Goal: Task Accomplishment & Management: Complete application form

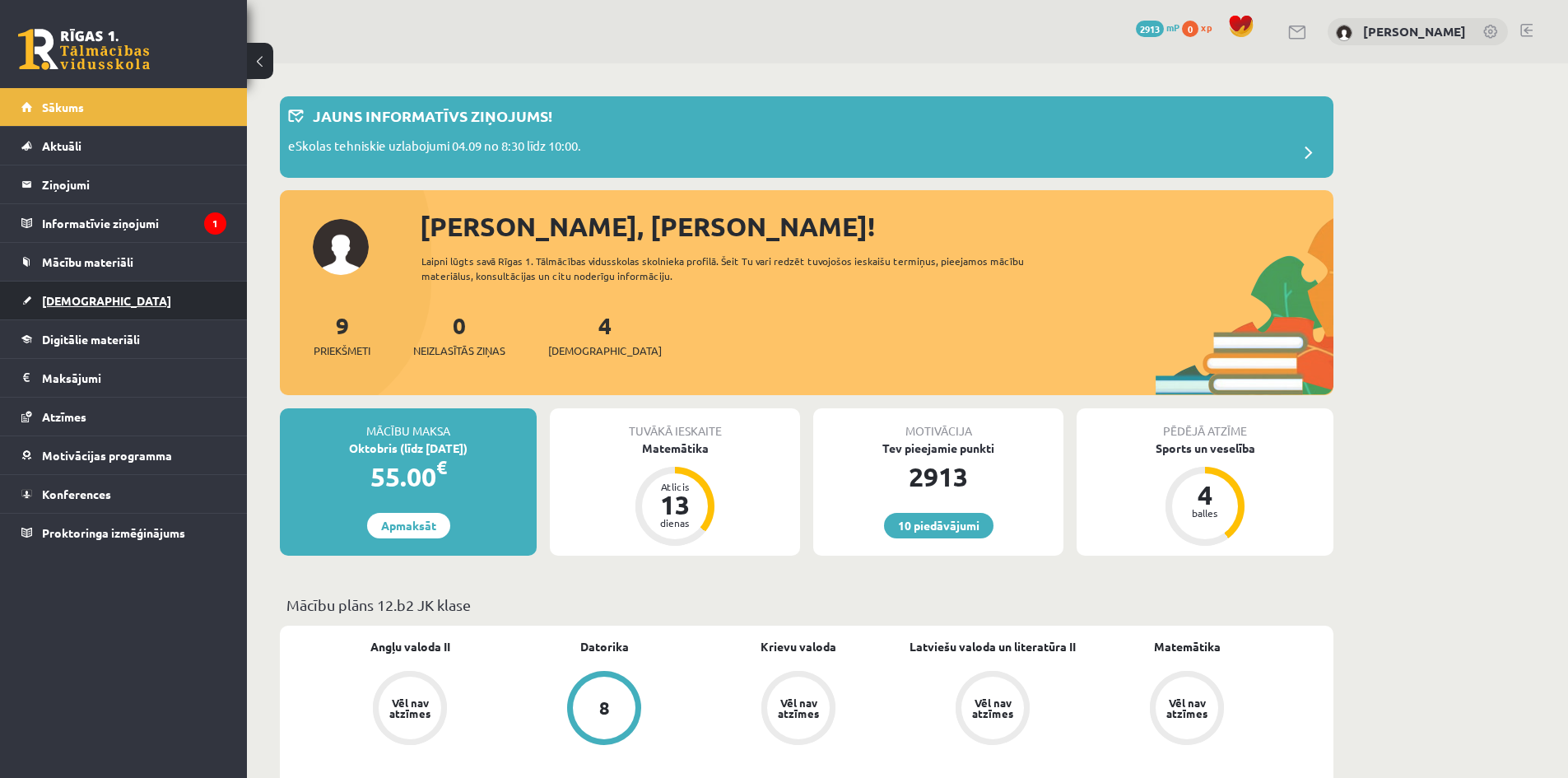
click at [91, 299] on span "[DEMOGRAPHIC_DATA]" at bounding box center [106, 301] width 129 height 15
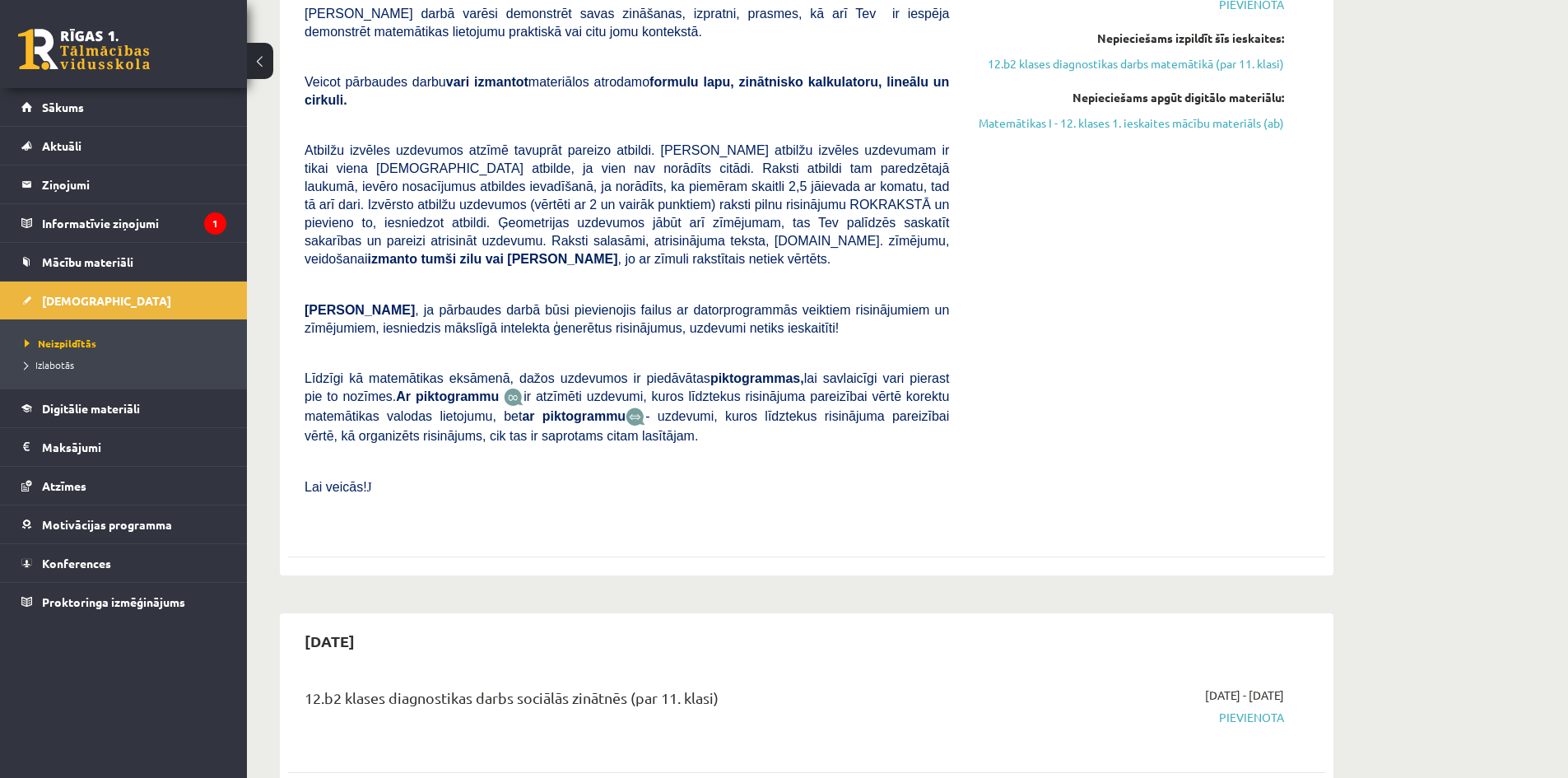
scroll to position [412, 0]
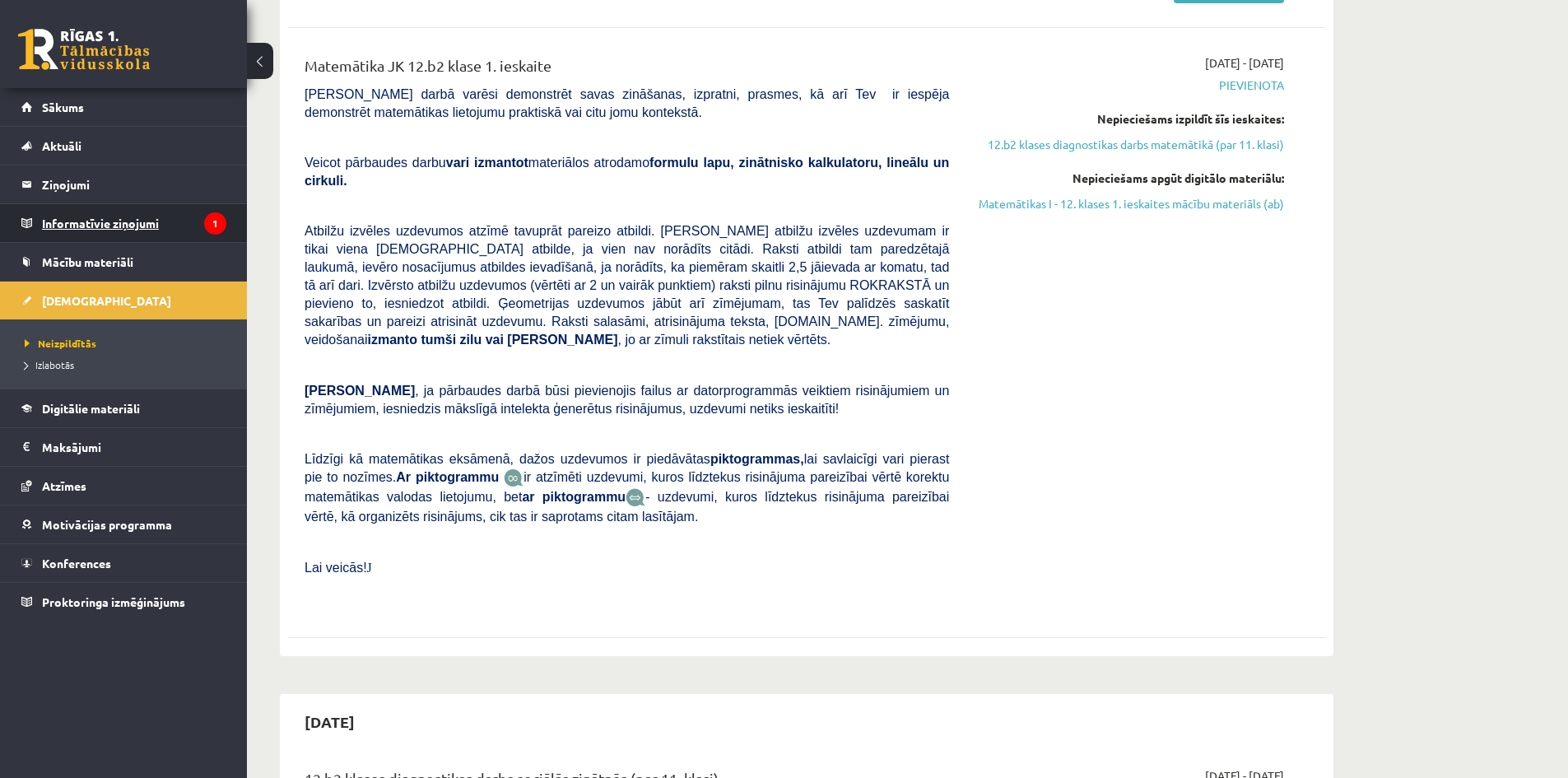
click at [200, 234] on legend "Informatīvie ziņojumi 1" at bounding box center [133, 223] width 185 height 38
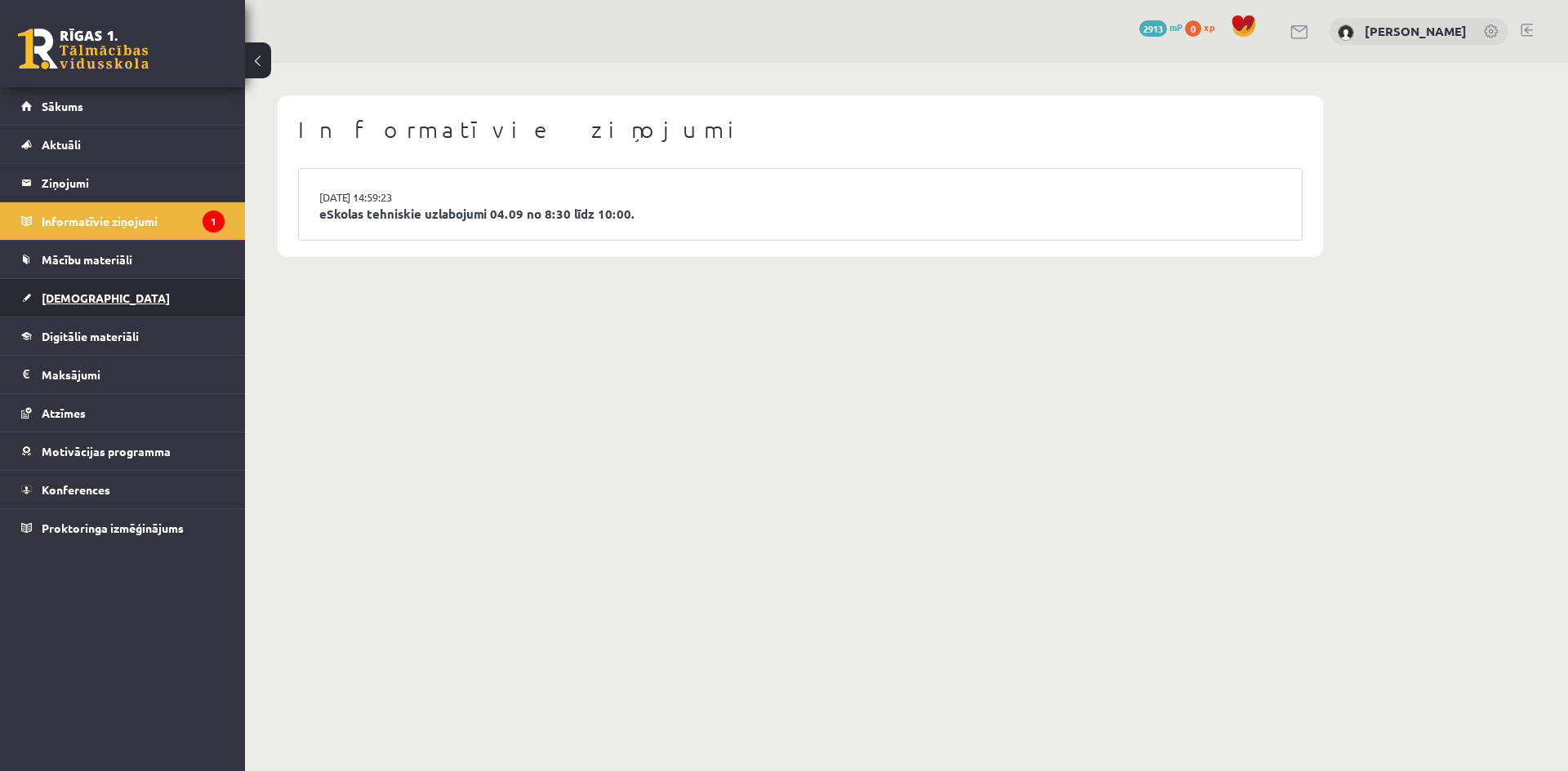
click at [67, 303] on span "[DEMOGRAPHIC_DATA]" at bounding box center [105, 298] width 128 height 15
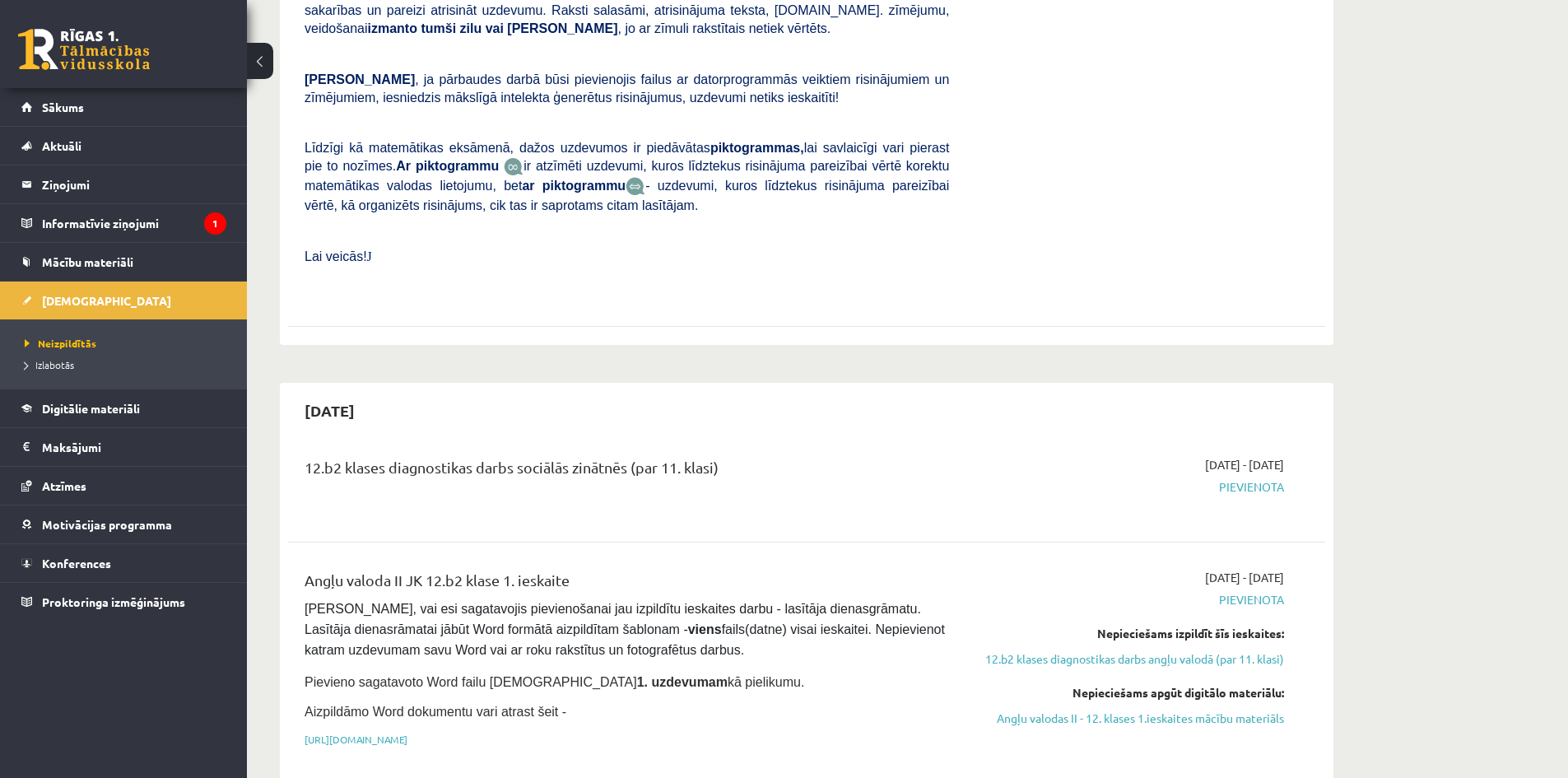
scroll to position [989, 0]
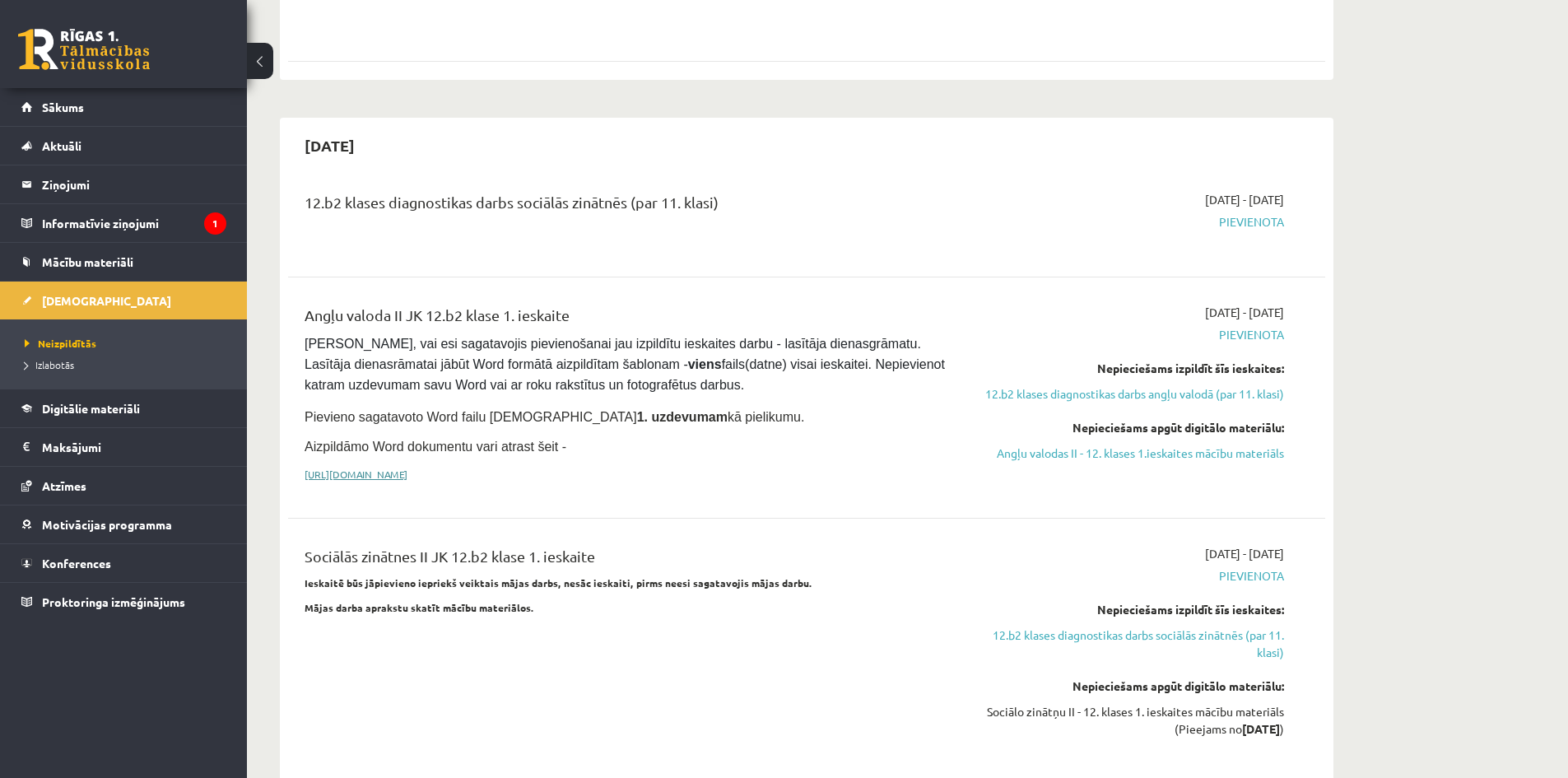
click at [407, 468] on link "https://drive.google.com/drive/folders/1IHE_ip15KOAbO2Se1NDGwZ2e__vlzPUf?usp=sh…" at bounding box center [356, 474] width 103 height 13
drag, startPoint x: 1209, startPoint y: 412, endPoint x: 857, endPoint y: 85, distance: 480.5
click at [1209, 445] on link "Angļu valodas II - 12. klases 1.ieskaites mācību materiāls" at bounding box center [1129, 453] width 310 height 17
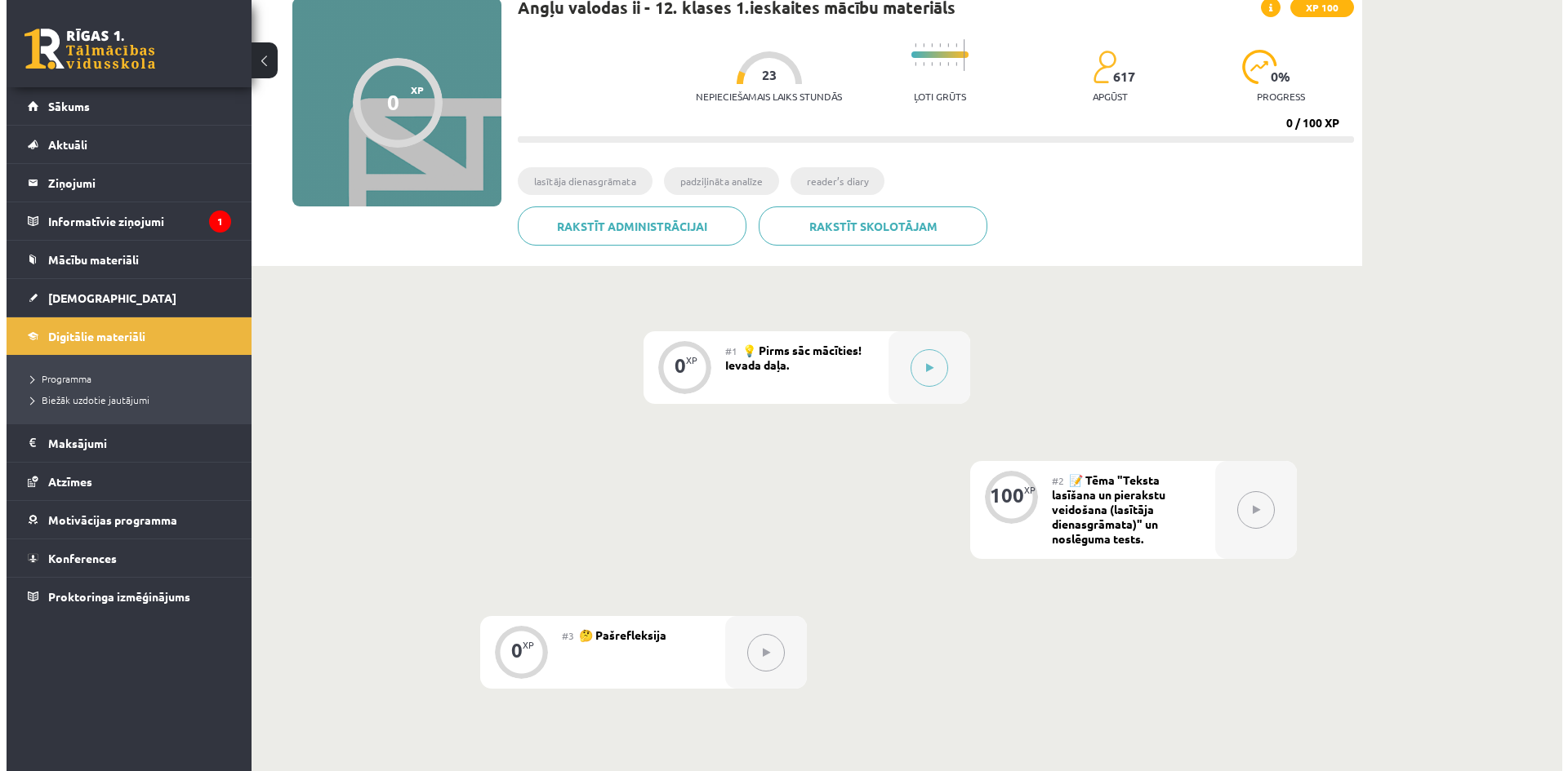
scroll to position [164, 0]
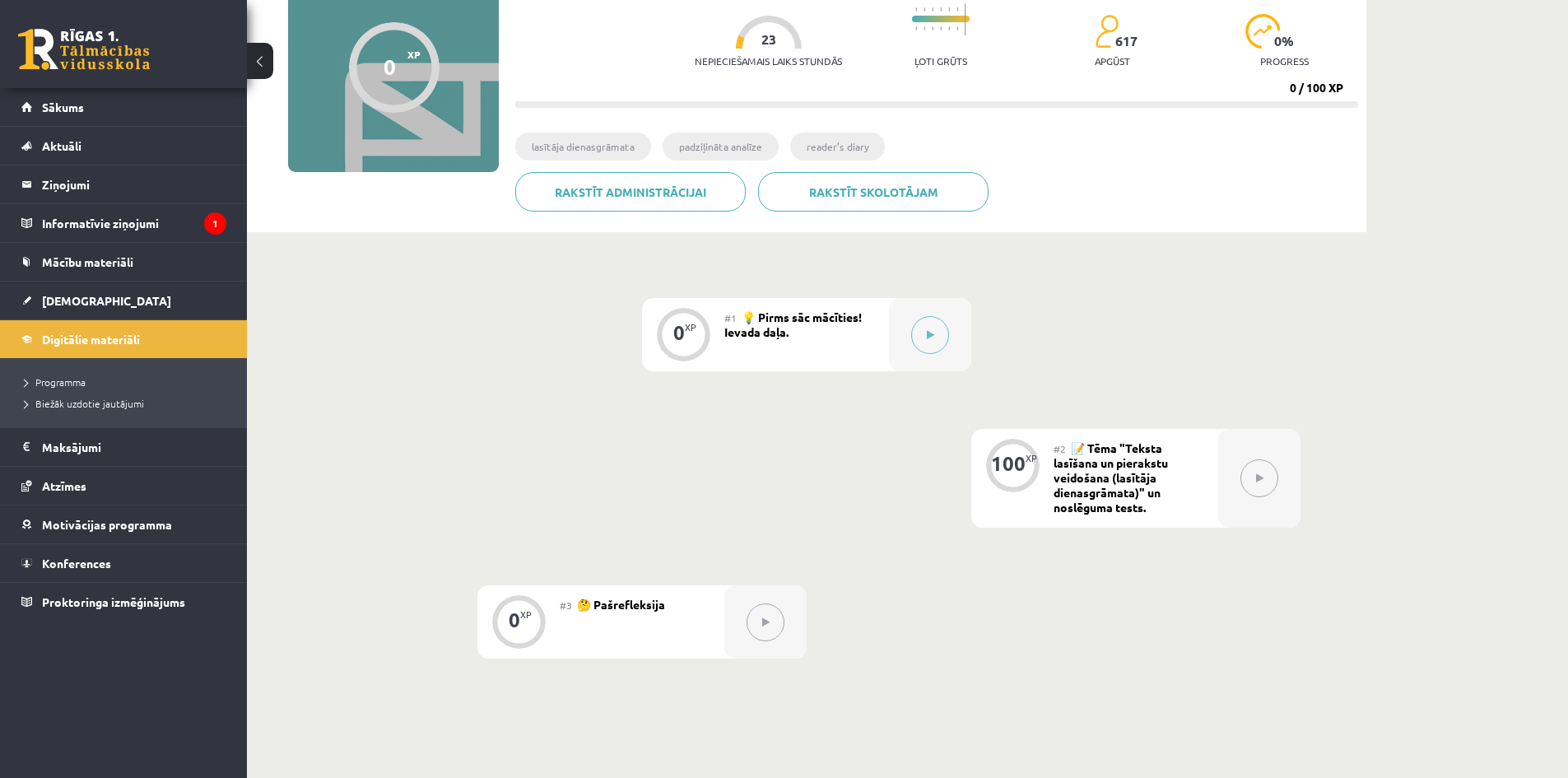
click at [1258, 476] on icon at bounding box center [1259, 478] width 7 height 10
click at [916, 332] on button at bounding box center [930, 335] width 38 height 38
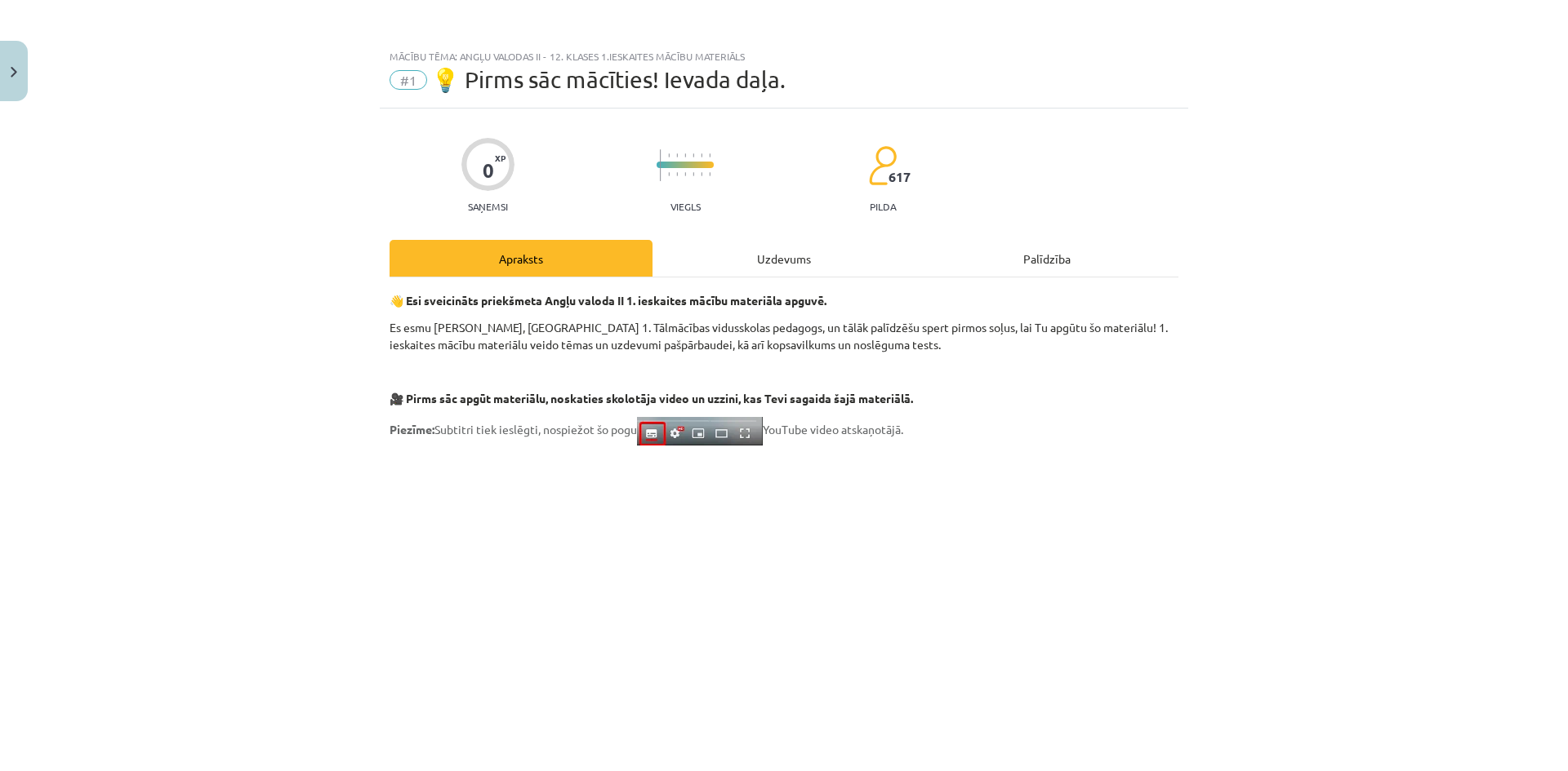
click at [781, 262] on div "Uzdevums" at bounding box center [784, 258] width 263 height 36
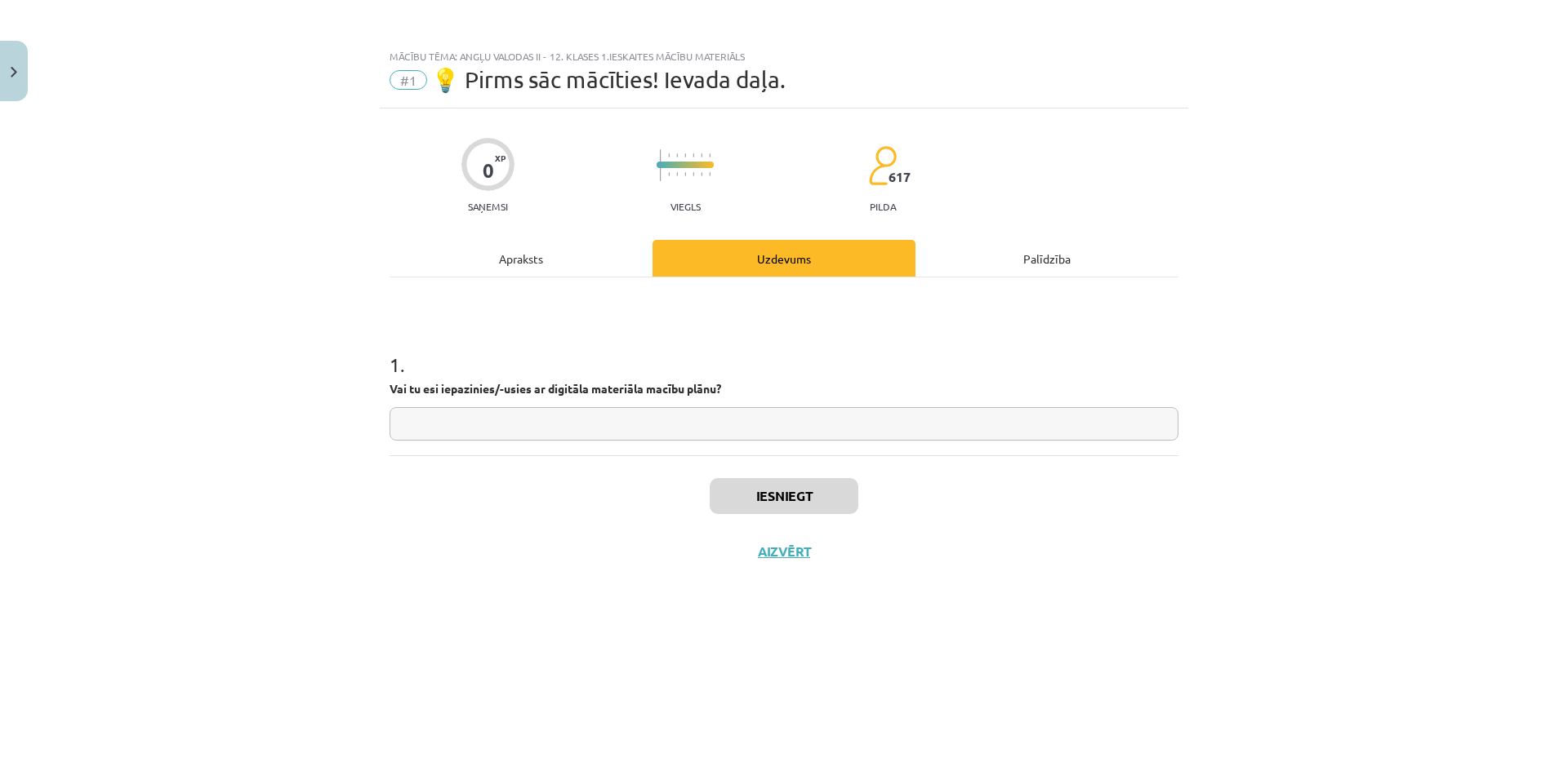
click at [566, 247] on div "Apraksts" at bounding box center [520, 258] width 263 height 36
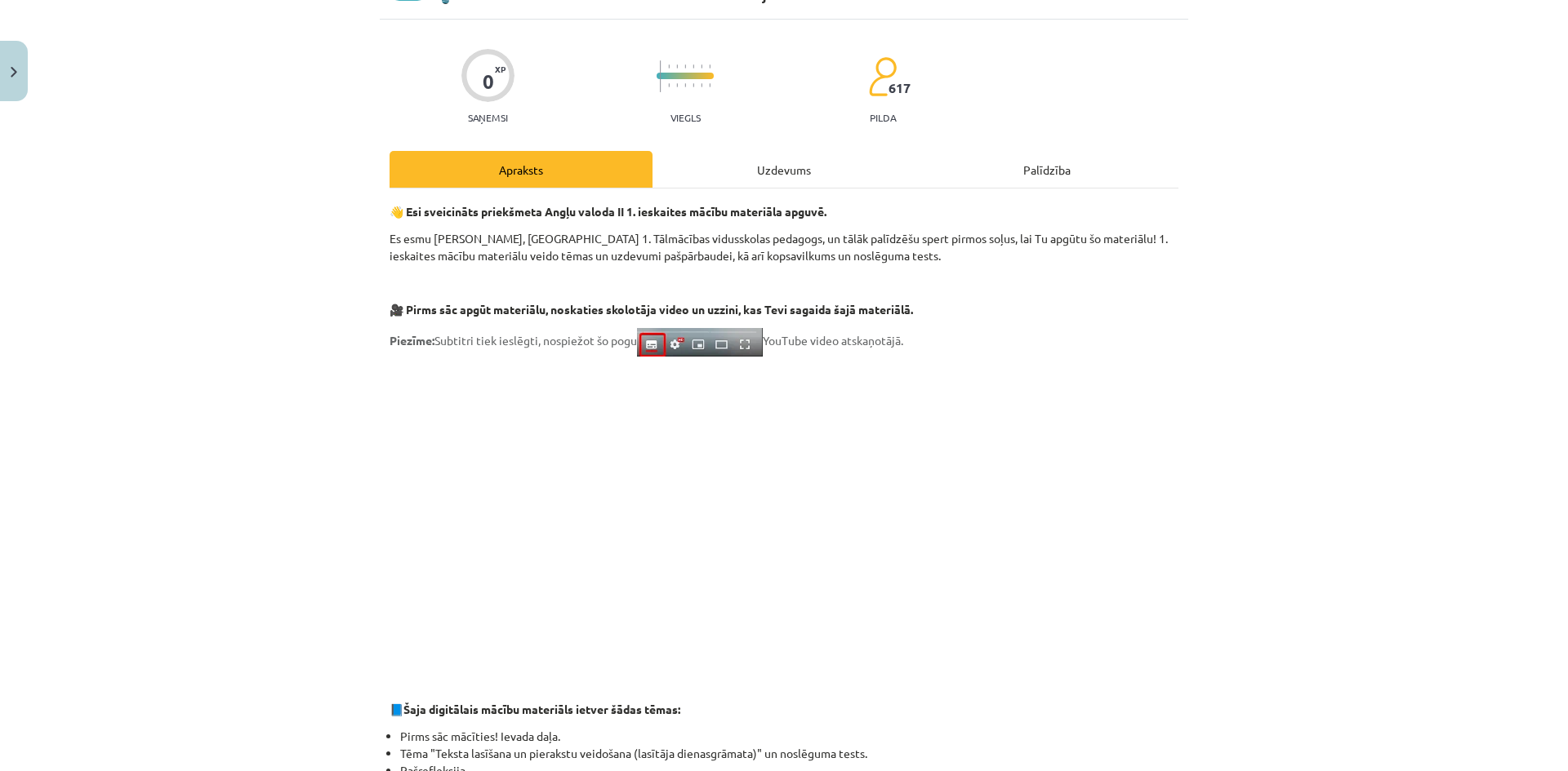
scroll to position [0, 0]
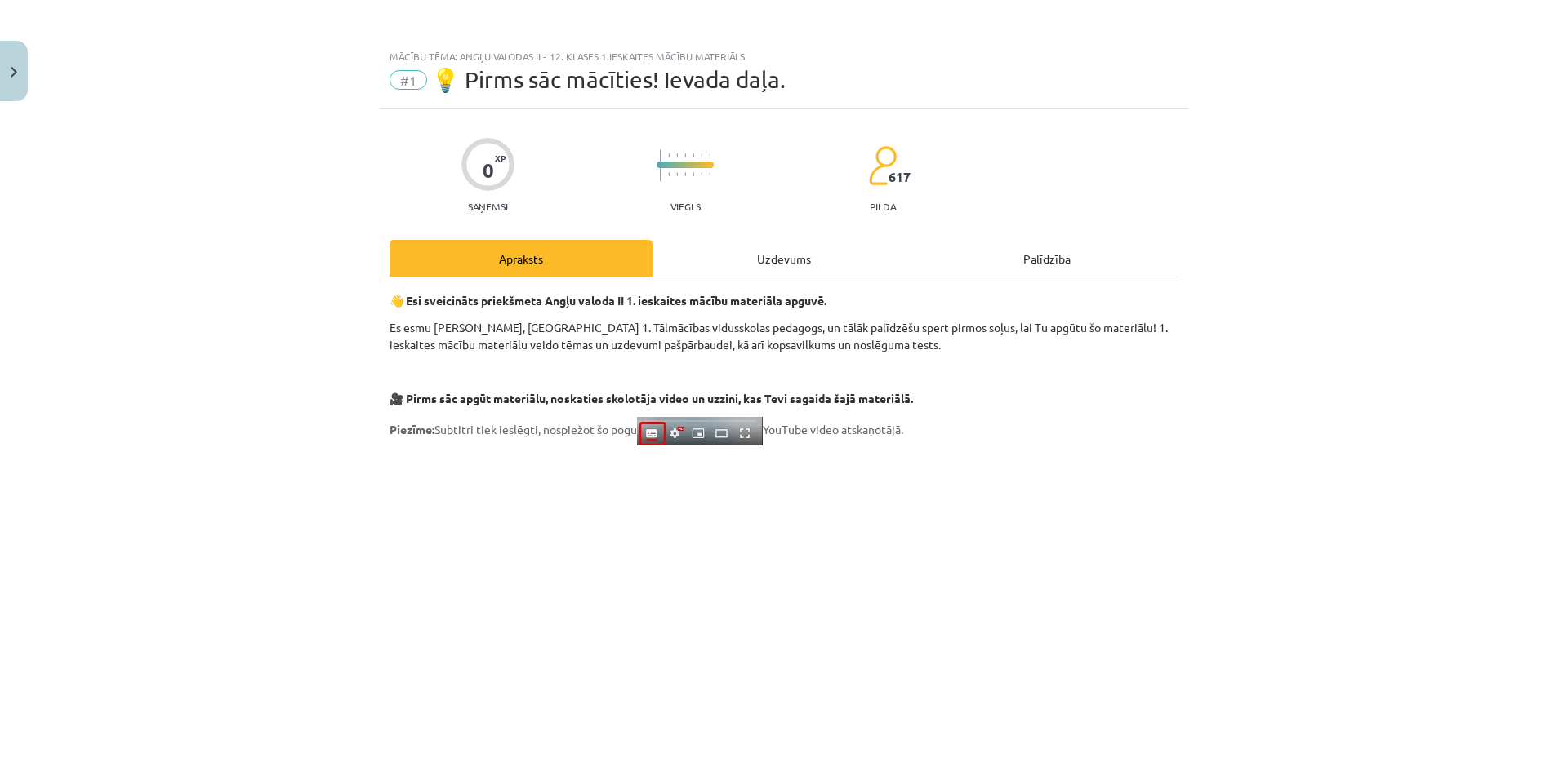
click at [760, 273] on div "Uzdevums" at bounding box center [784, 258] width 263 height 36
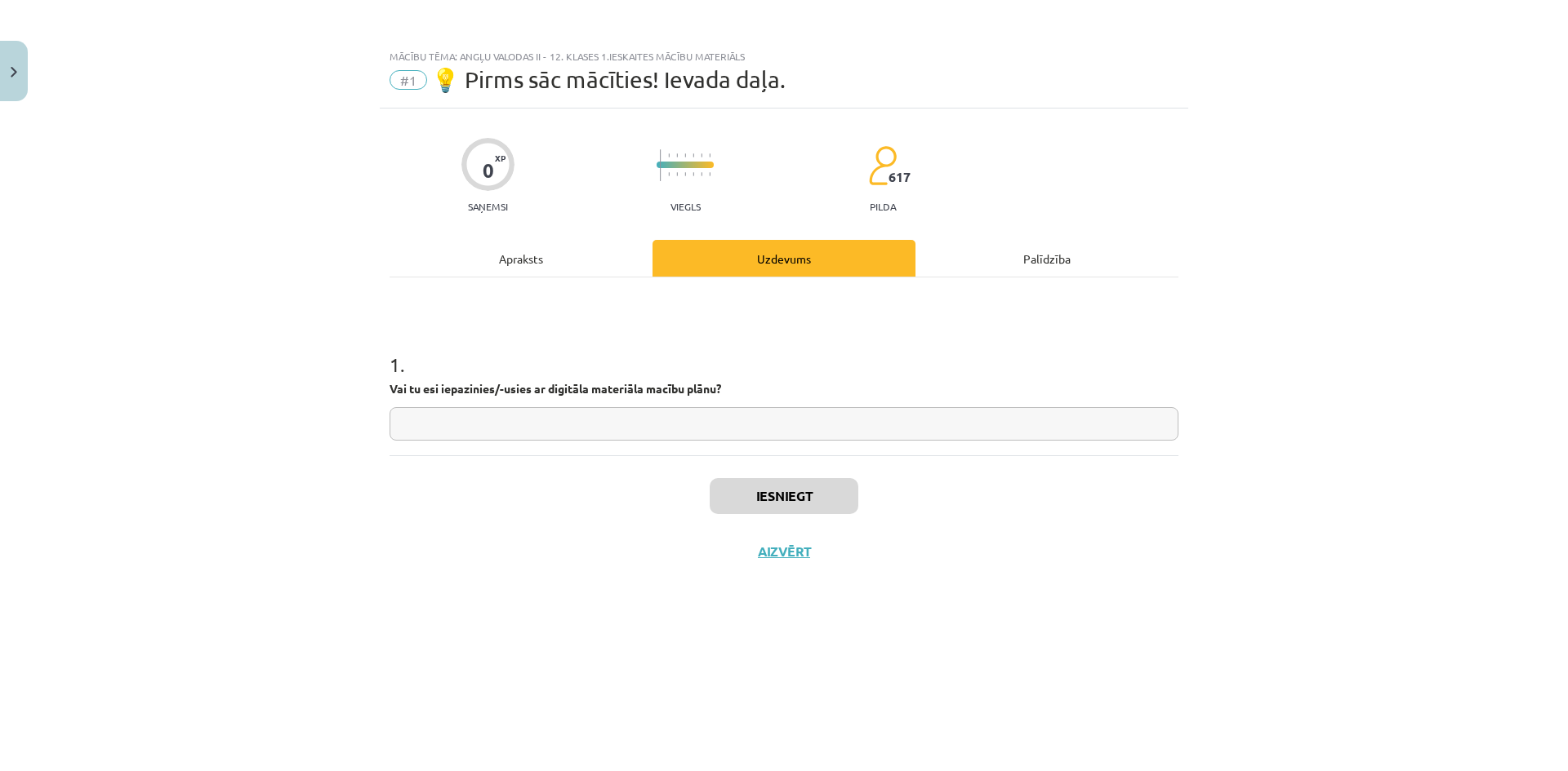
click at [1048, 267] on div "Palīdzība" at bounding box center [1047, 258] width 263 height 36
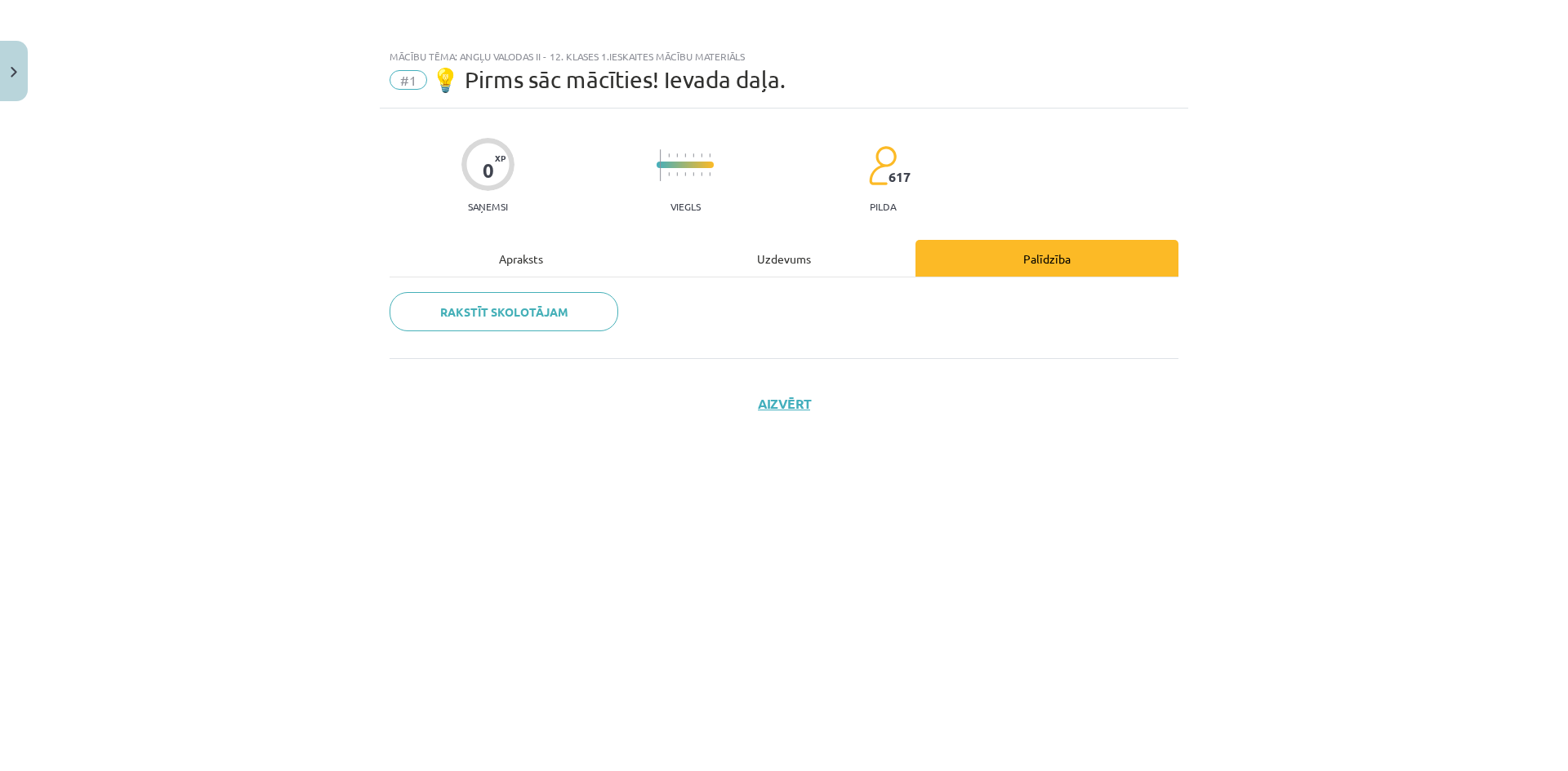
click at [815, 238] on div "0 XP Saņemsi Viegls 617 pilda Apraksts Uzdevums Palīdzība Rakstīt skolotājam Ai…" at bounding box center [783, 419] width 808 height 622
drag, startPoint x: 667, startPoint y: 243, endPoint x: 649, endPoint y: 243, distance: 18.0
click at [666, 243] on div "Uzdevums" at bounding box center [784, 258] width 263 height 36
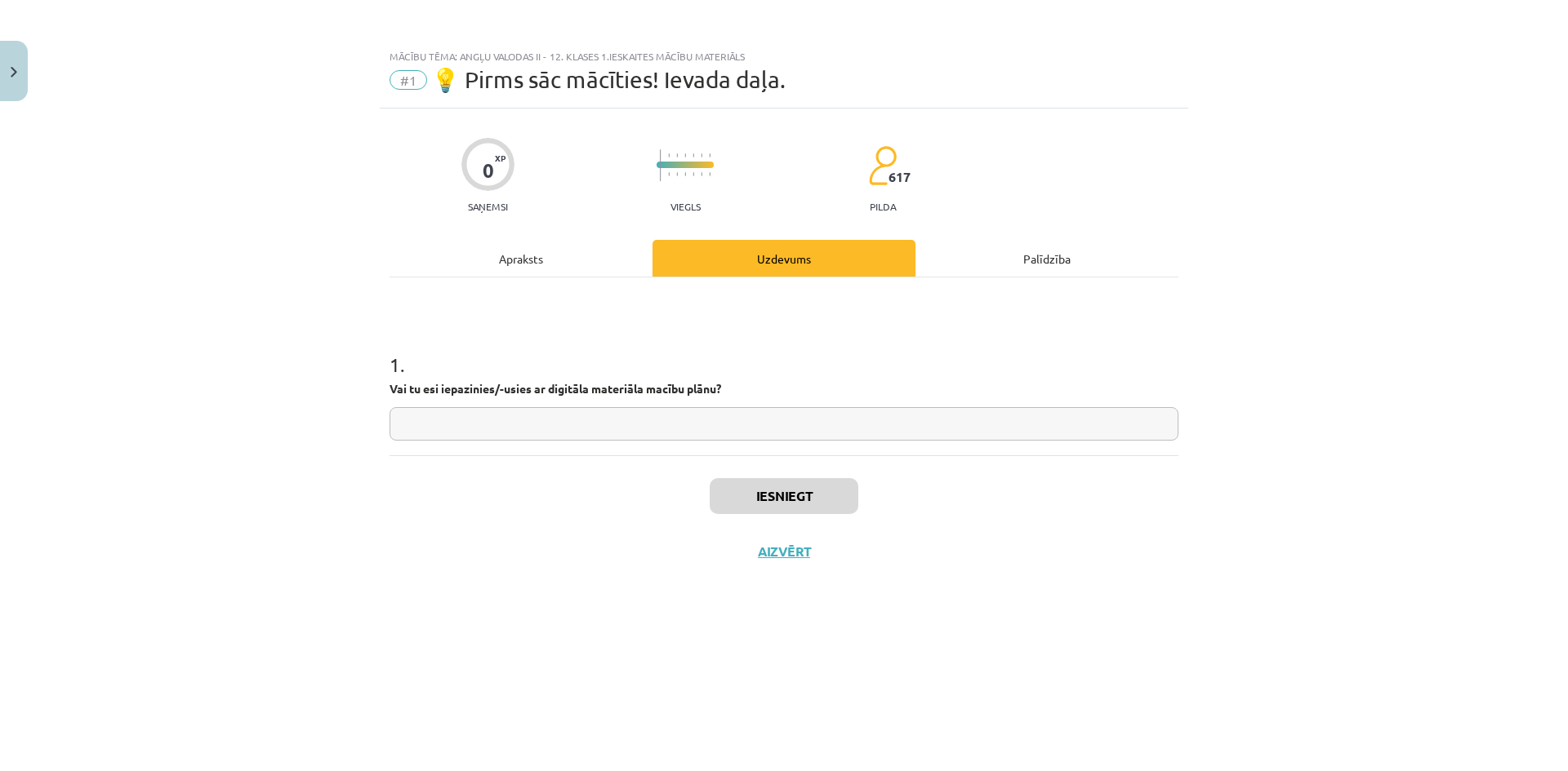
click at [554, 243] on div "Apraksts" at bounding box center [520, 258] width 263 height 36
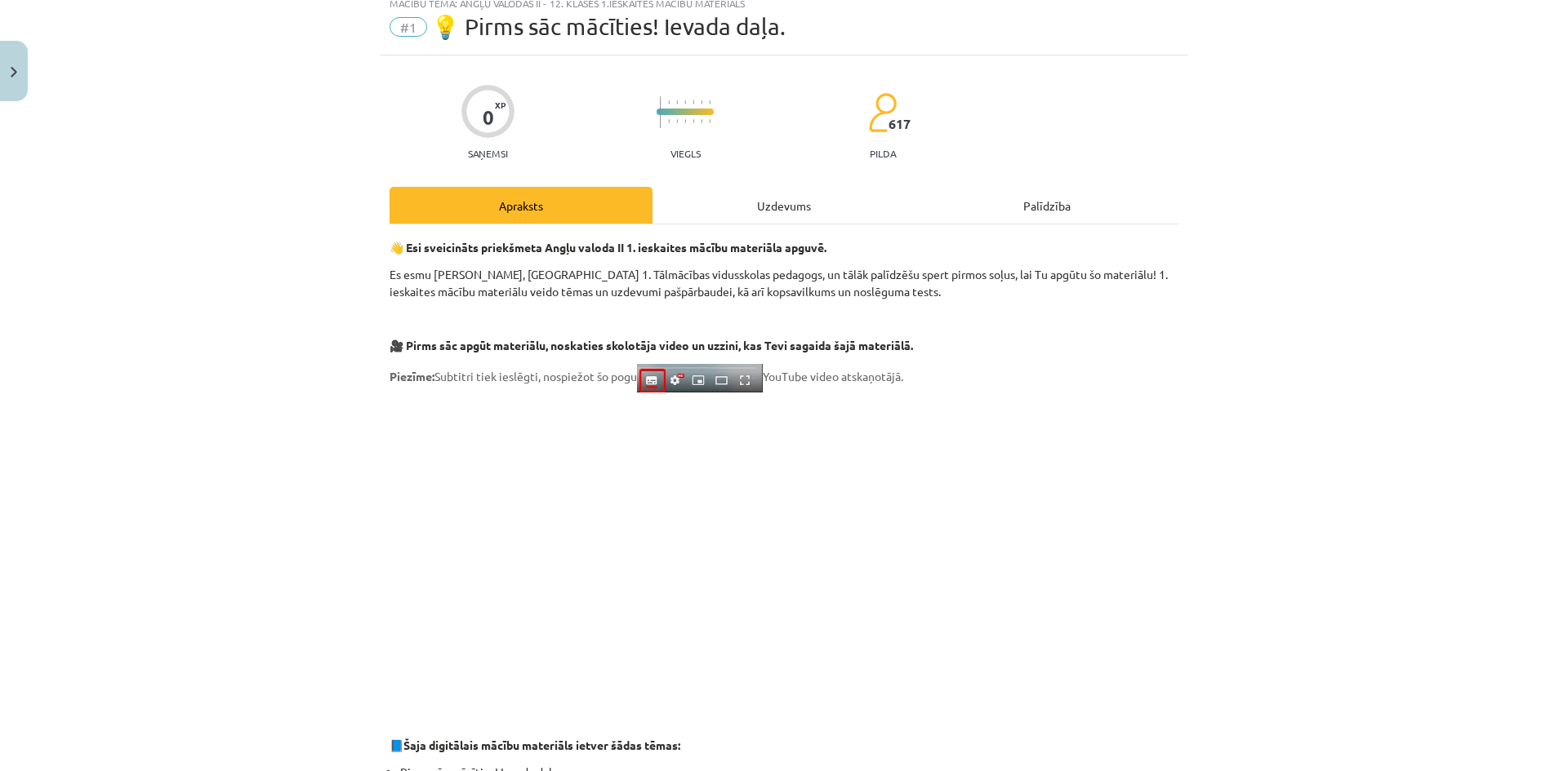
scroll to position [81, 0]
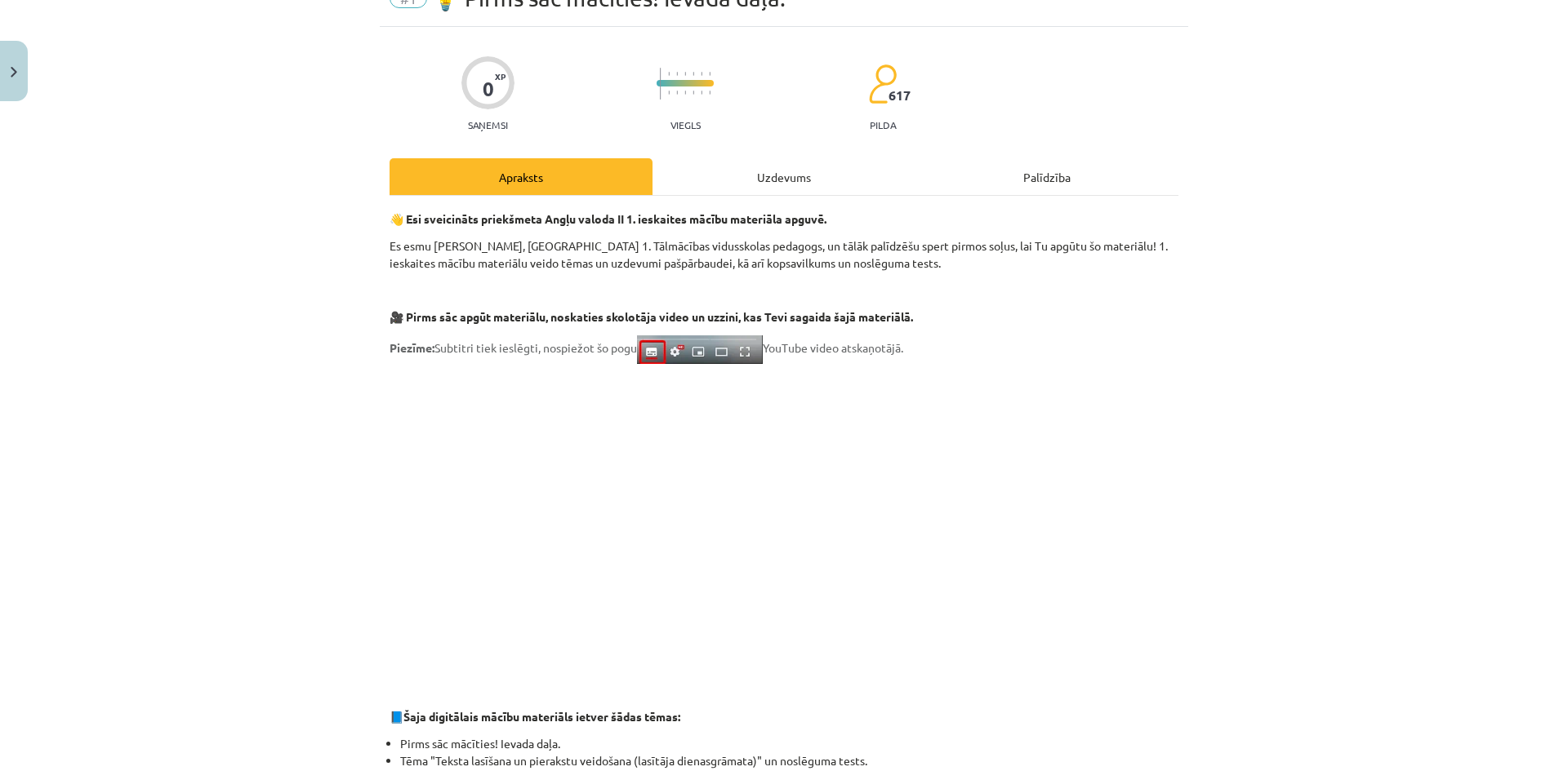
click at [1129, 530] on p at bounding box center [783, 523] width 789 height 298
drag, startPoint x: 1352, startPoint y: 560, endPoint x: 1279, endPoint y: 560, distance: 73.0
click at [1351, 560] on div "Mācību tēma: Angļu valodas ii - 12. klases 1.ieskaites mācību materiāls #1 💡 Pi…" at bounding box center [784, 385] width 1568 height 771
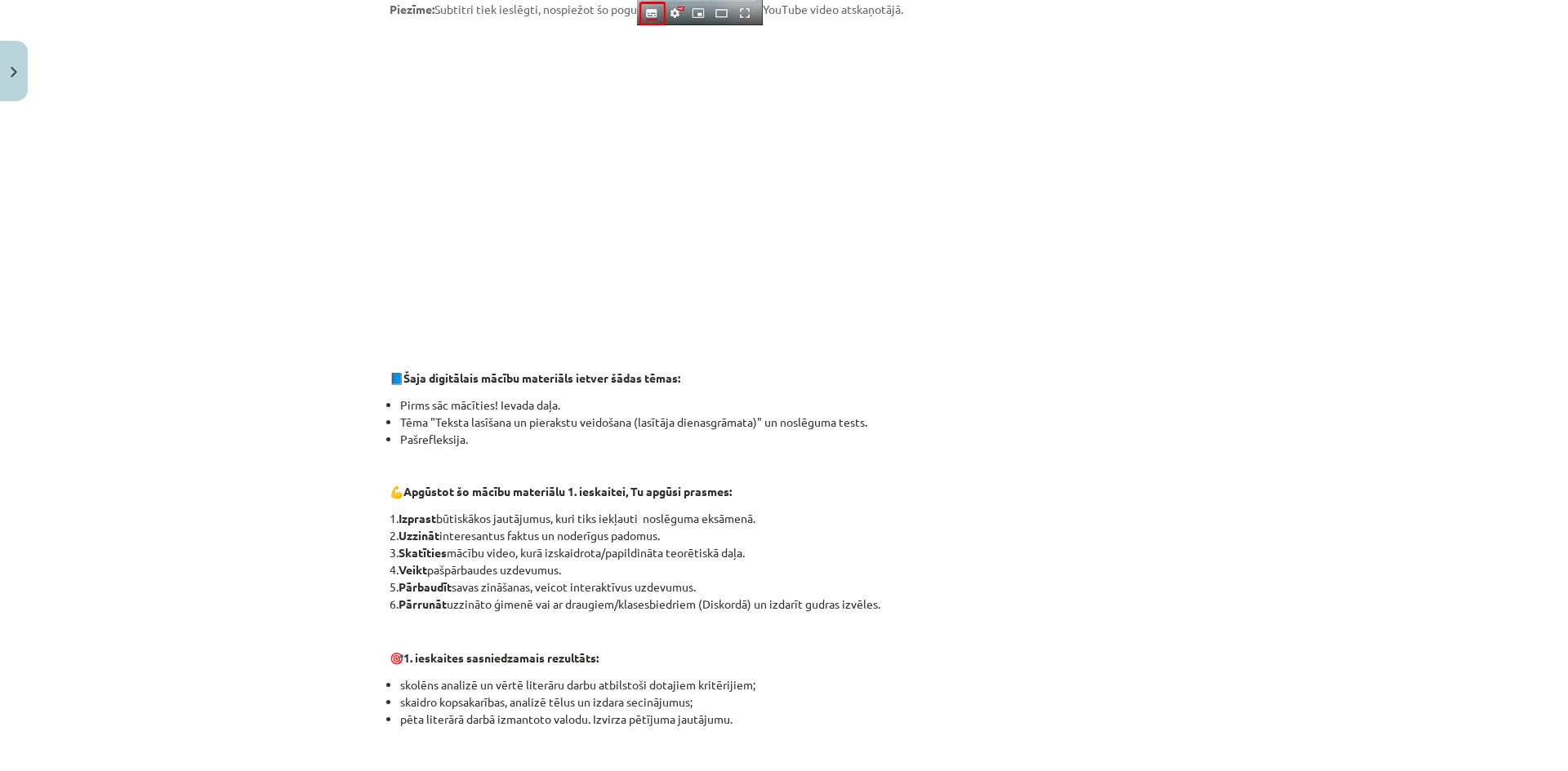
scroll to position [409, 0]
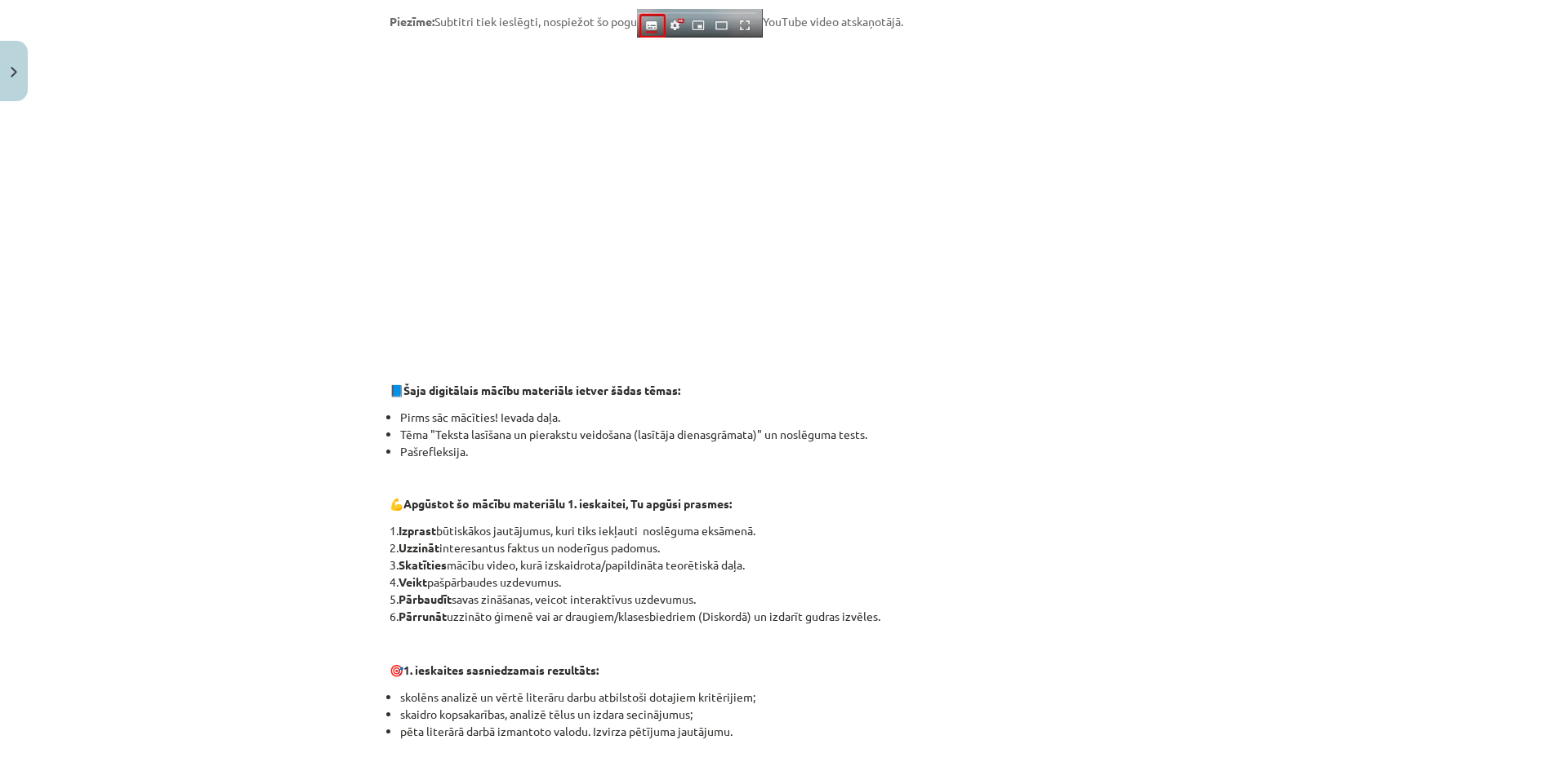
click at [1109, 645] on p at bounding box center [783, 643] width 789 height 17
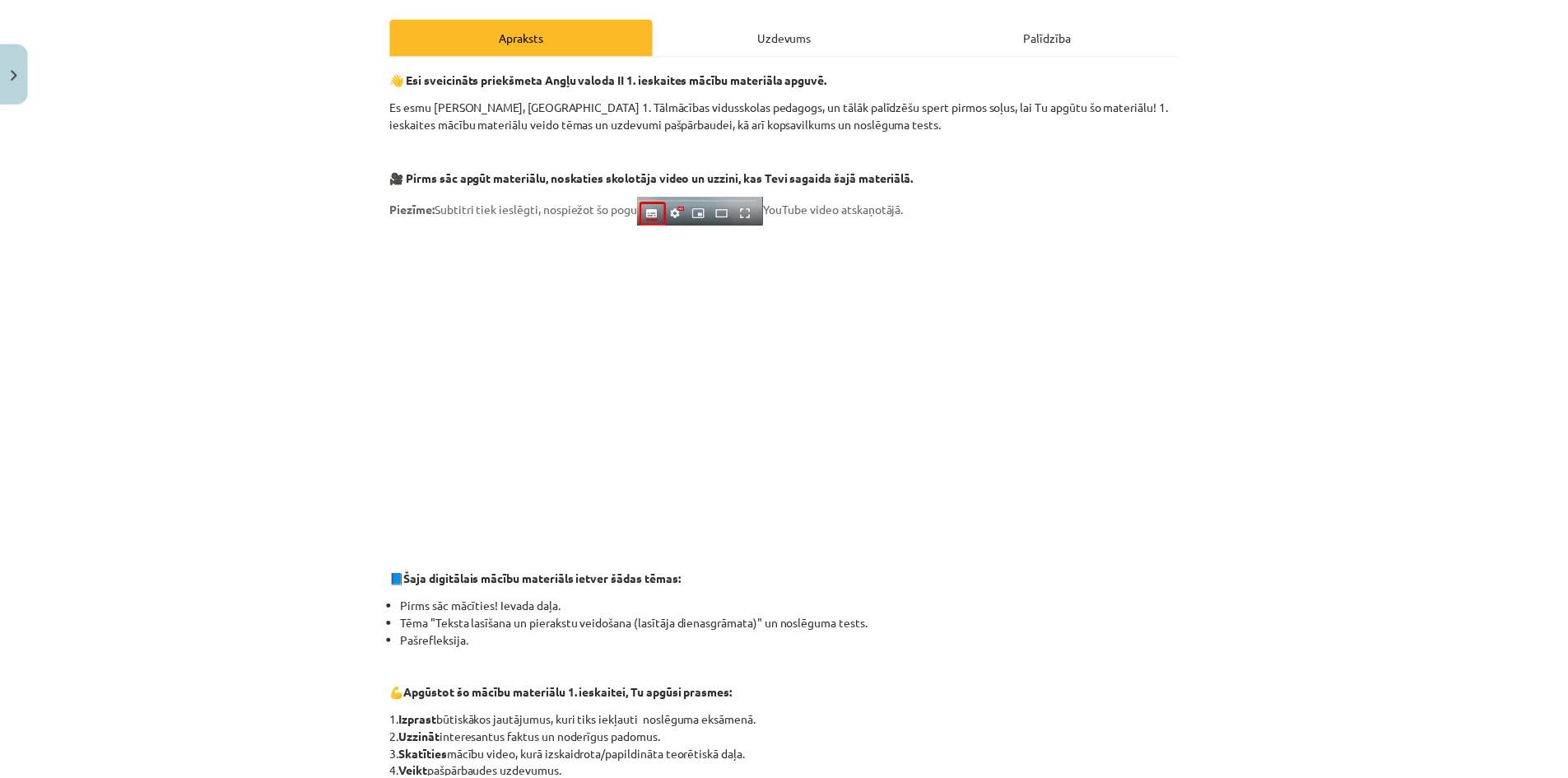
scroll to position [0, 0]
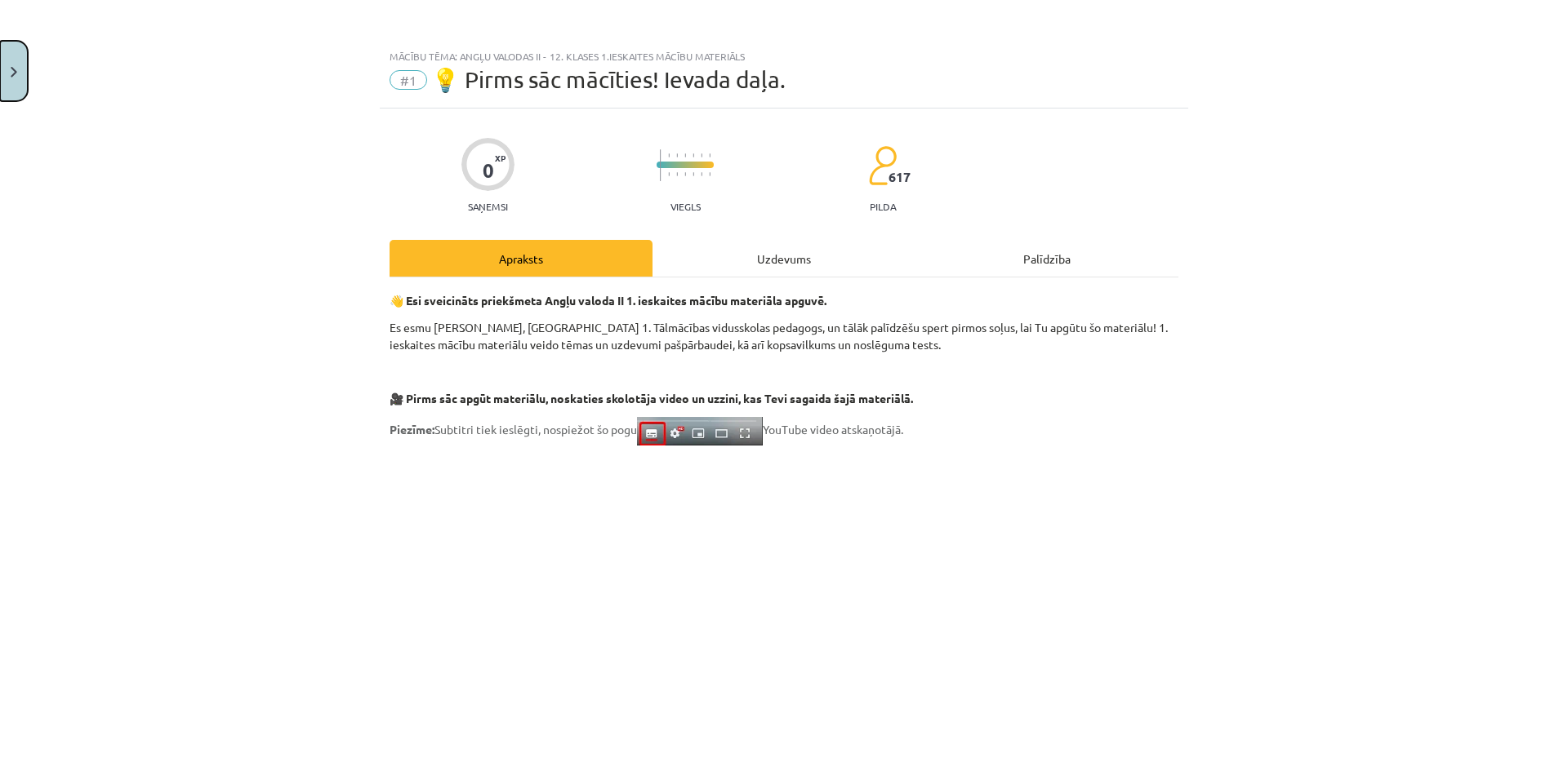
click at [26, 68] on button "Close" at bounding box center [14, 72] width 27 height 61
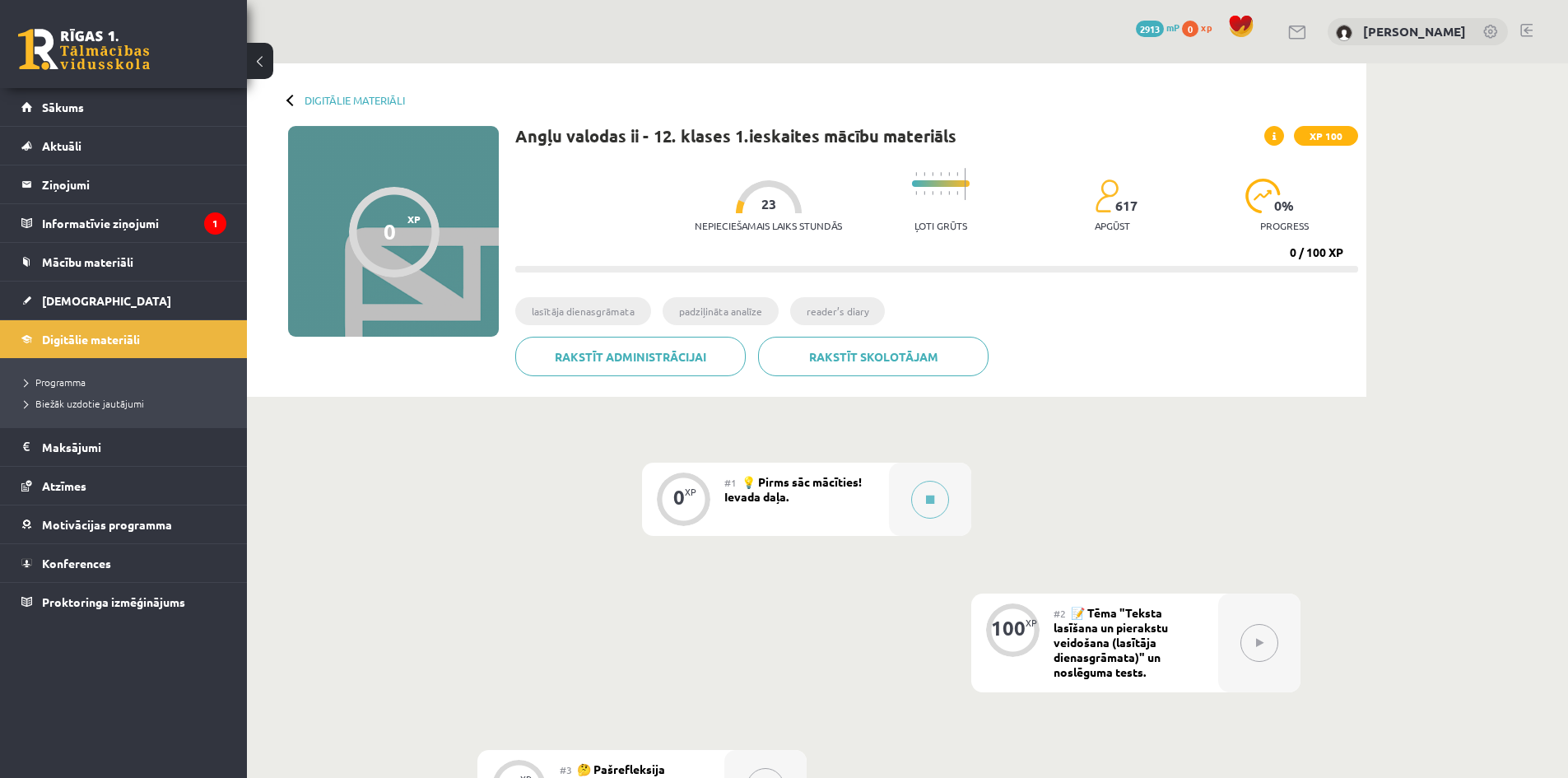
click at [1527, 35] on link at bounding box center [1527, 30] width 12 height 13
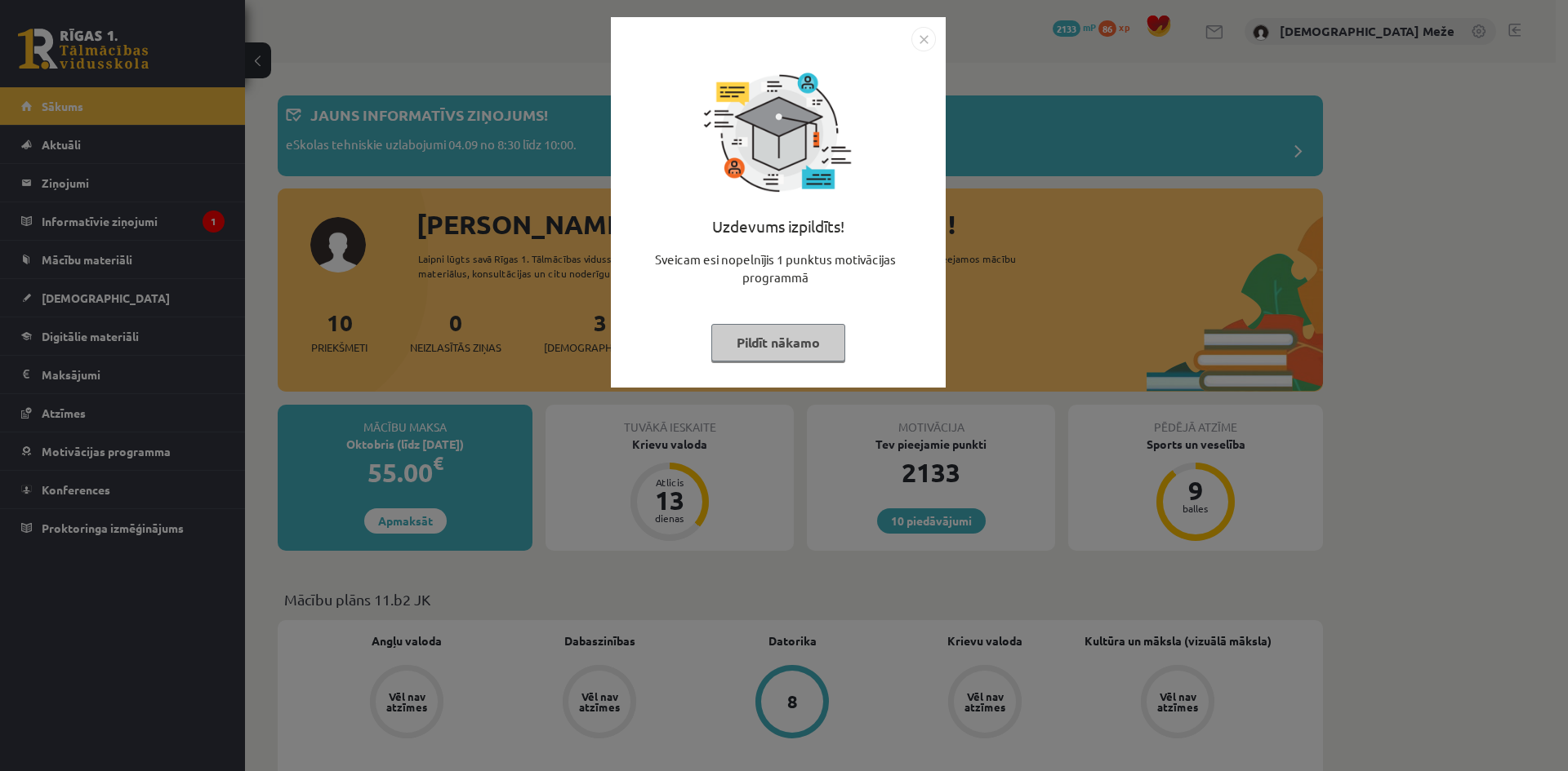
click at [741, 346] on button "Pildīt nākamo" at bounding box center [778, 343] width 134 height 37
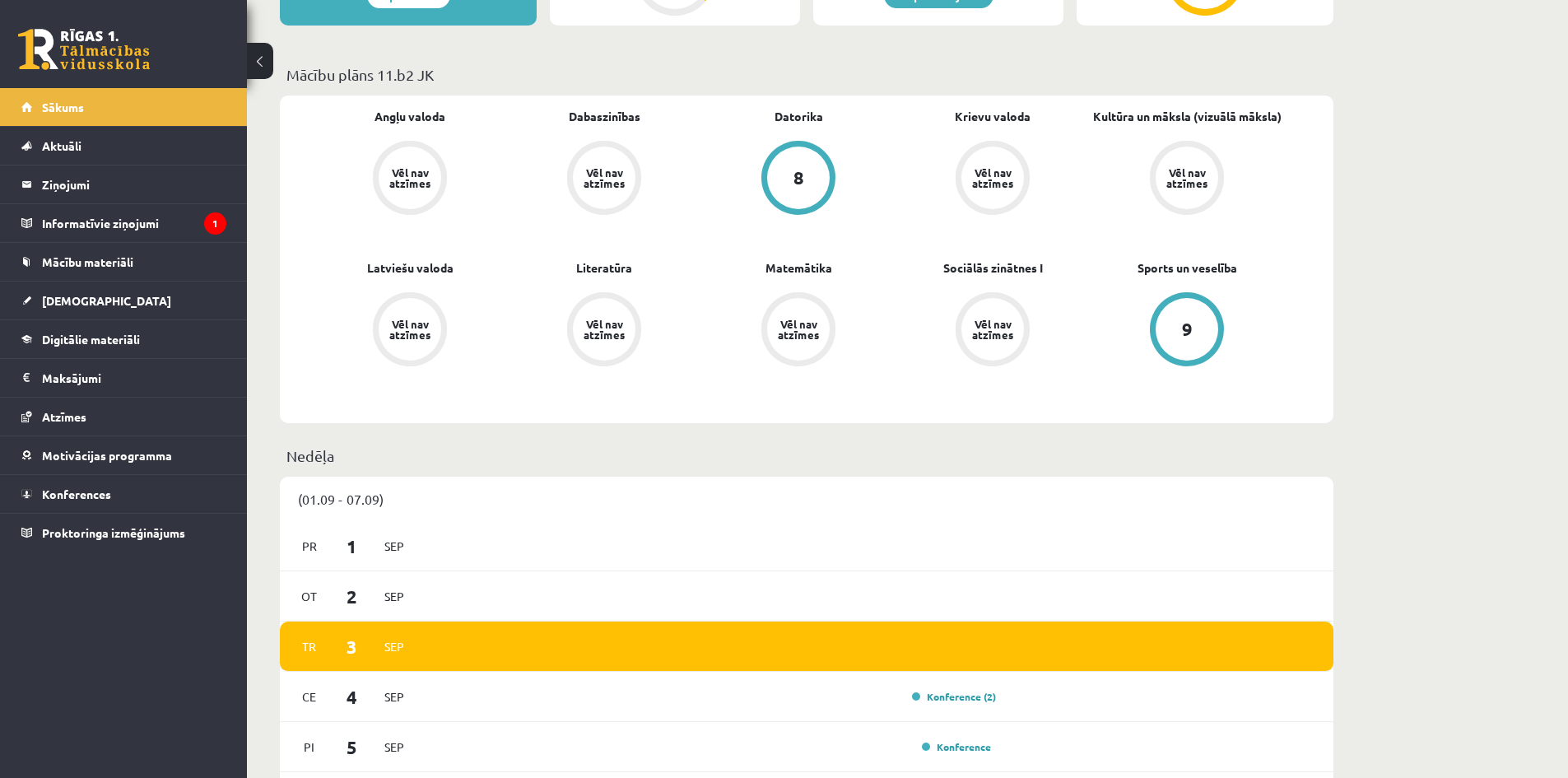
scroll to position [329, 0]
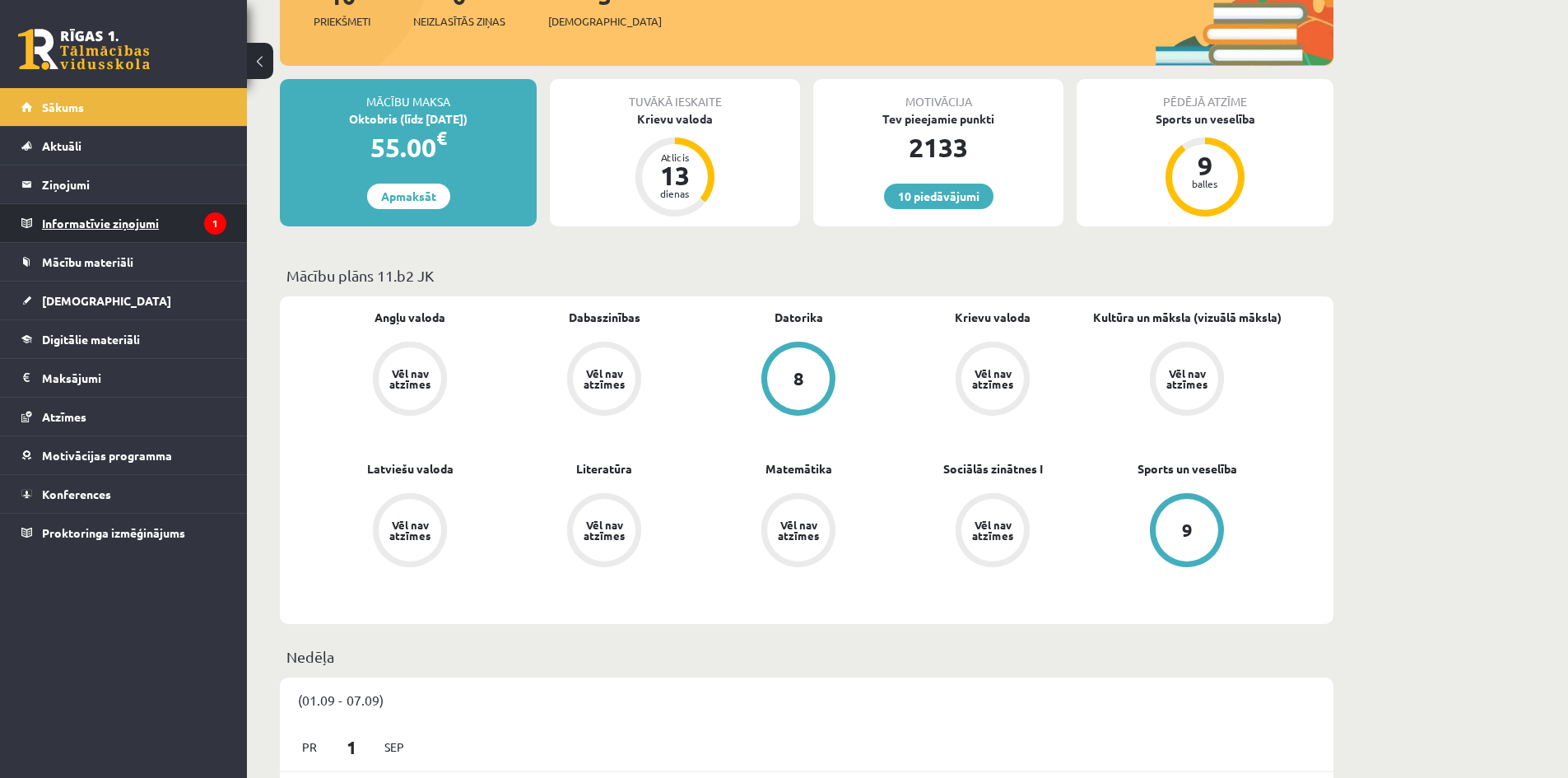
click at [142, 232] on legend "Informatīvie ziņojumi 1" at bounding box center [133, 223] width 185 height 38
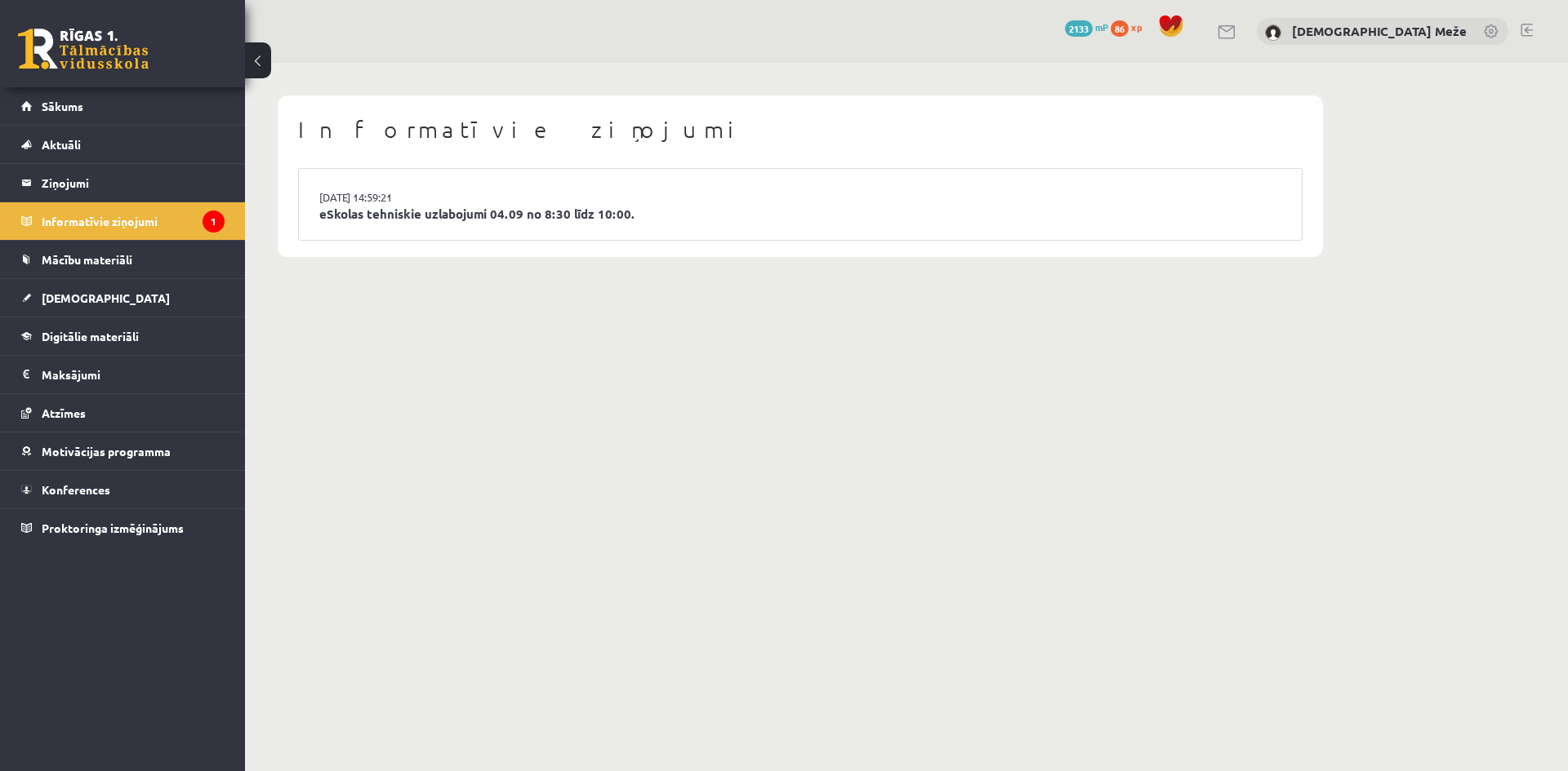
click at [492, 187] on li "03.09.2025 14:59:21 eSkolas tehniskie uzlabojumi 04.09 no 8:30 līdz 10:00." at bounding box center [800, 204] width 1003 height 71
click at [494, 197] on li "03.09.2025 14:59:21 eSkolas tehniskie uzlabojumi 04.09 no 8:30 līdz 10:00." at bounding box center [800, 204] width 1003 height 71
click at [497, 205] on link "eSkolas tehniskie uzlabojumi 04.09 no 8:30 līdz 10:00." at bounding box center [801, 214] width 962 height 19
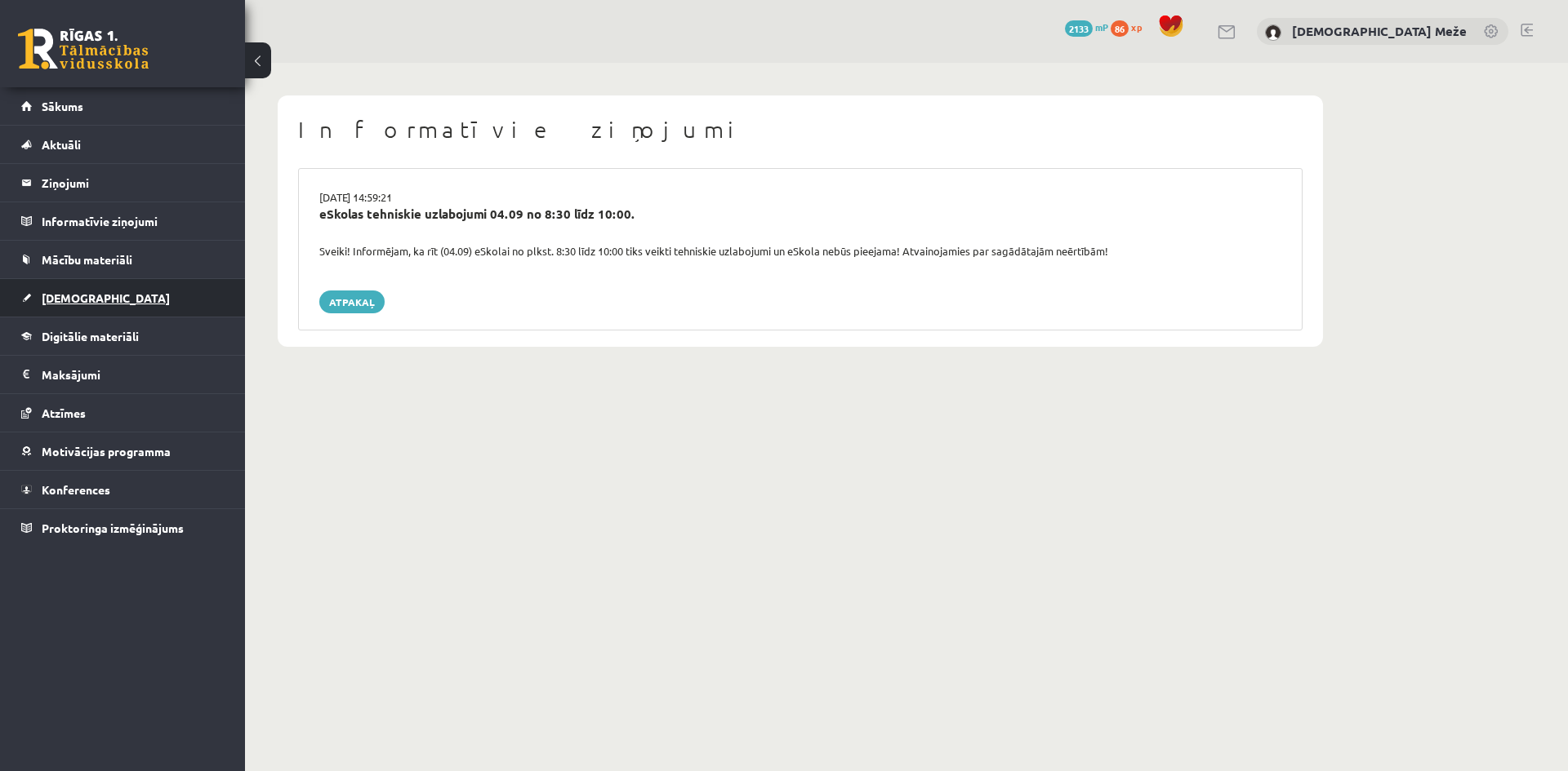
click at [149, 281] on link "[DEMOGRAPHIC_DATA]" at bounding box center [122, 298] width 203 height 37
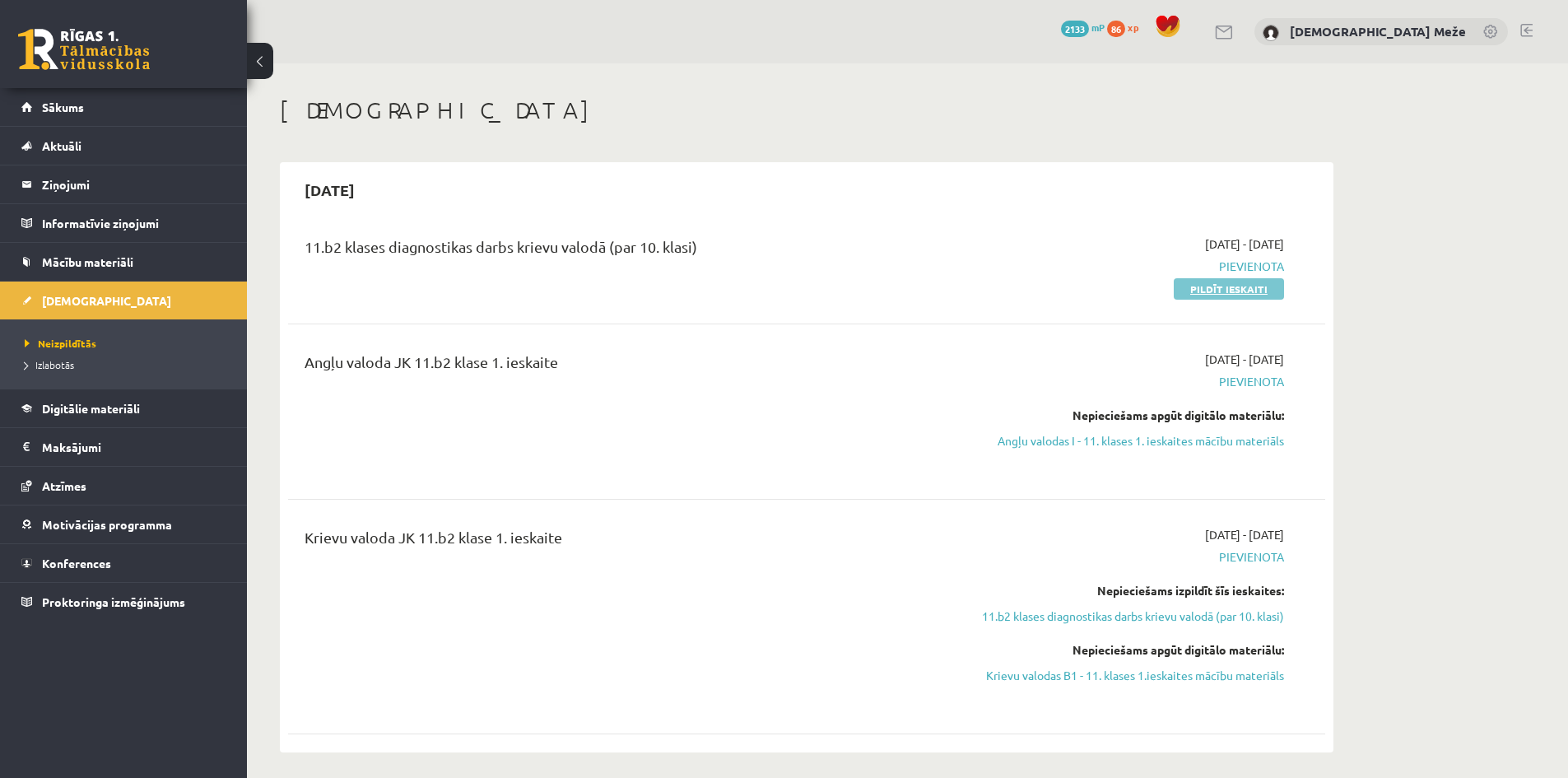
click at [1202, 288] on link "Pildīt ieskaiti" at bounding box center [1229, 290] width 111 height 22
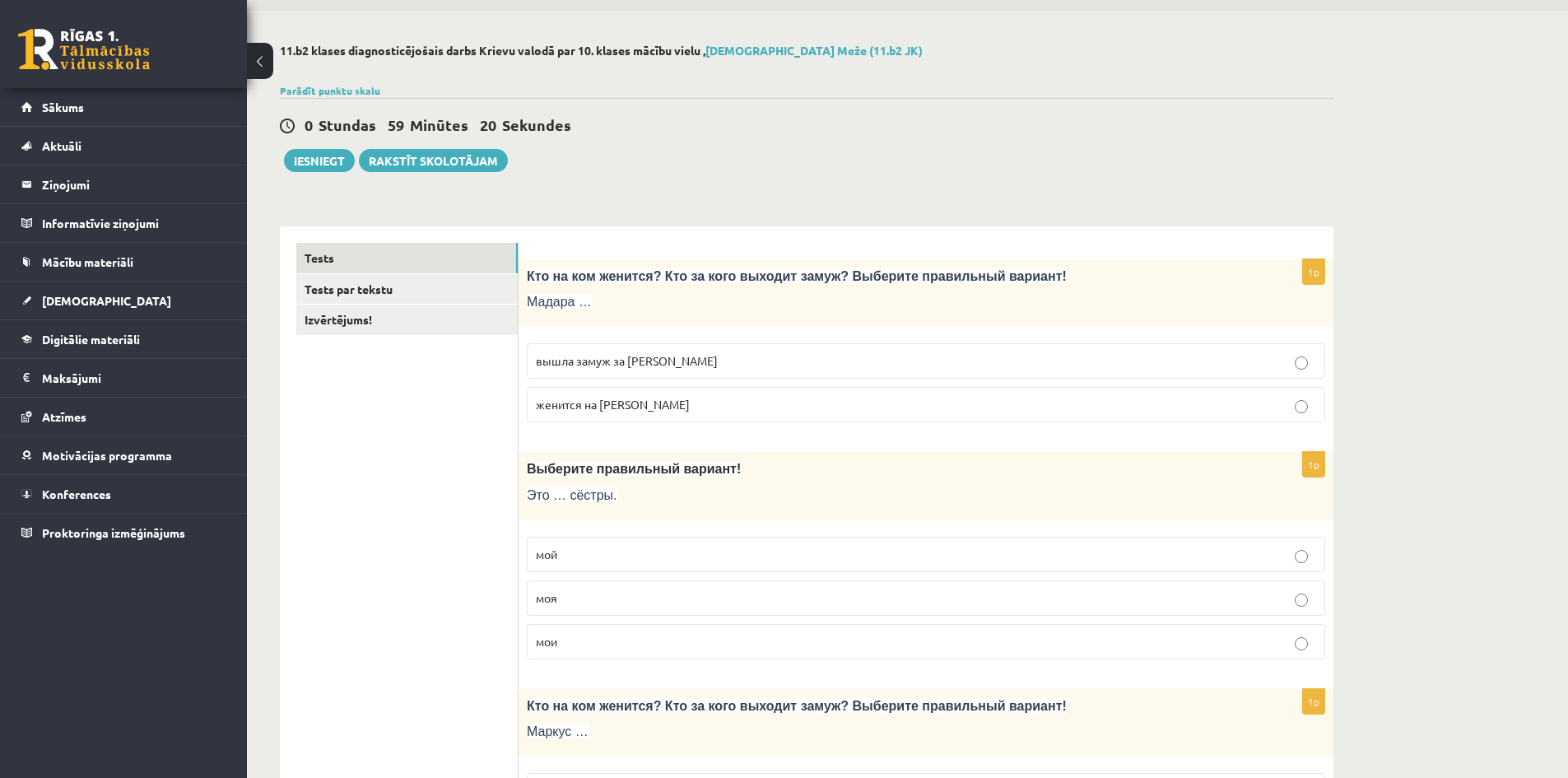
scroll to position [82, 0]
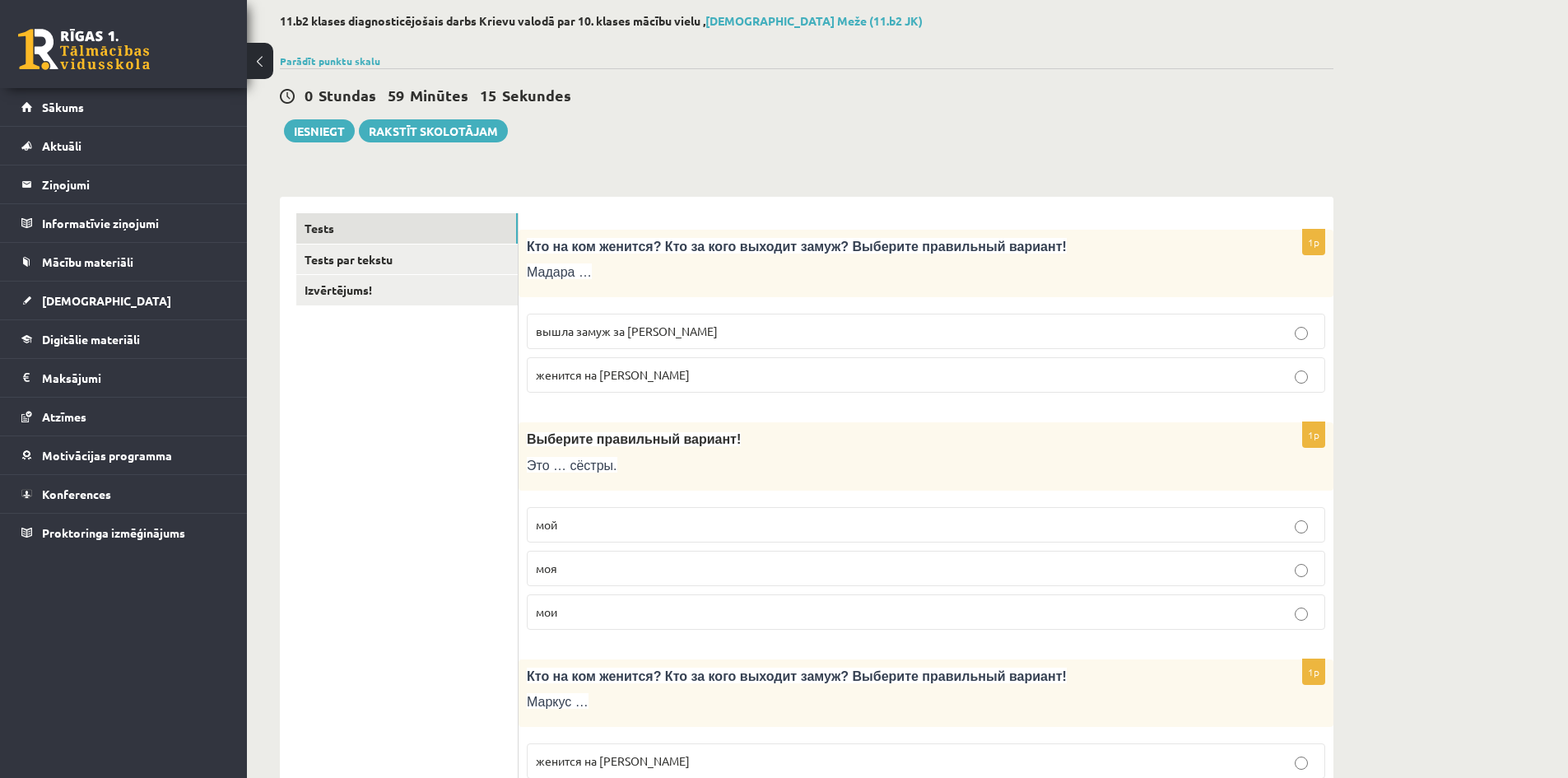
click at [614, 325] on span "вышла замуж за [PERSON_NAME]" at bounding box center [626, 330] width 182 height 15
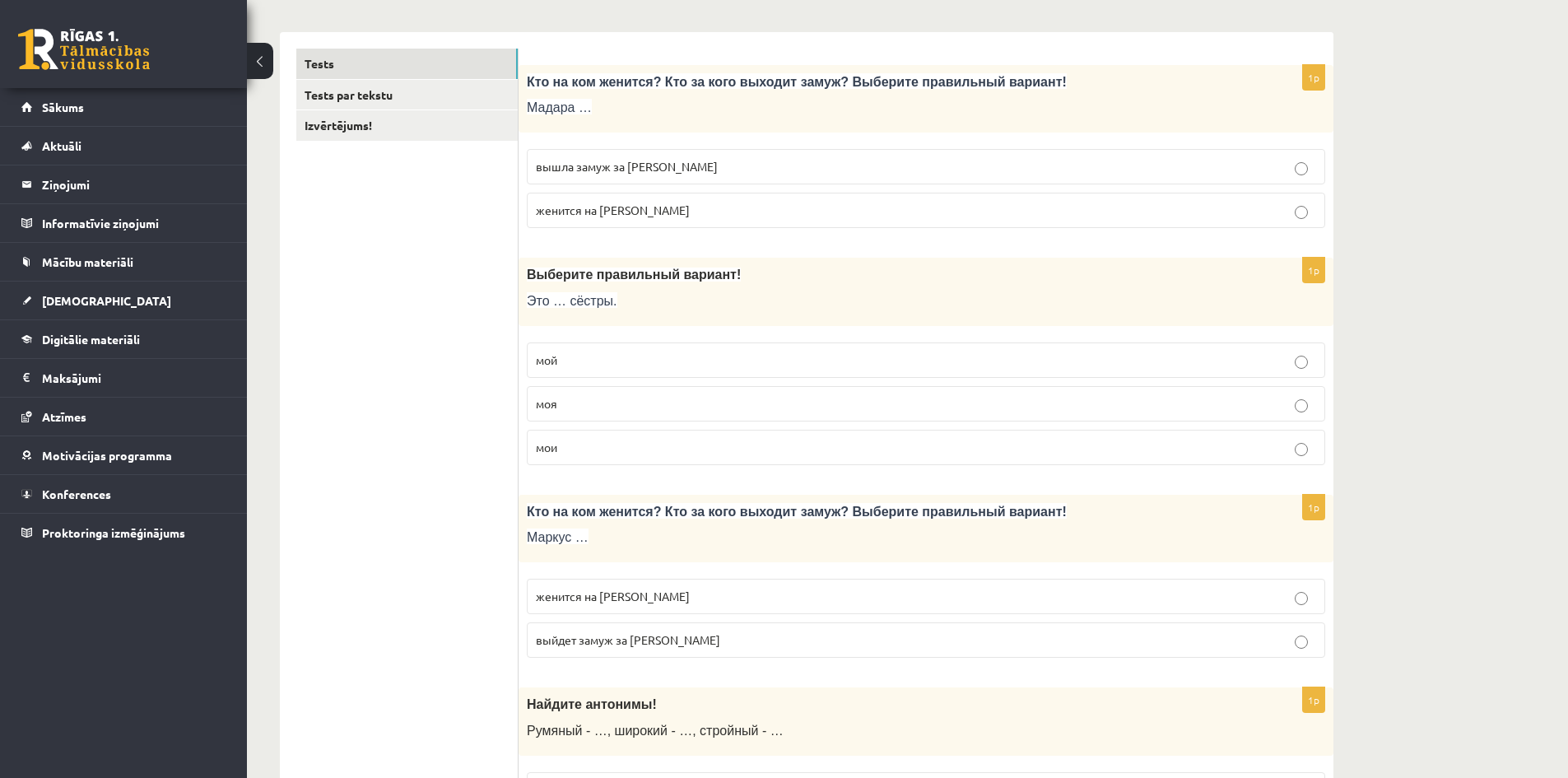
scroll to position [329, 0]
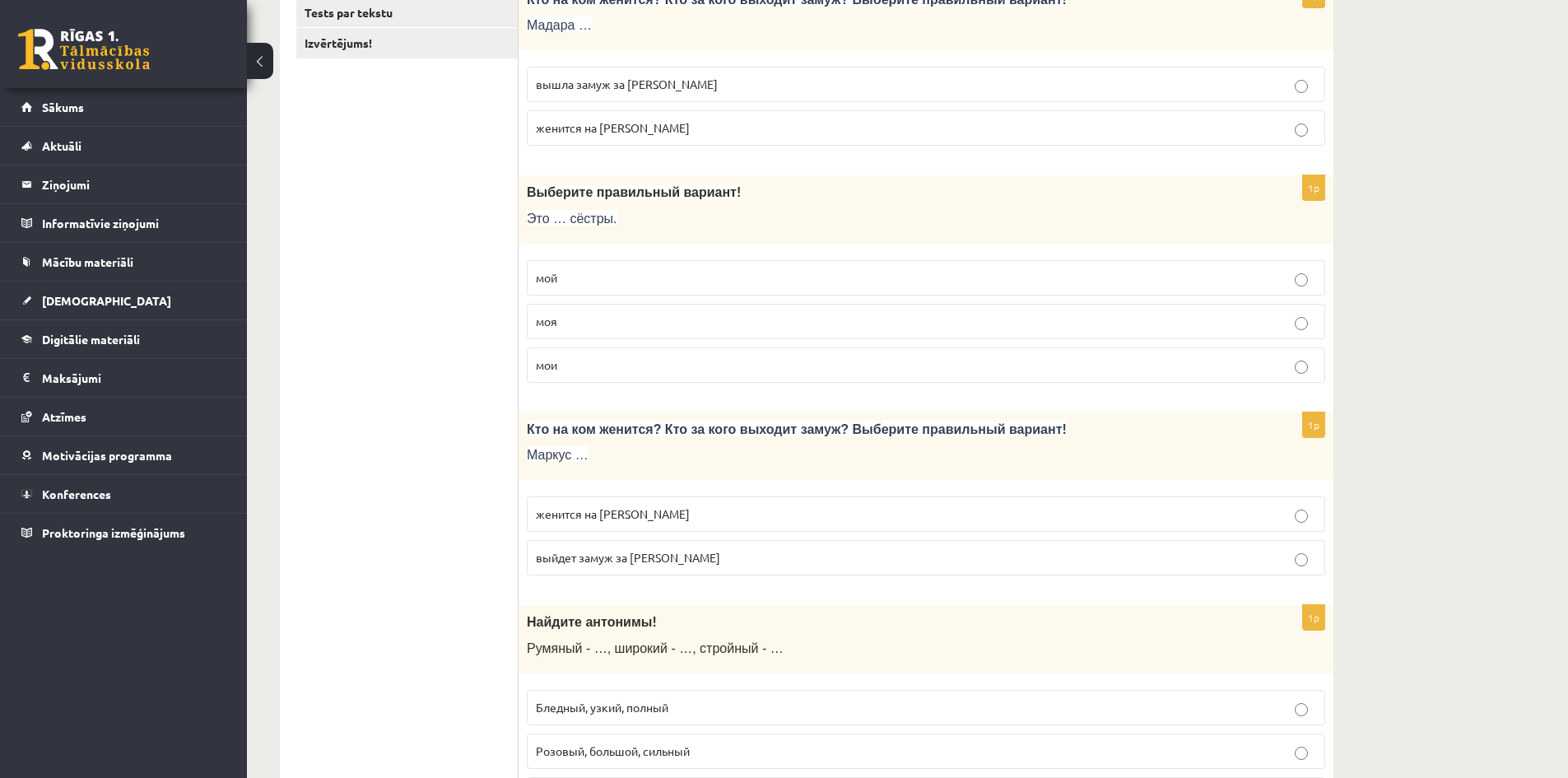
click at [568, 368] on p "мои" at bounding box center [926, 365] width 781 height 17
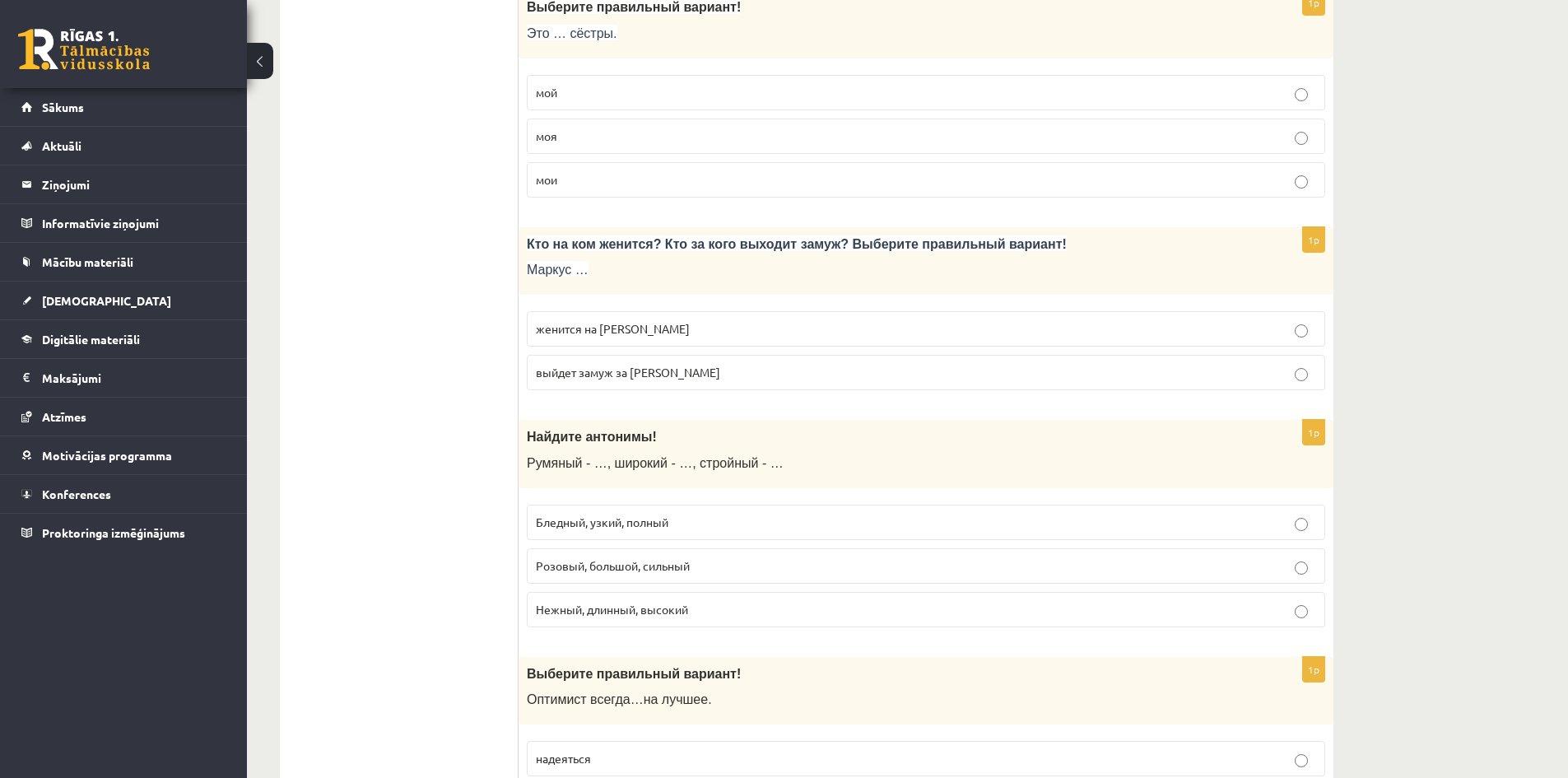
scroll to position [576, 0]
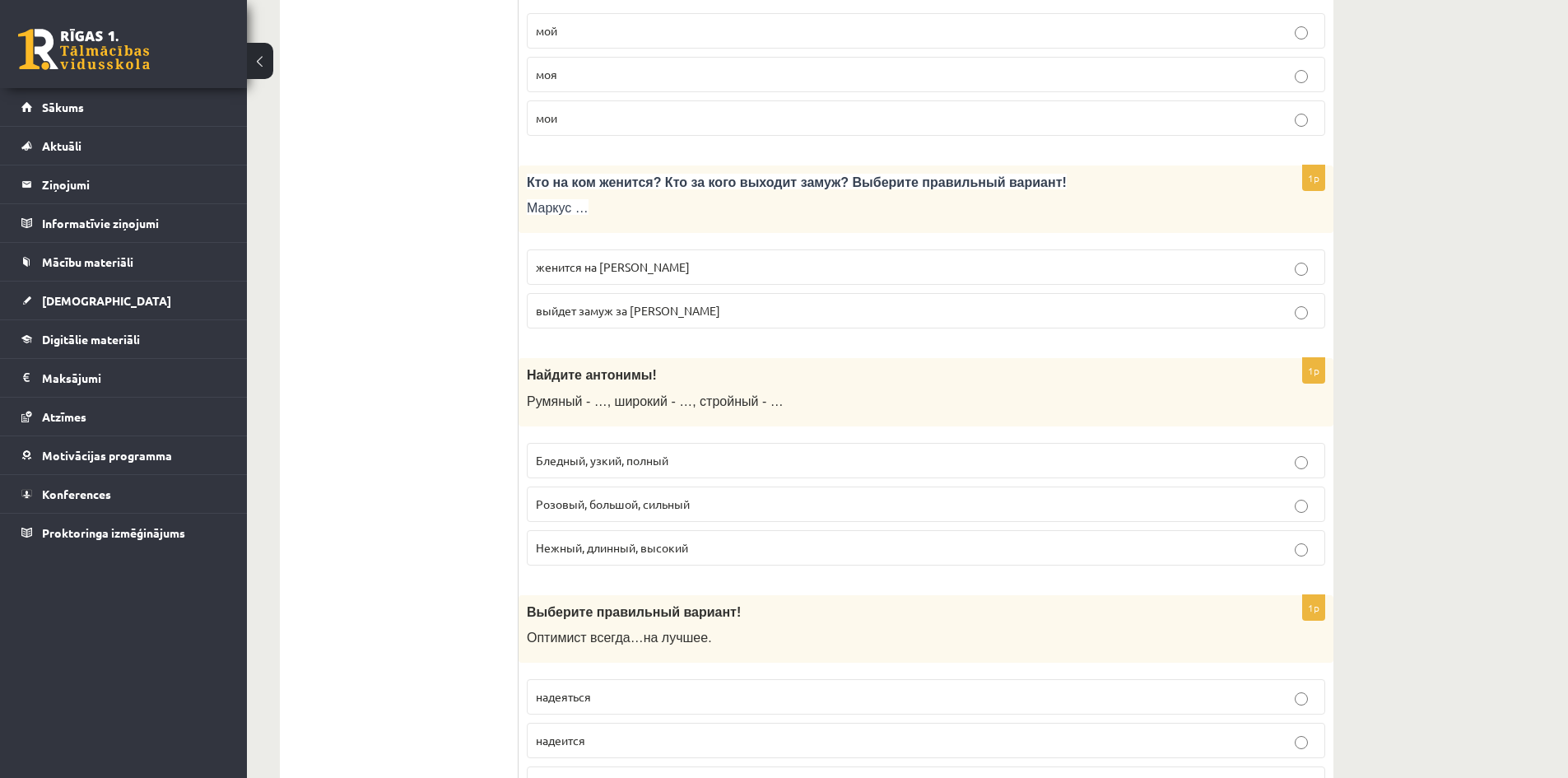
click at [612, 263] on span "женится на [PERSON_NAME]" at bounding box center [613, 266] width 154 height 15
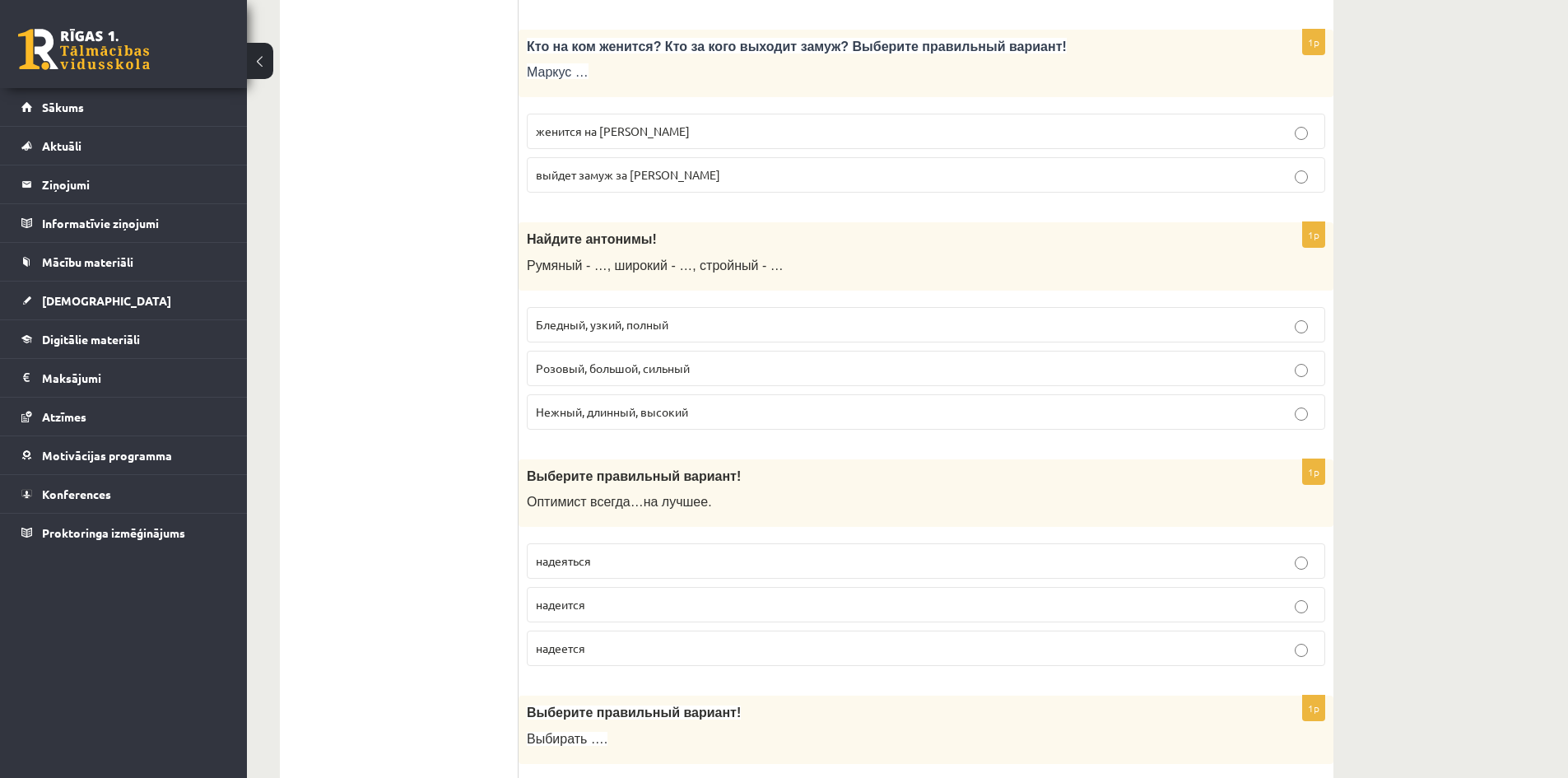
scroll to position [741, 0]
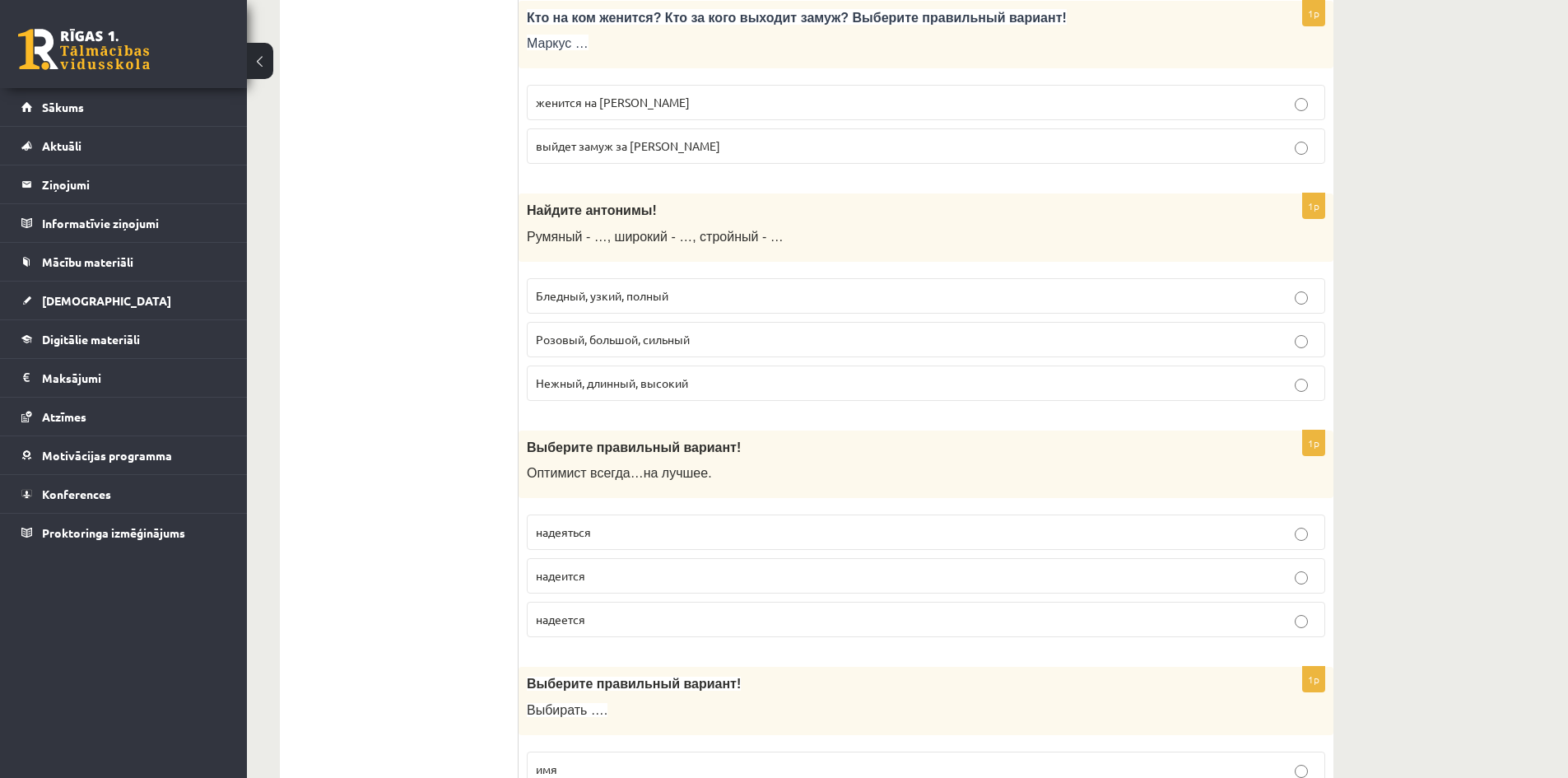
click at [672, 294] on p "Бледный, узкий, полный" at bounding box center [926, 296] width 781 height 17
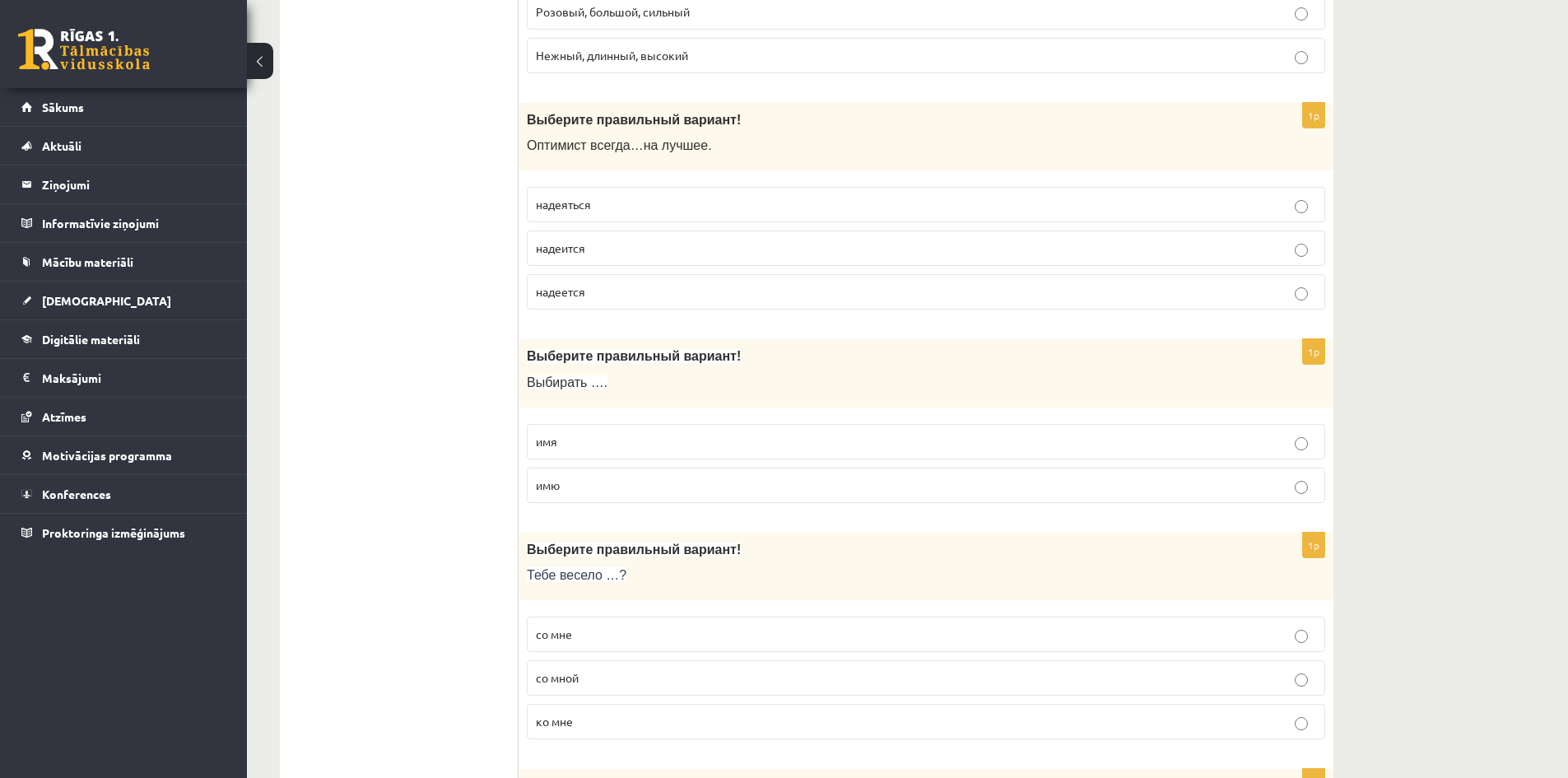
scroll to position [1071, 0]
click at [595, 294] on p "надеется" at bounding box center [926, 290] width 781 height 17
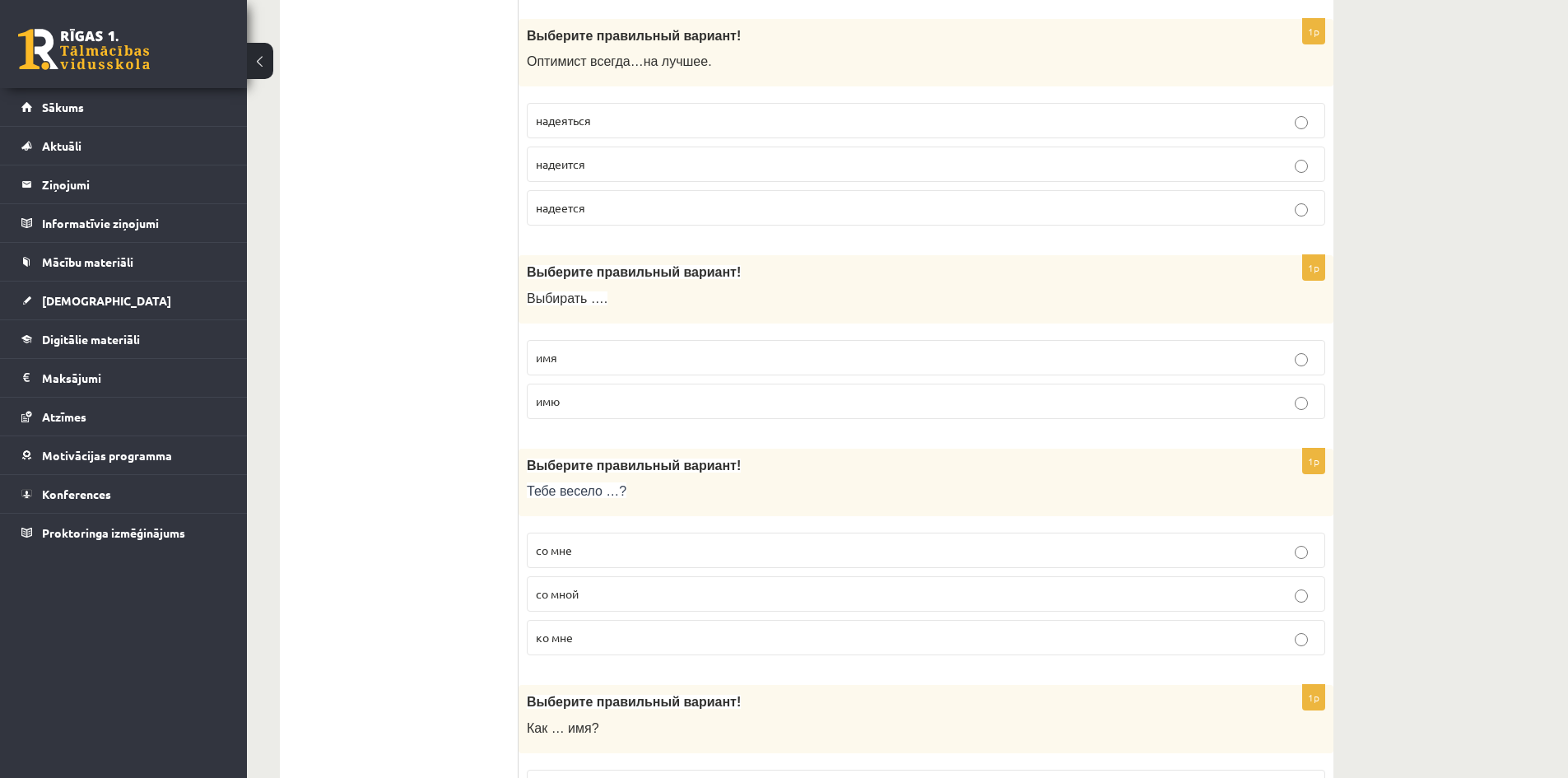
scroll to position [1236, 0]
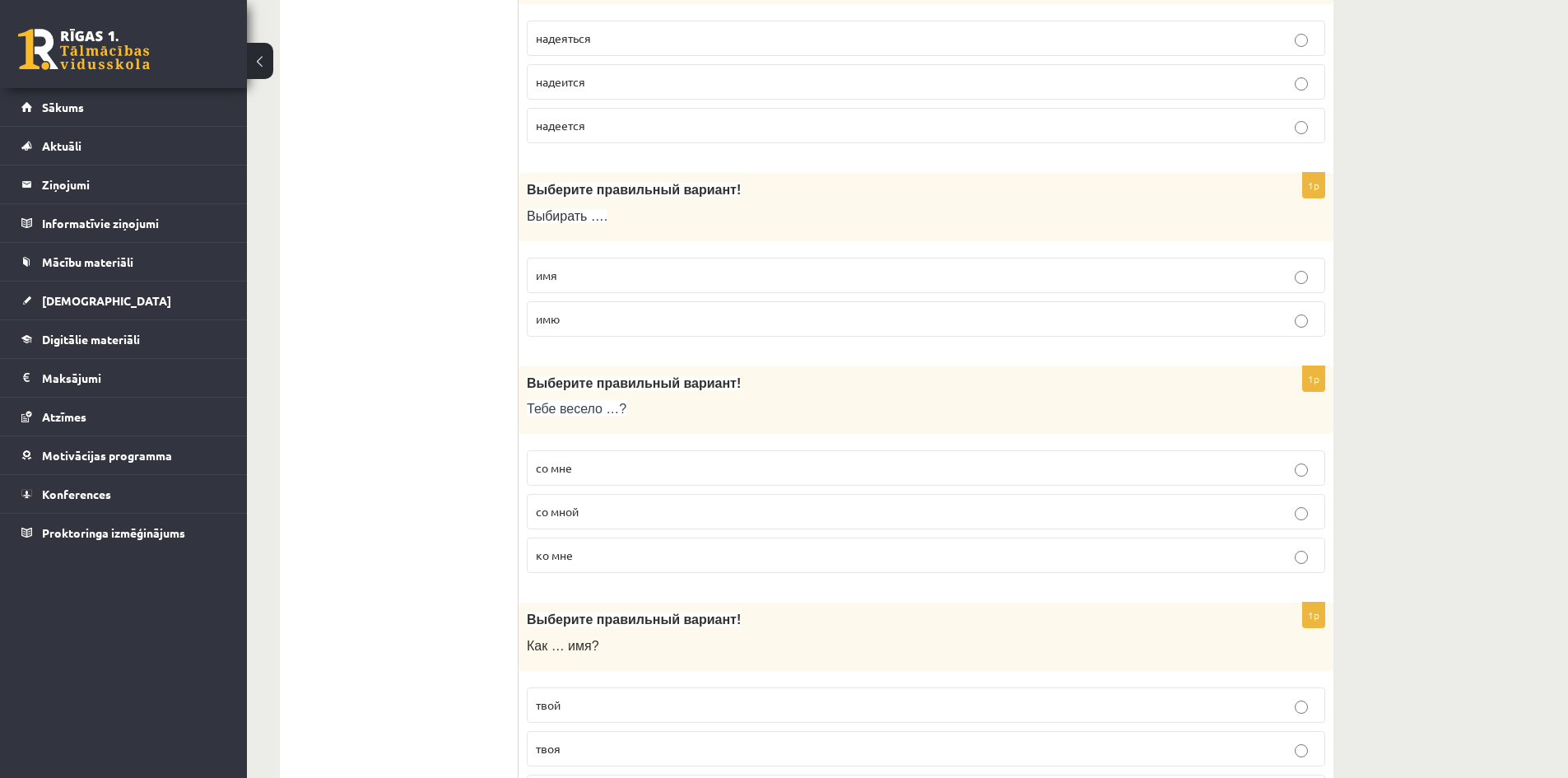
click at [582, 279] on p "имя" at bounding box center [926, 275] width 781 height 17
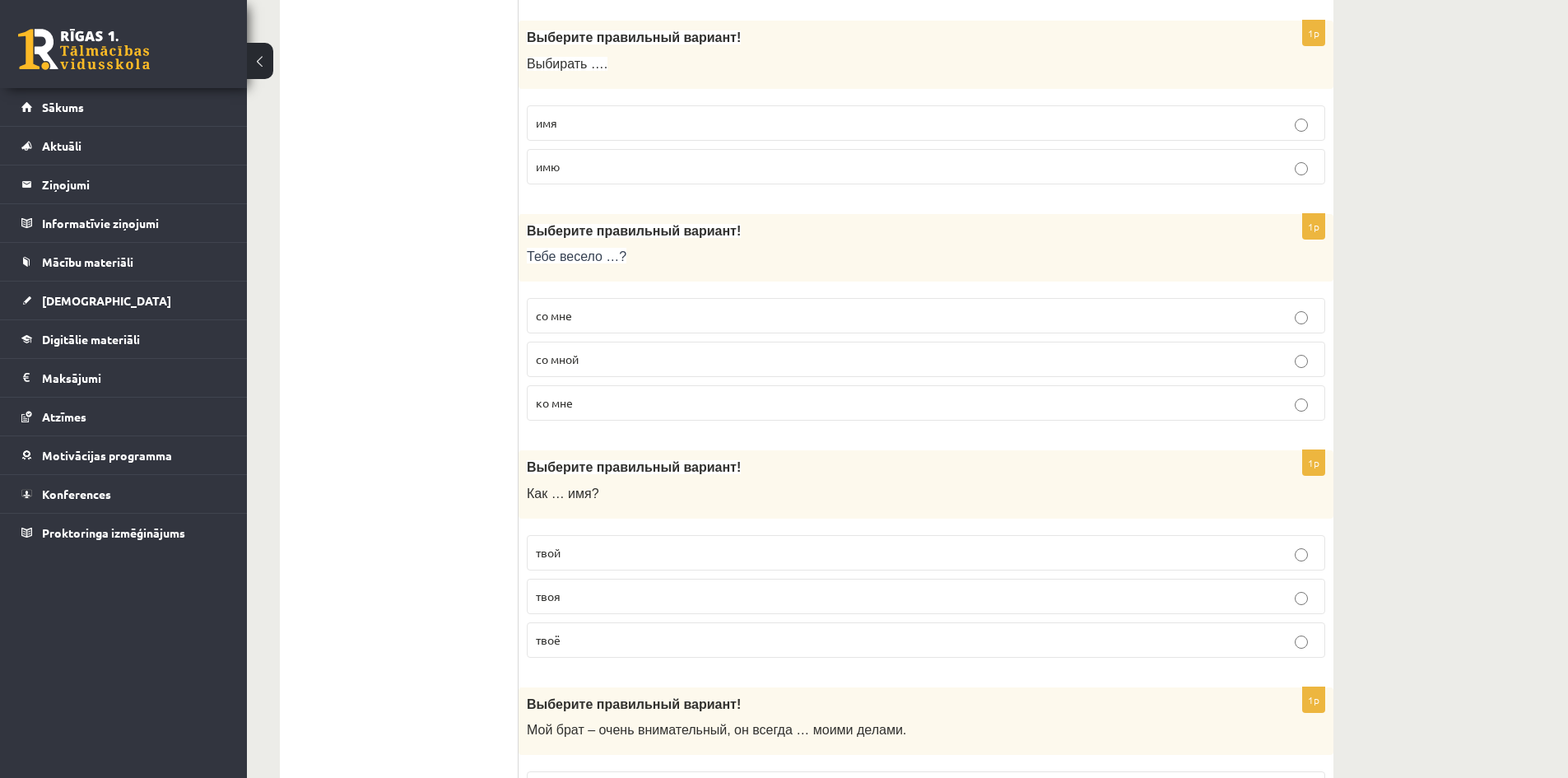
scroll to position [1400, 0]
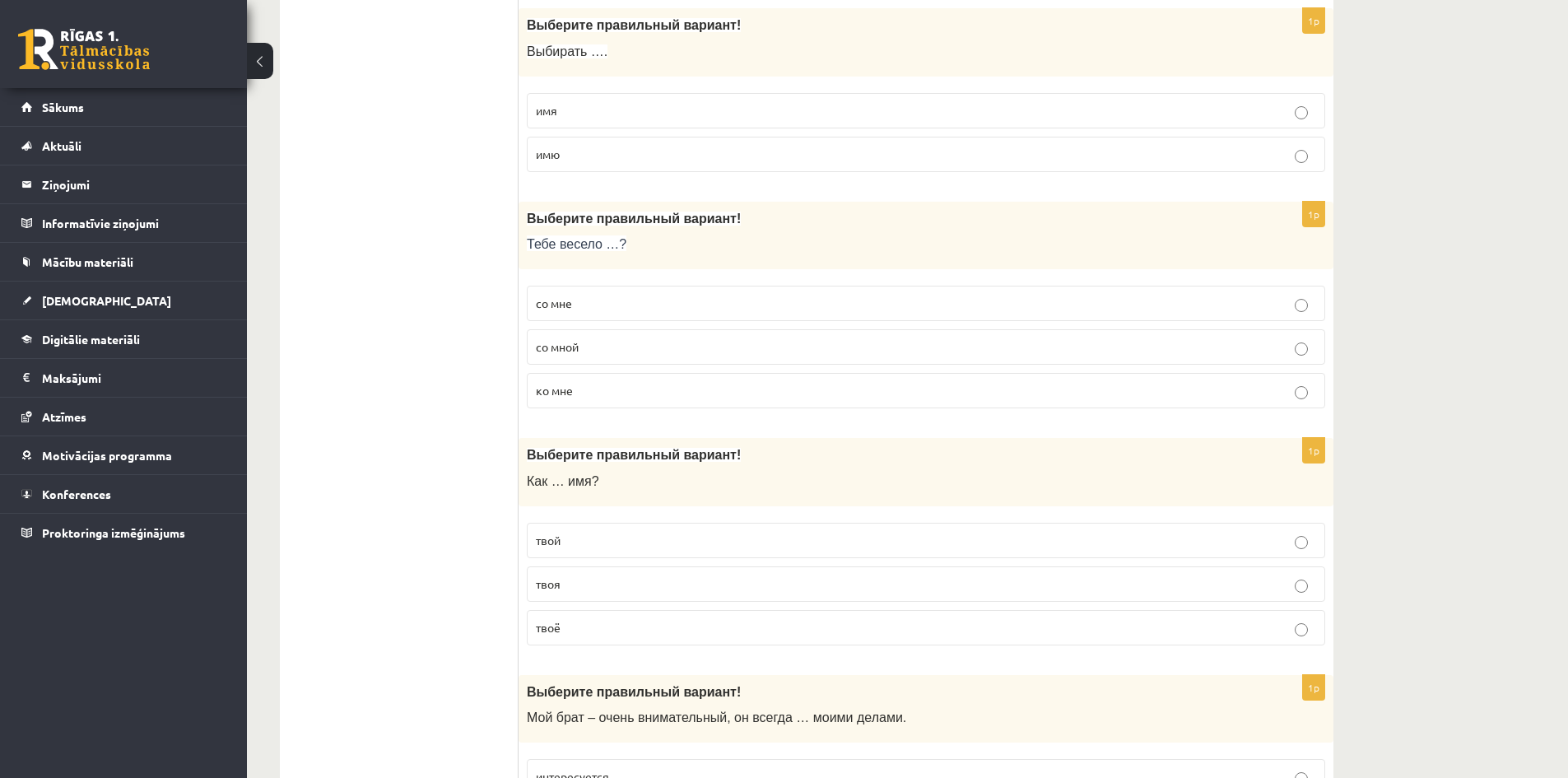
click at [595, 352] on p "со мной" at bounding box center [926, 346] width 781 height 17
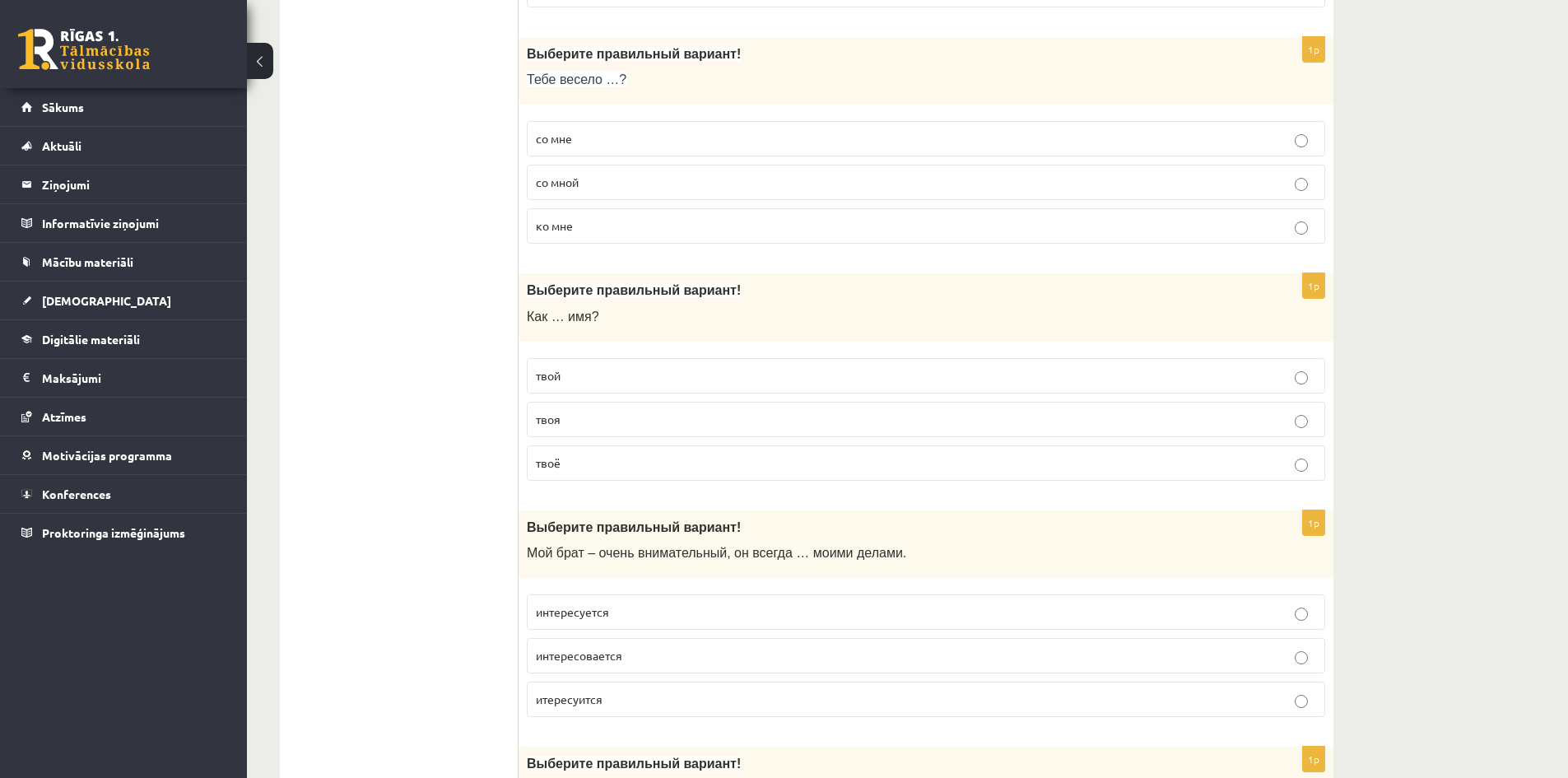
scroll to position [1647, 0]
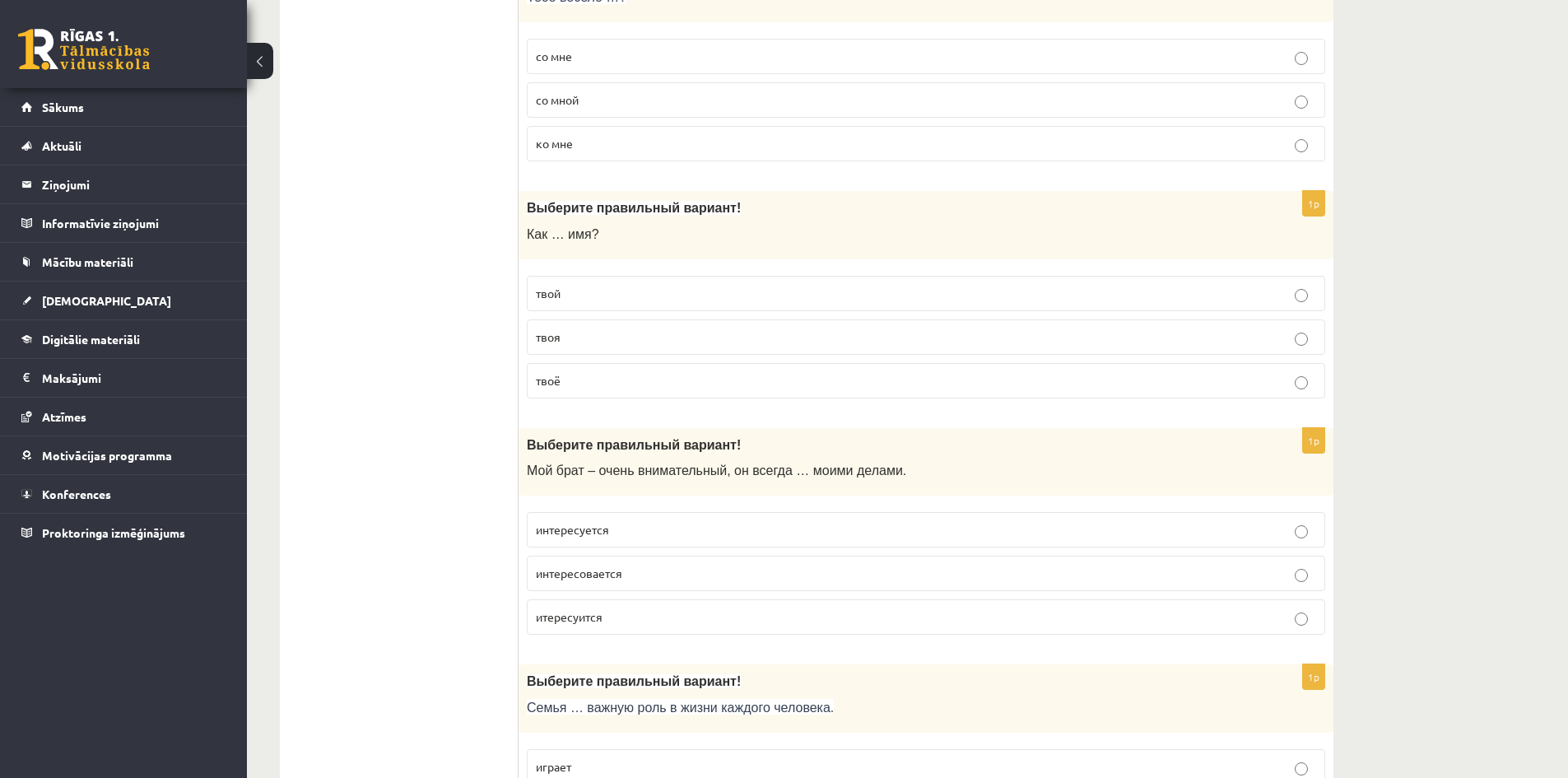
click at [585, 373] on p "твоё" at bounding box center [926, 381] width 781 height 17
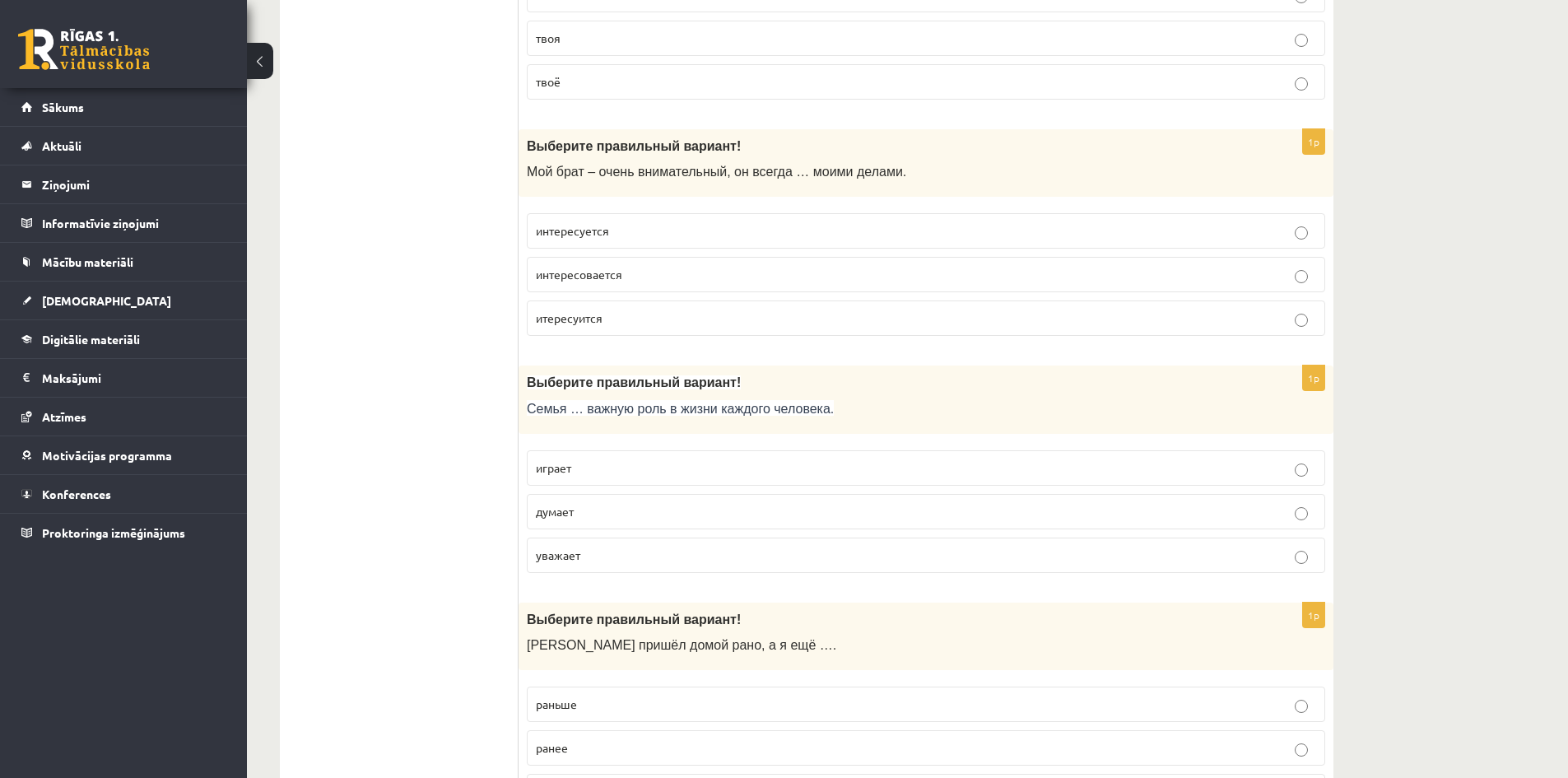
scroll to position [1977, 0]
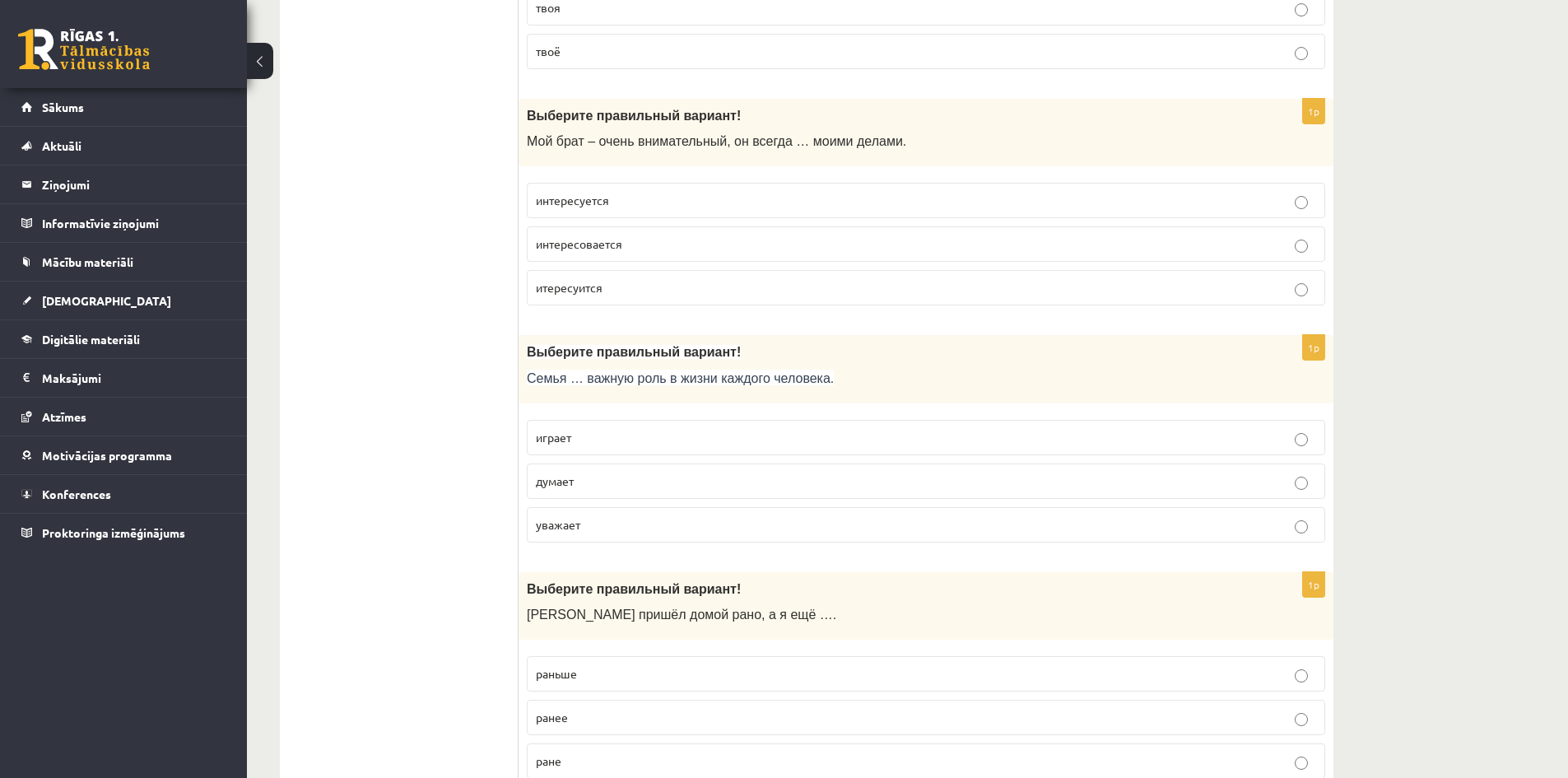
click at [629, 202] on p "интересуется" at bounding box center [926, 200] width 781 height 17
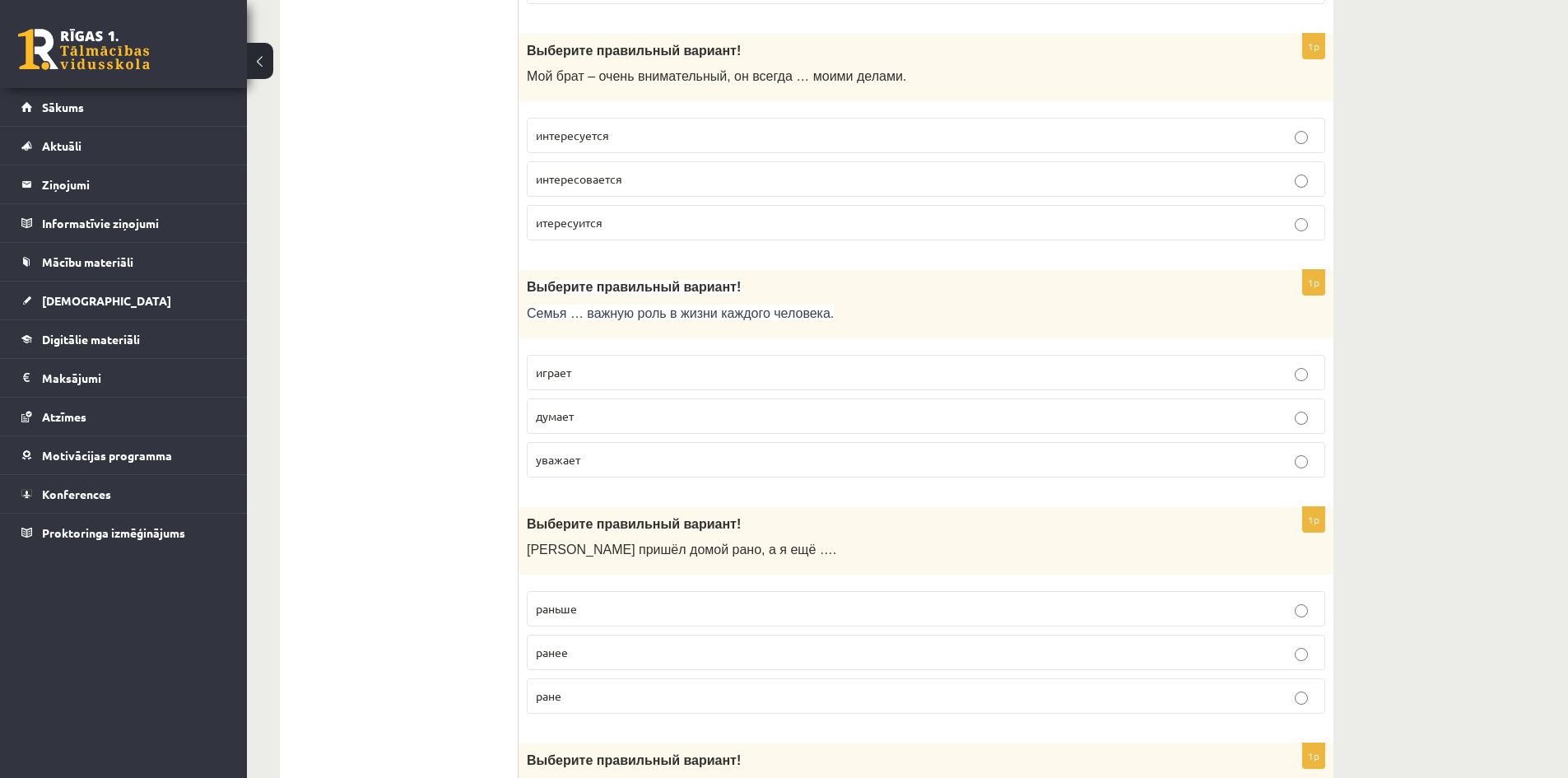
scroll to position [2141, 0]
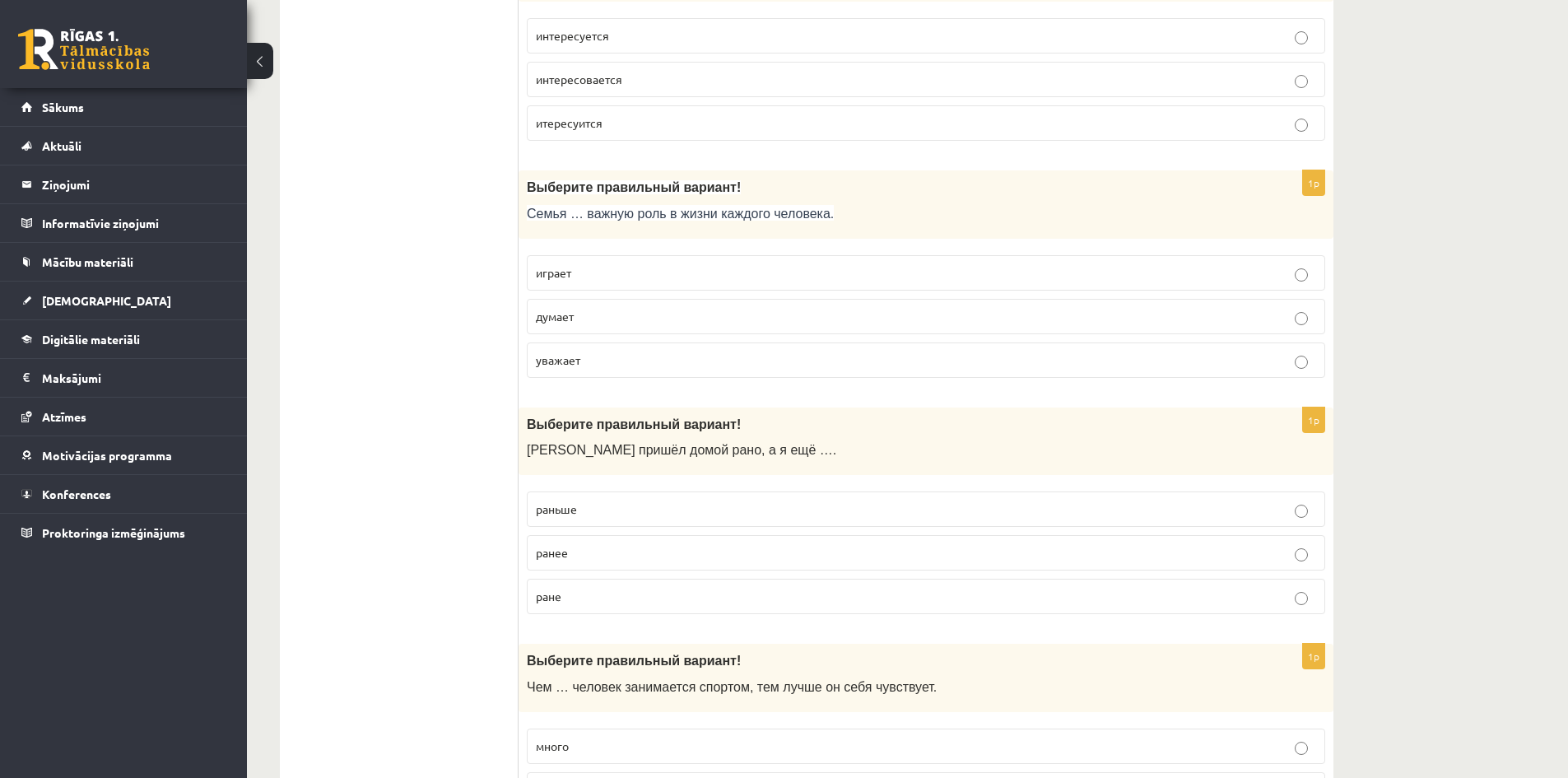
click at [605, 284] on label "играет" at bounding box center [926, 273] width 798 height 36
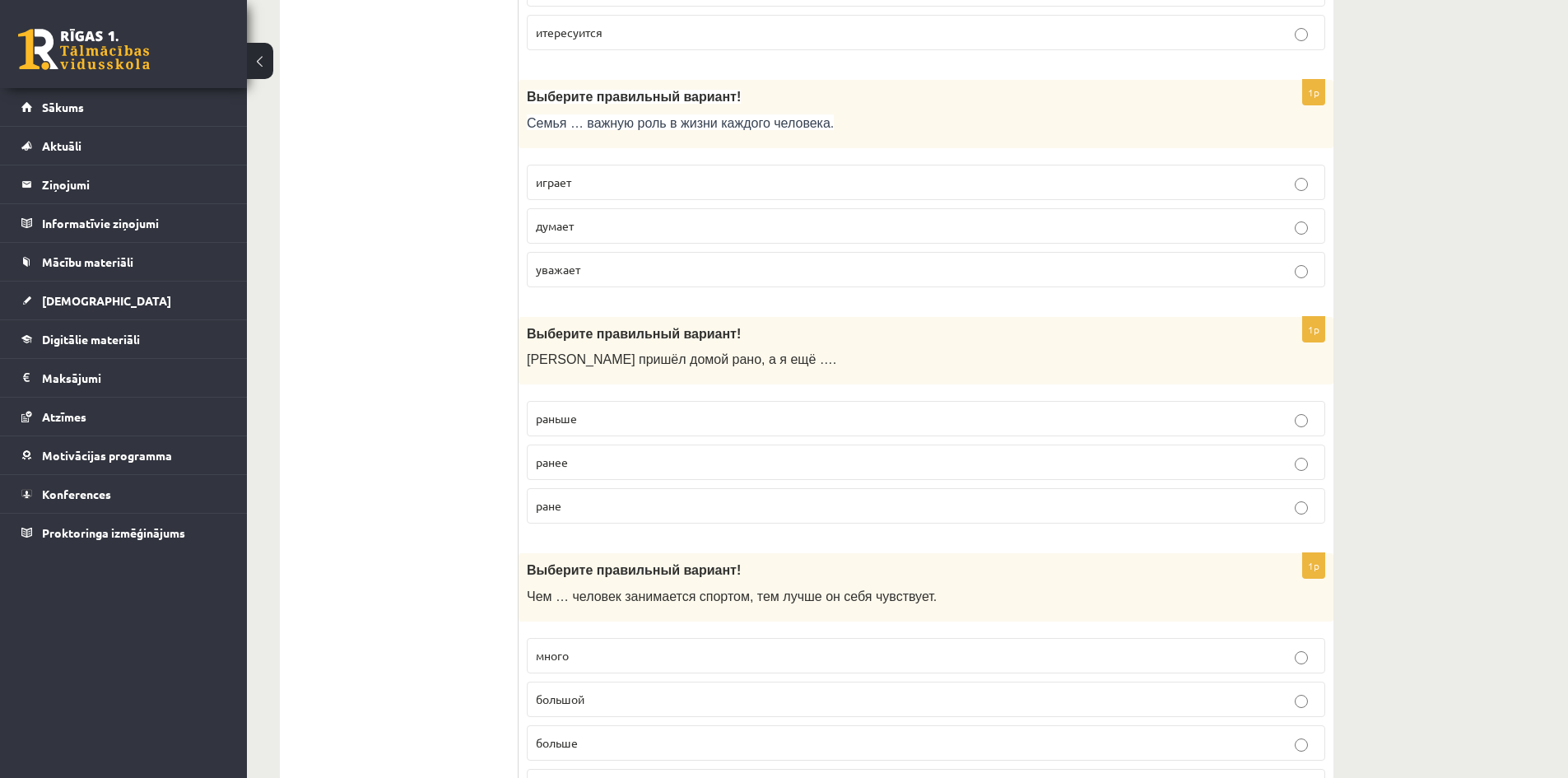
scroll to position [2388, 0]
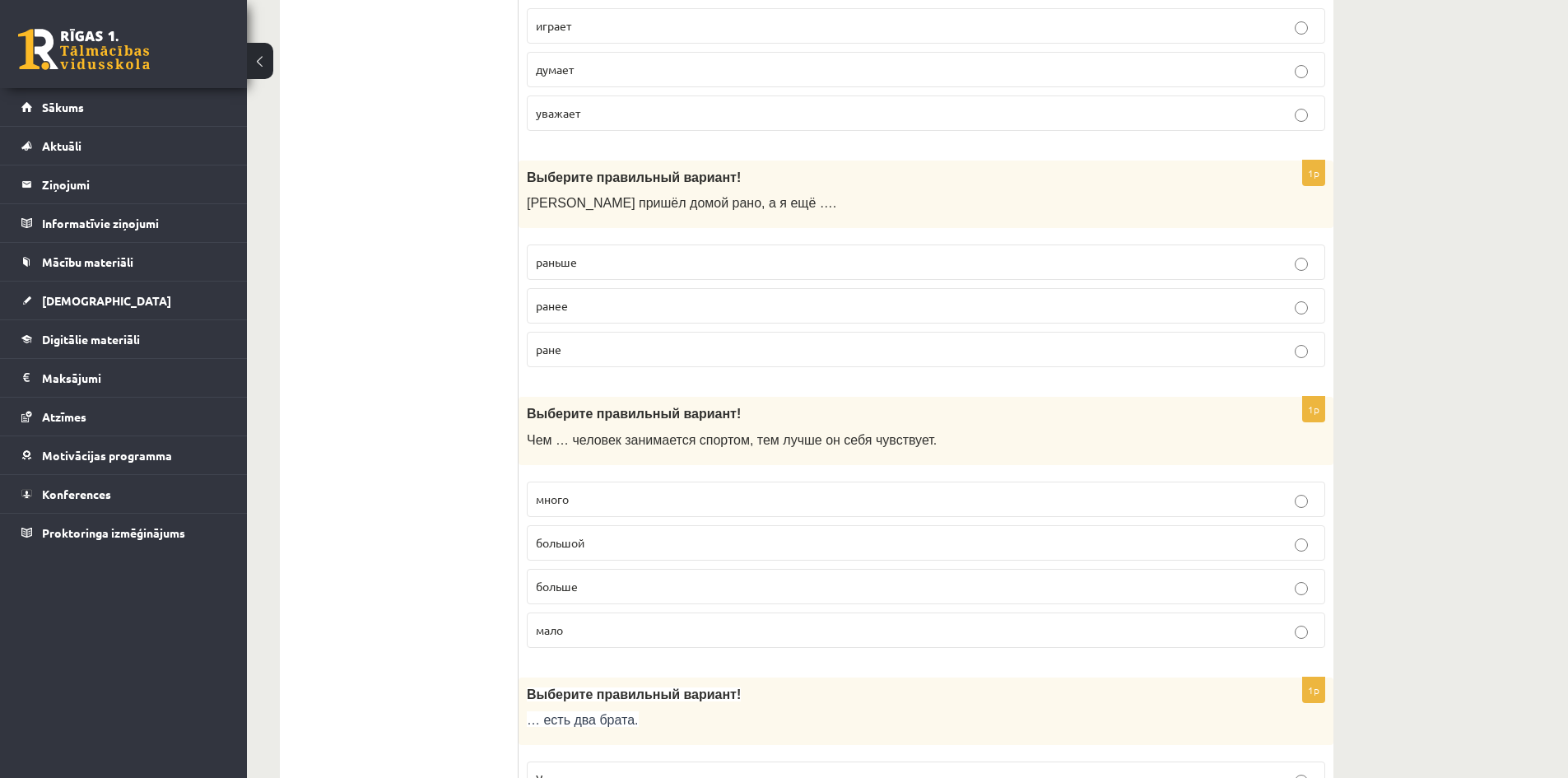
click at [588, 269] on p "раньше" at bounding box center [926, 262] width 781 height 17
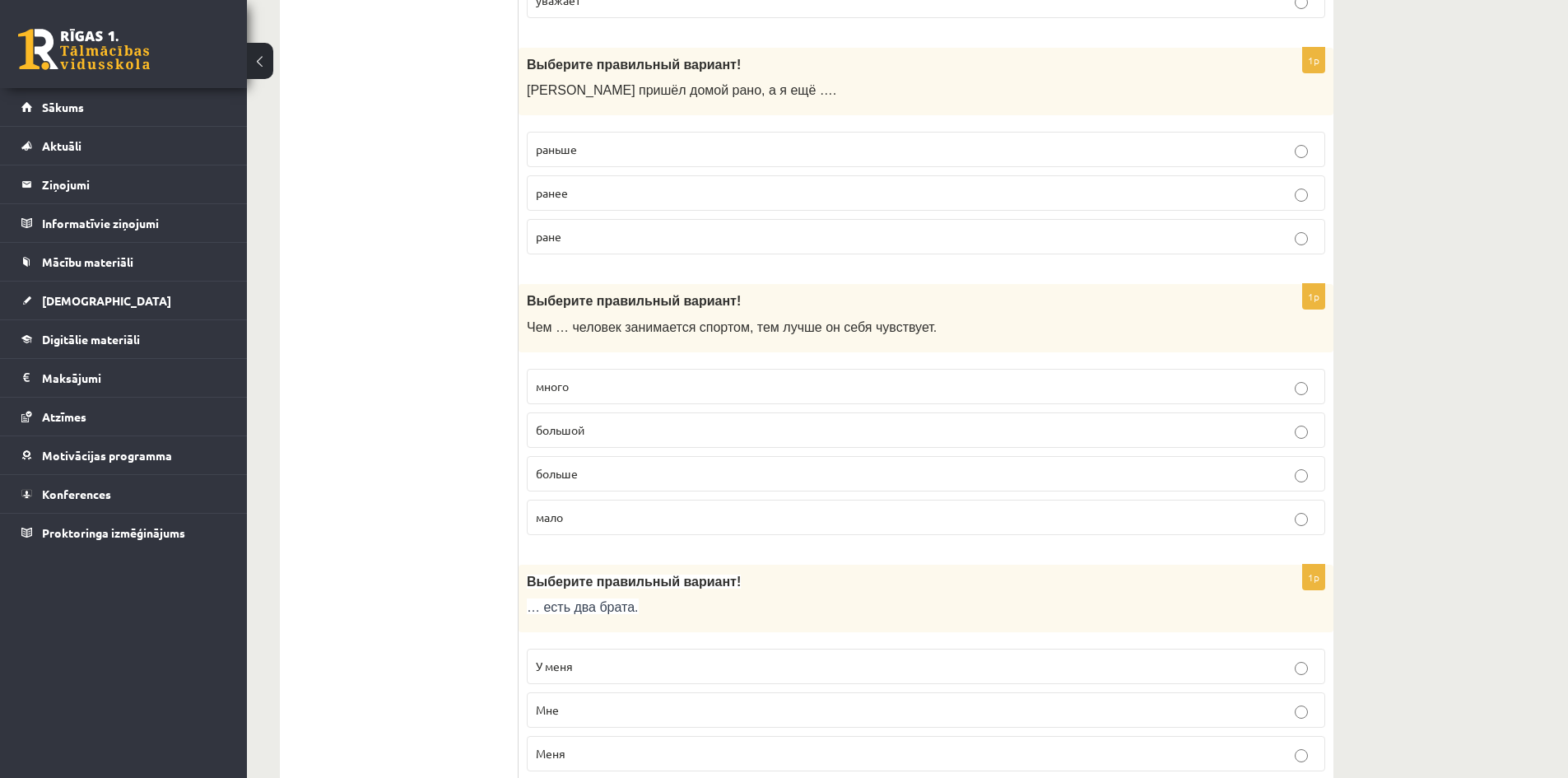
scroll to position [2553, 0]
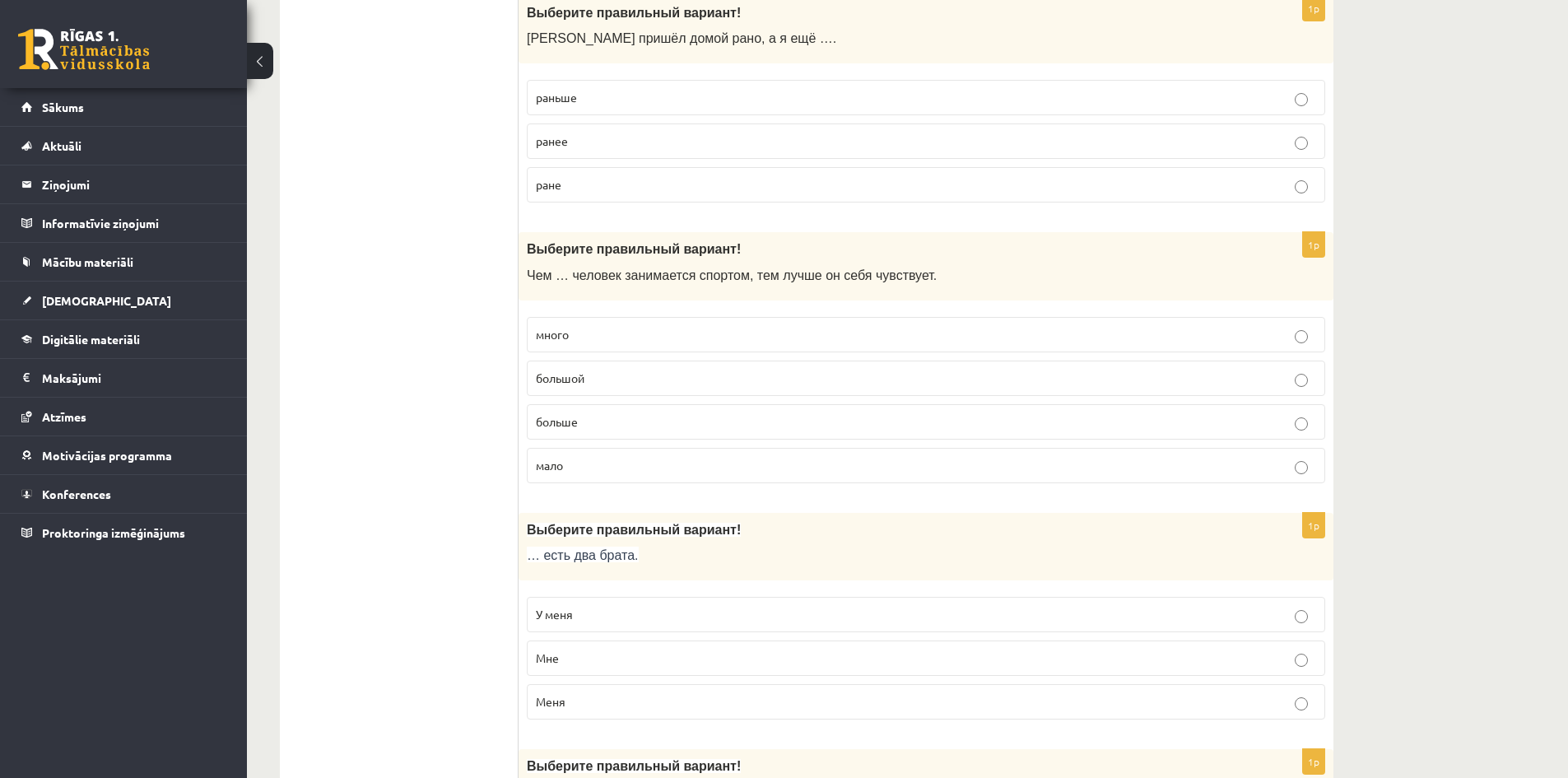
click at [590, 425] on p "больше" at bounding box center [926, 421] width 781 height 17
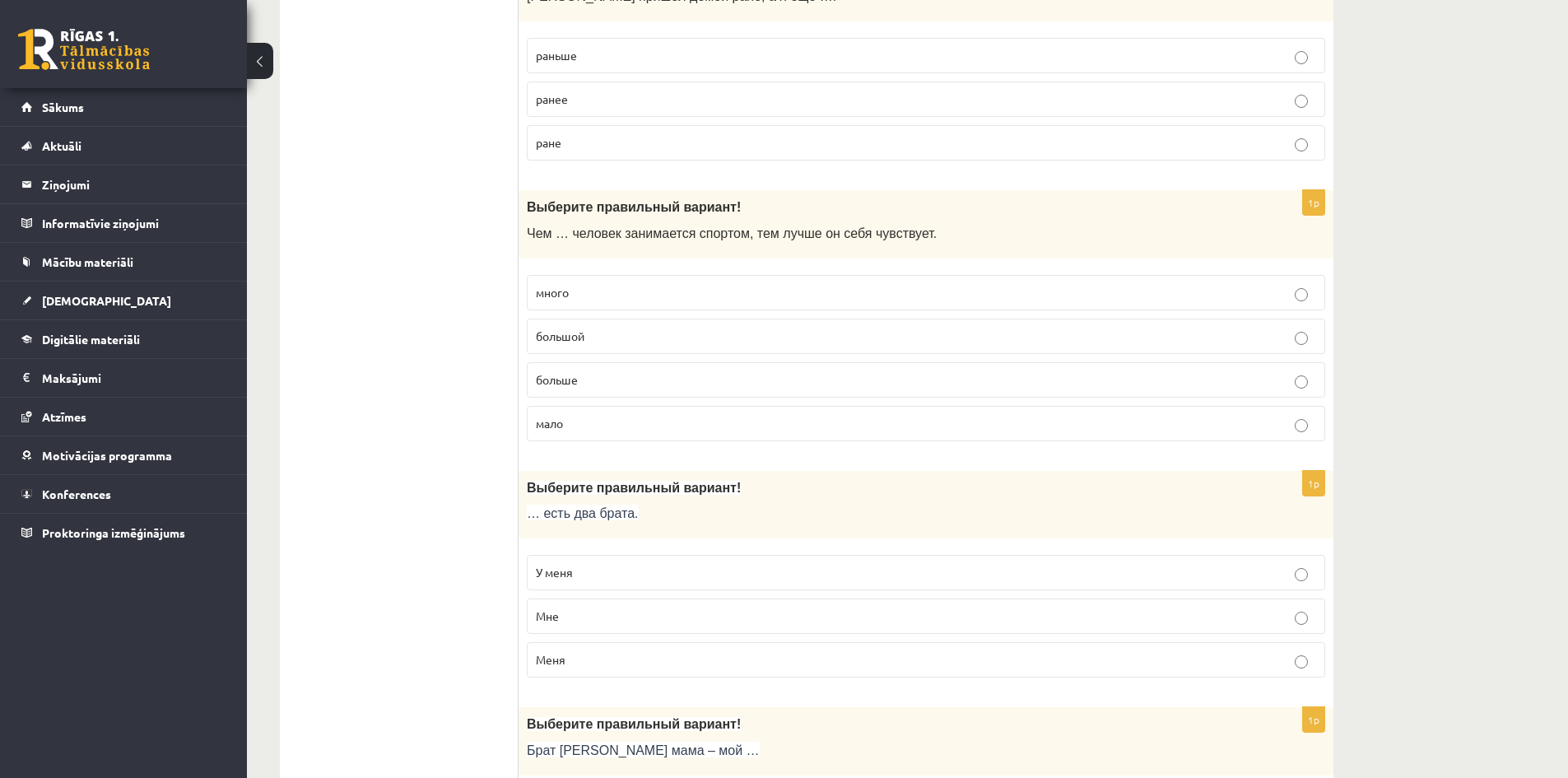
scroll to position [2801, 0]
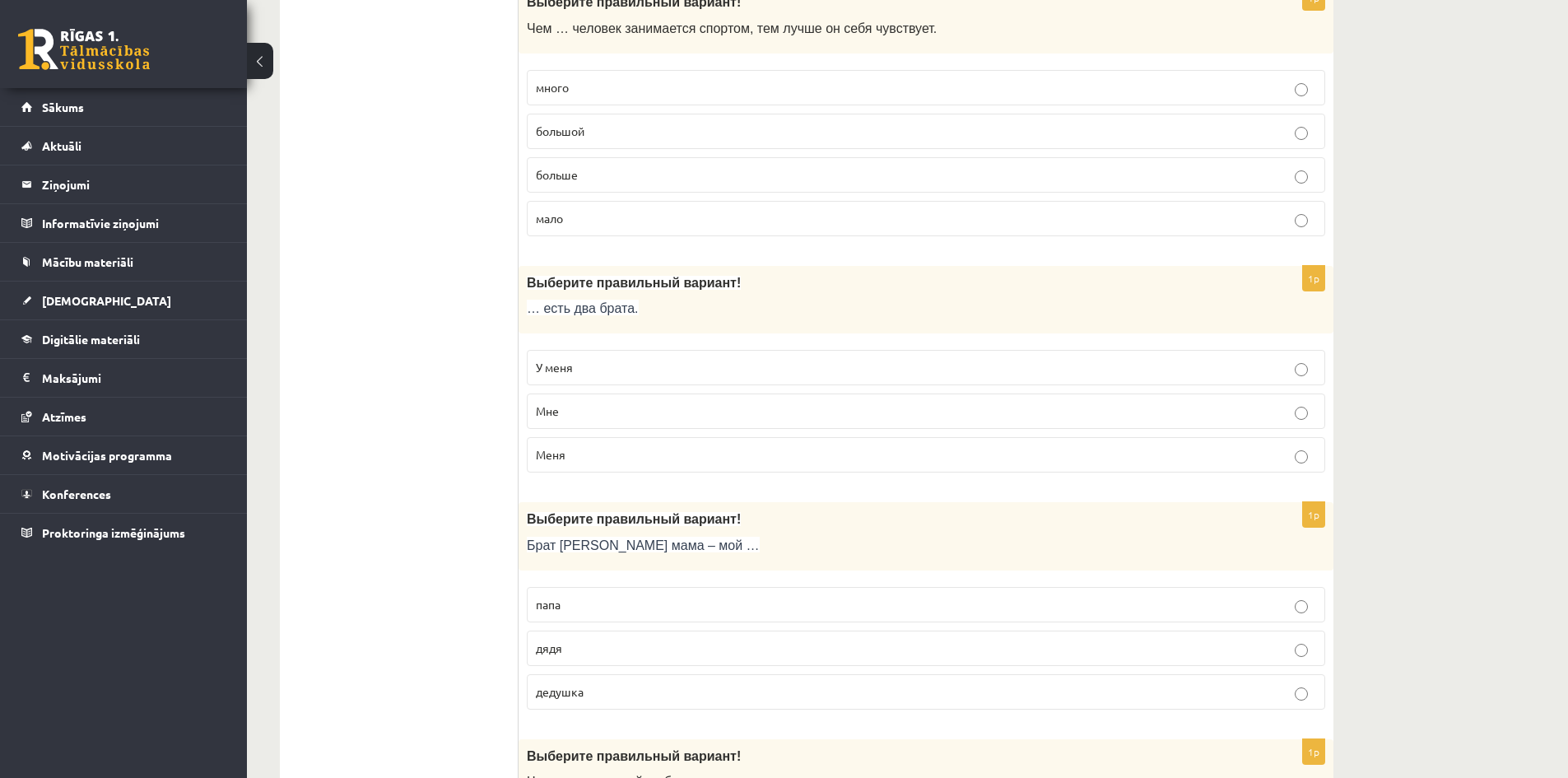
click at [596, 374] on p "У меня" at bounding box center [926, 367] width 781 height 17
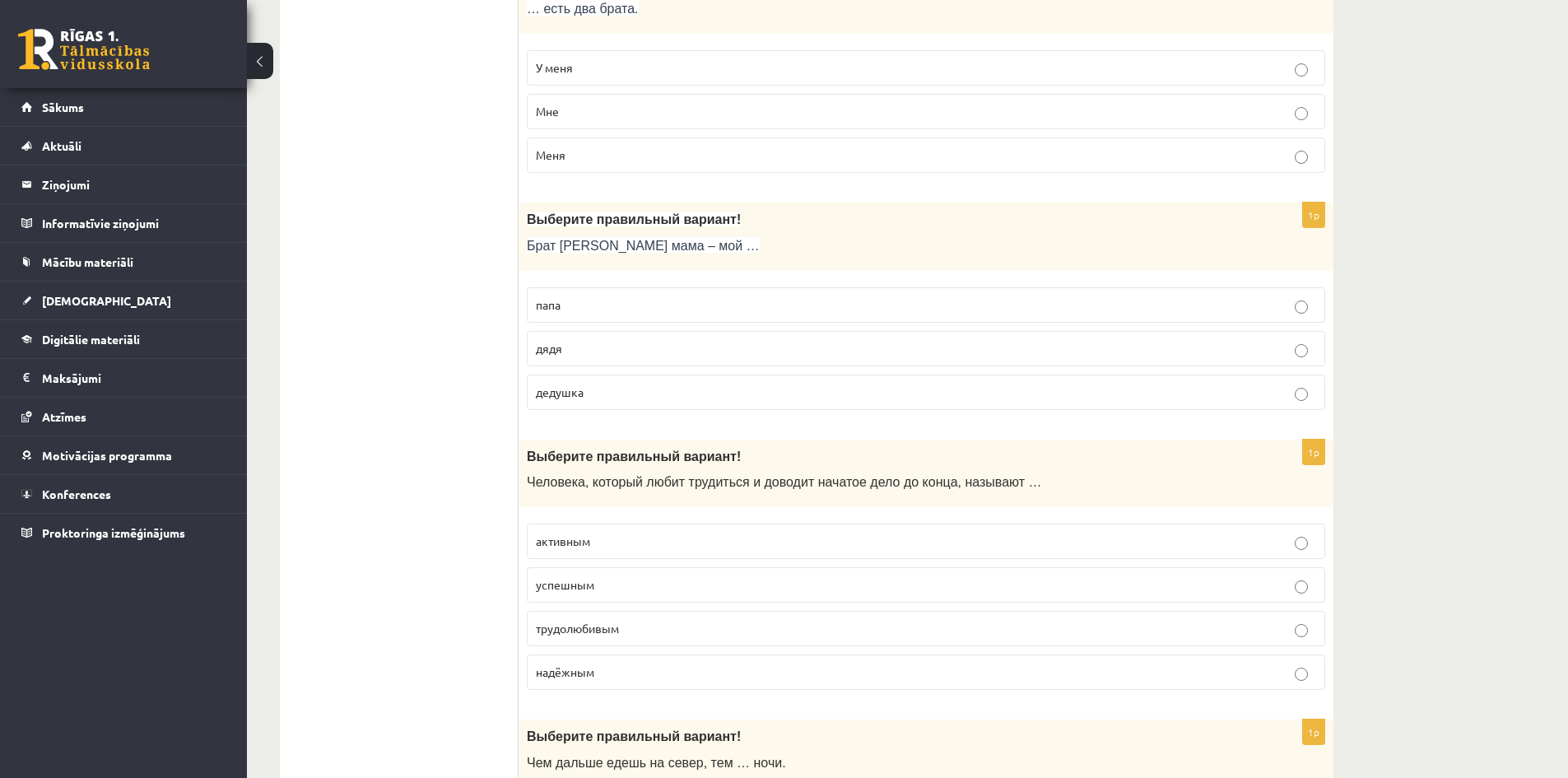
scroll to position [3130, 0]
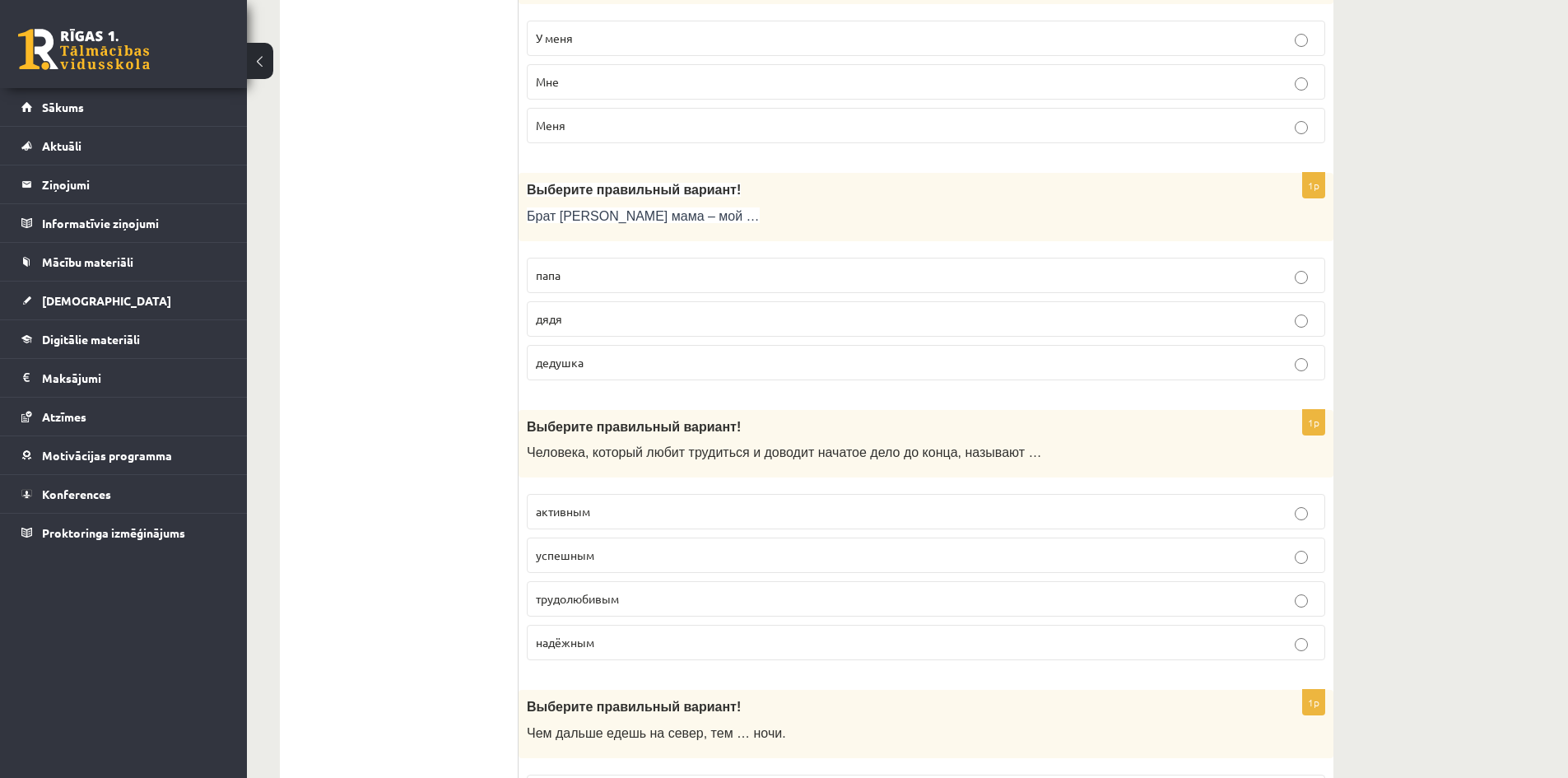
click at [622, 333] on label "дядя" at bounding box center [926, 319] width 798 height 36
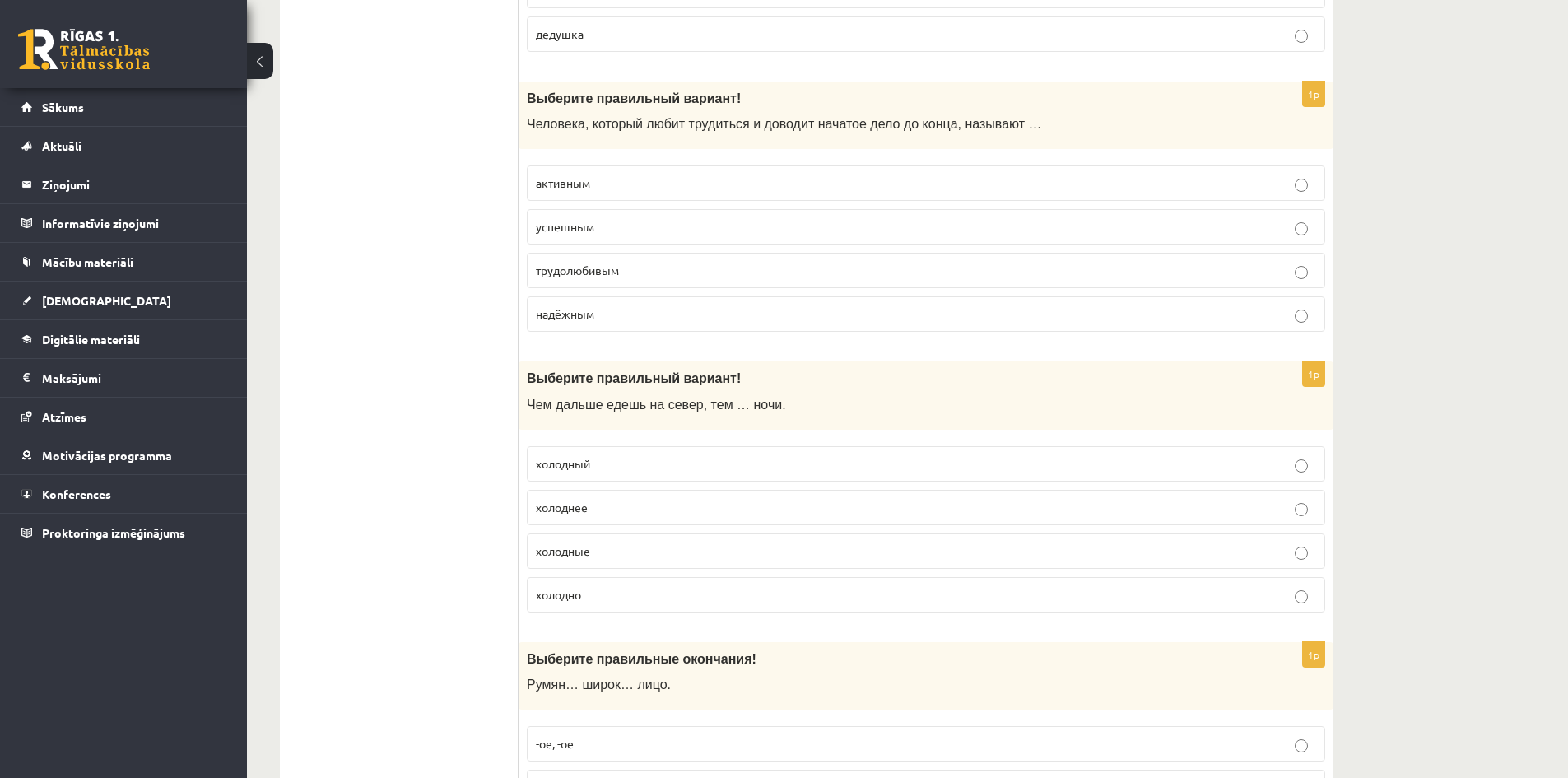
scroll to position [3460, 0]
click at [594, 278] on p "трудолюбивым" at bounding box center [926, 269] width 781 height 17
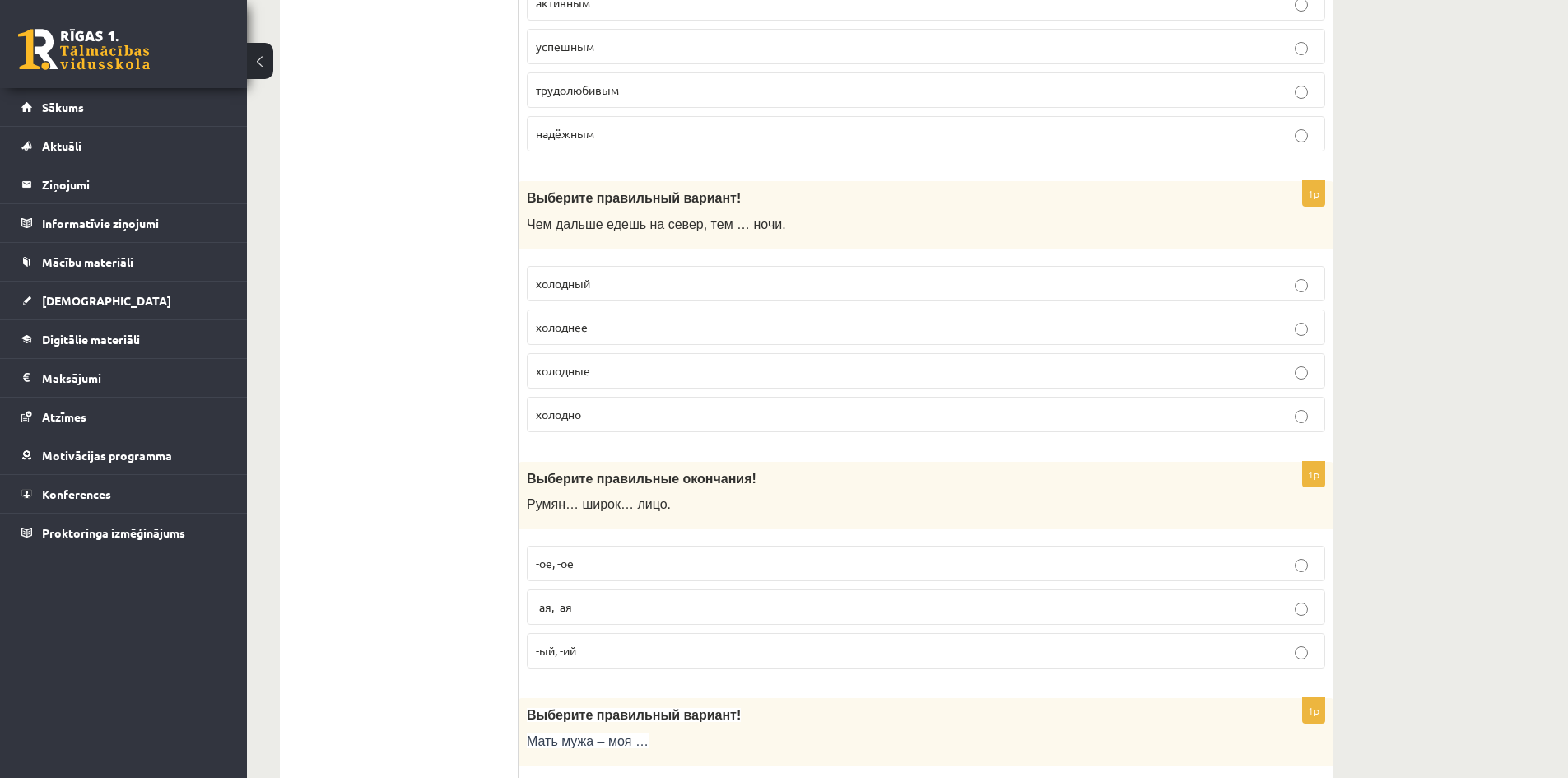
scroll to position [3706, 0]
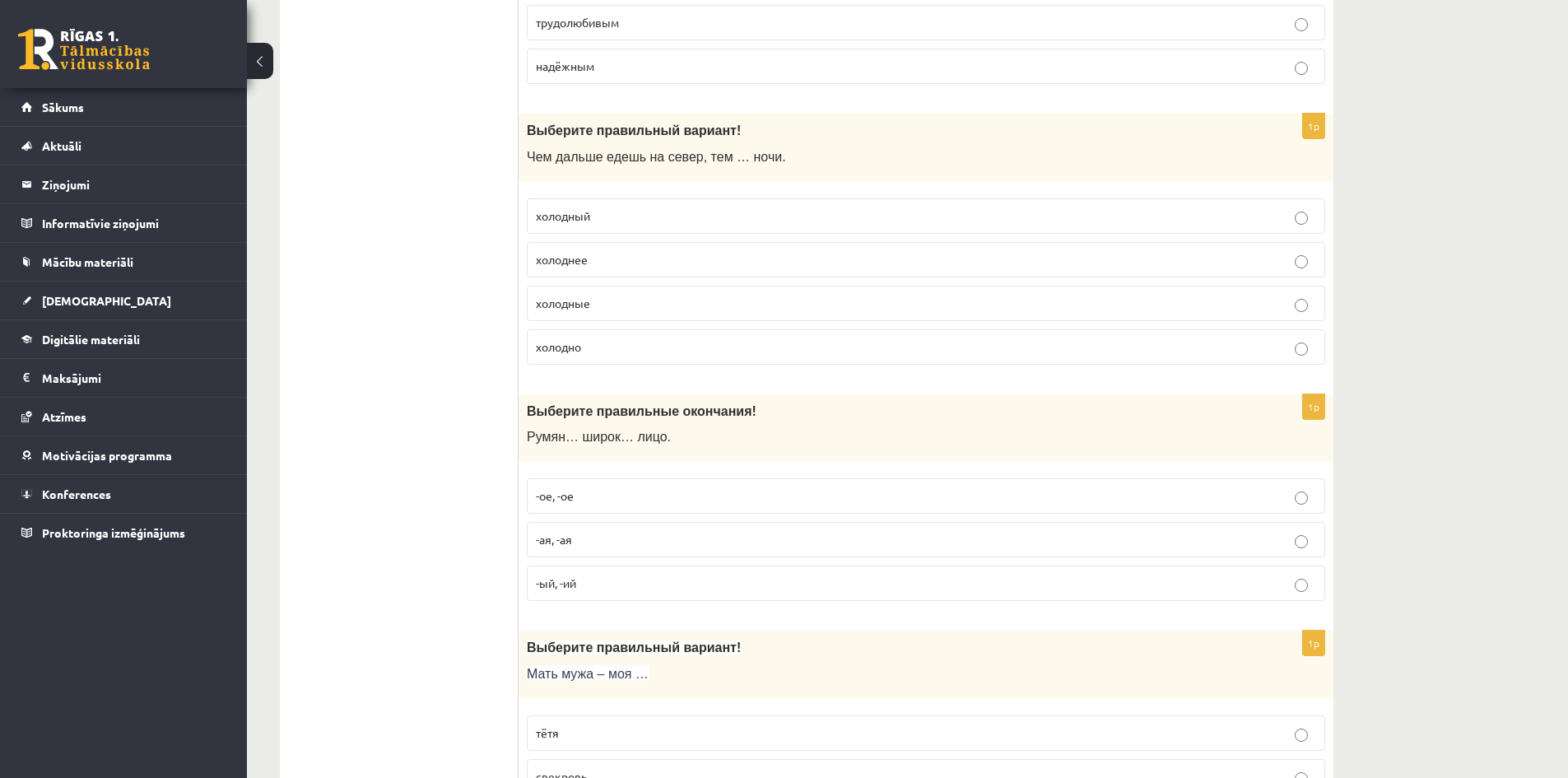
click at [619, 260] on p "холоднее" at bounding box center [926, 259] width 781 height 17
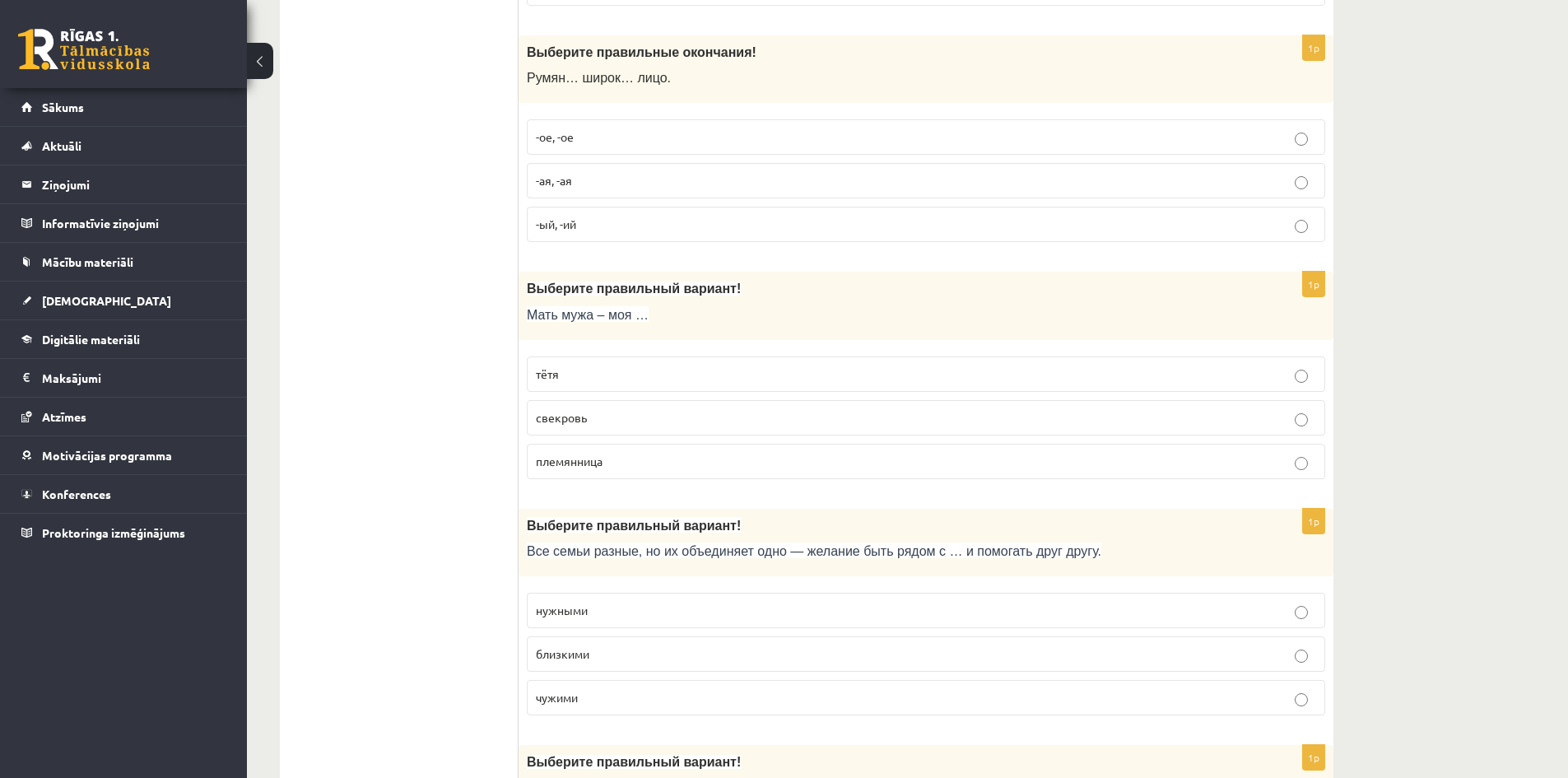
scroll to position [4036, 0]
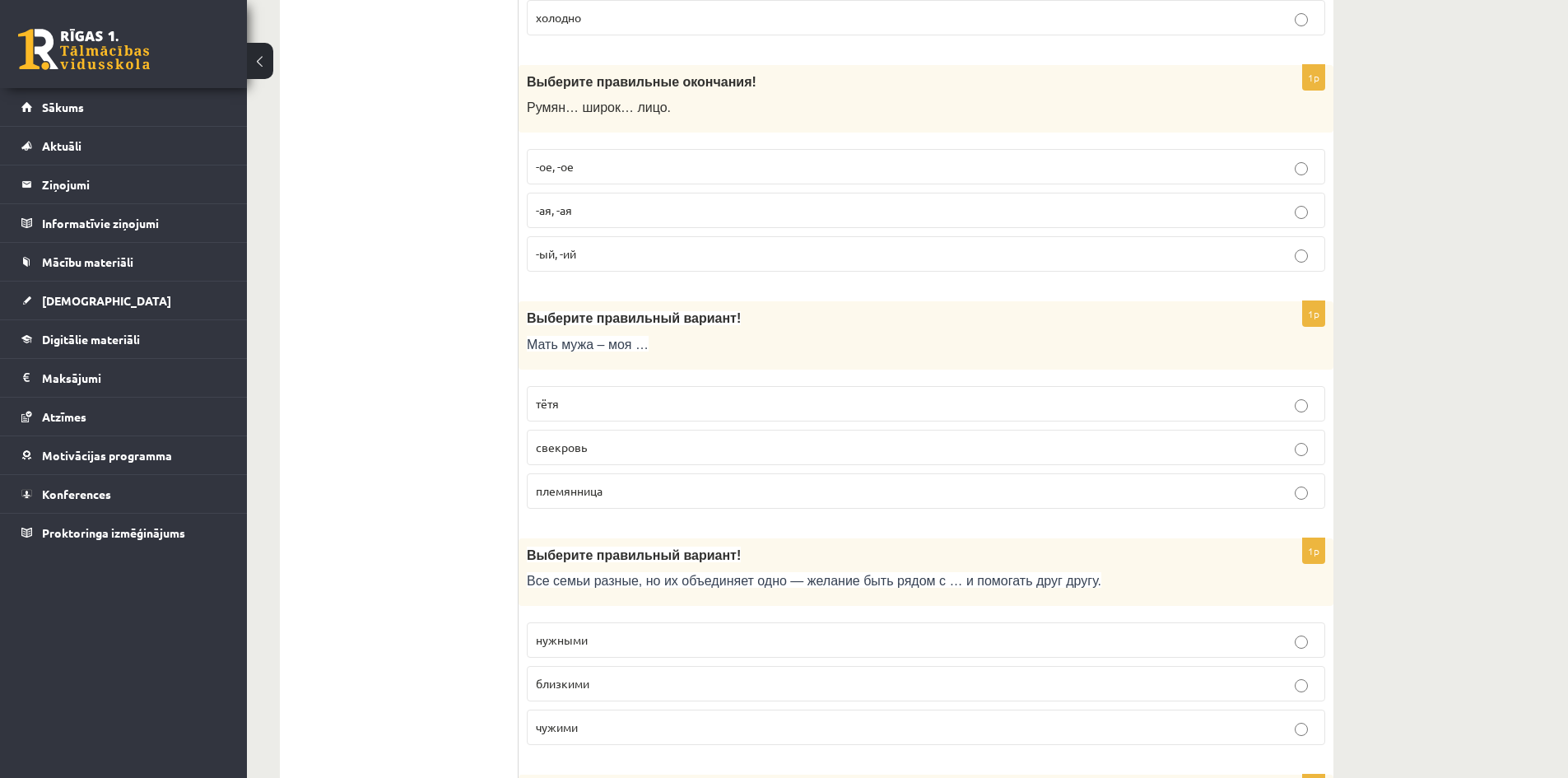
click at [595, 170] on p "-ое, -ое" at bounding box center [926, 166] width 781 height 17
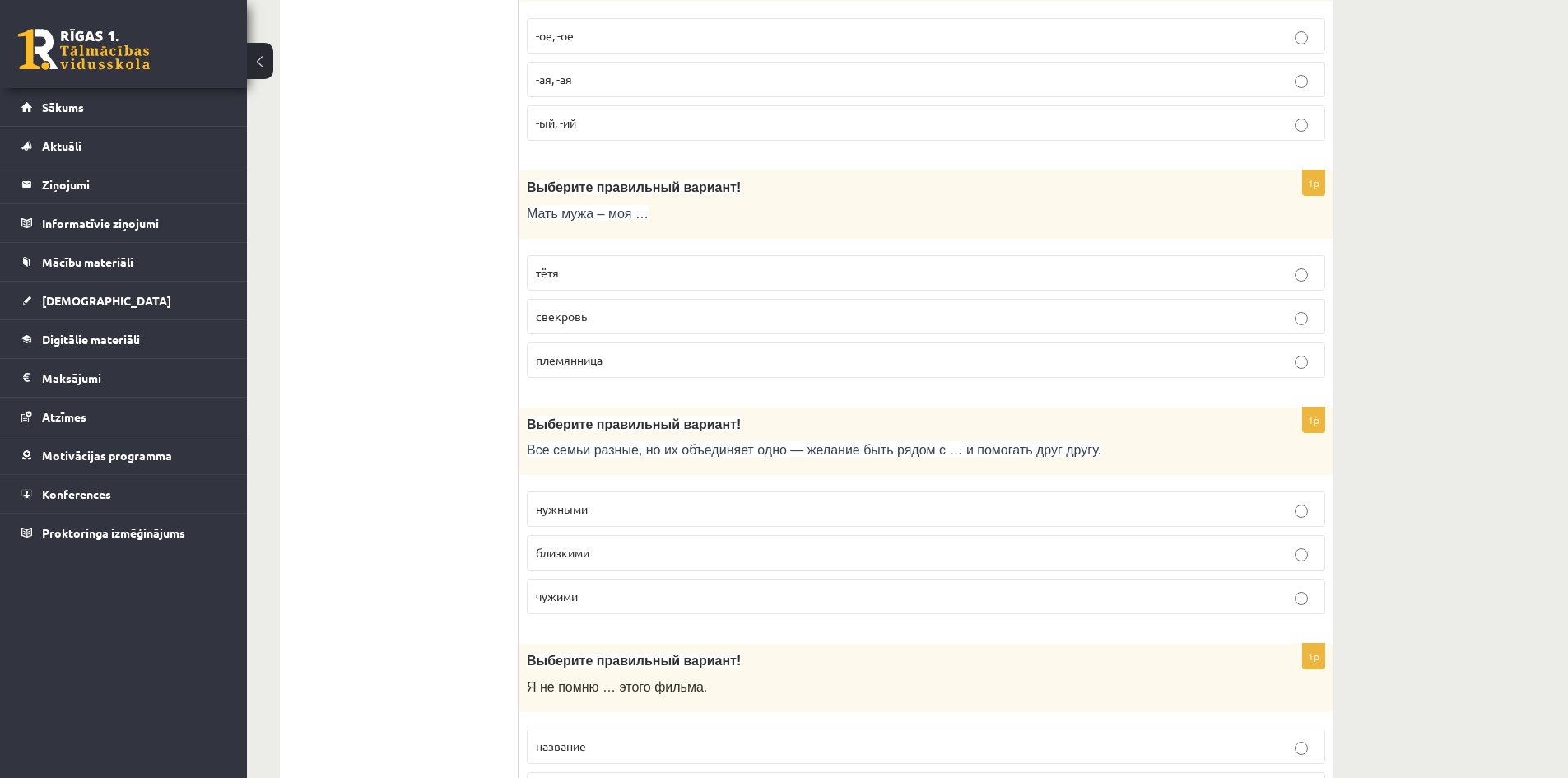
scroll to position [4200, 0]
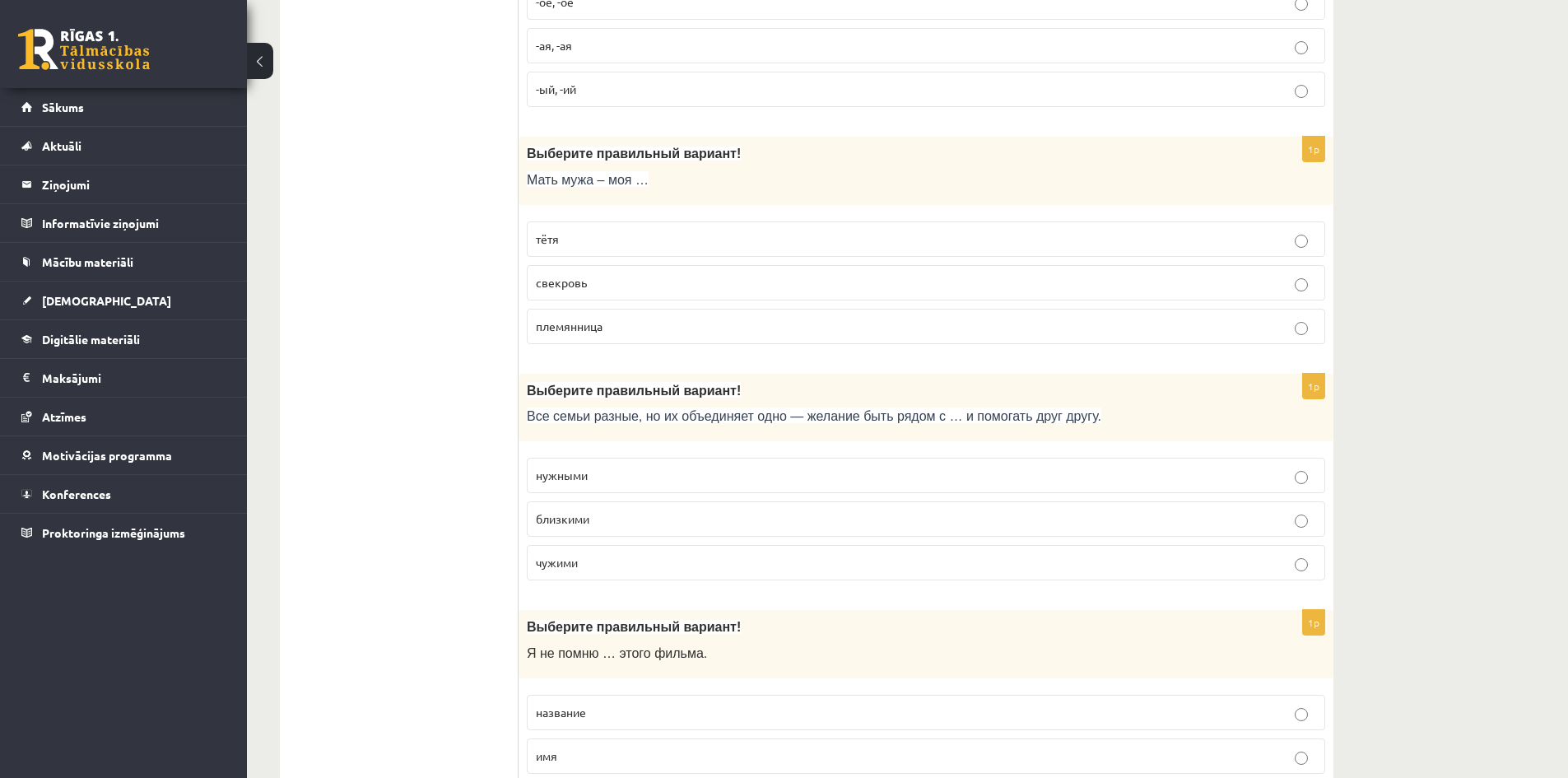
click at [626, 294] on label "свекровь" at bounding box center [926, 283] width 798 height 36
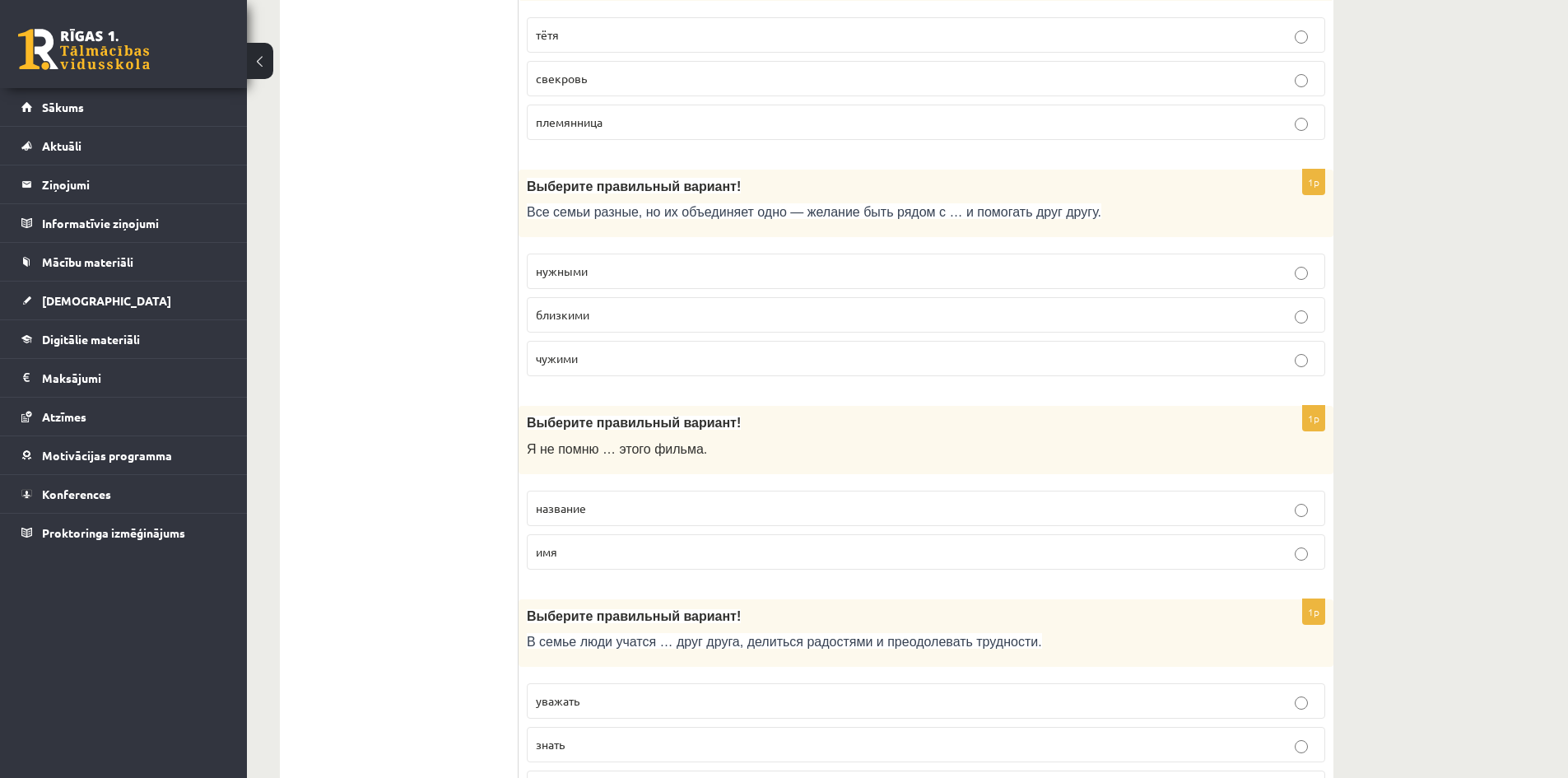
scroll to position [4448, 0]
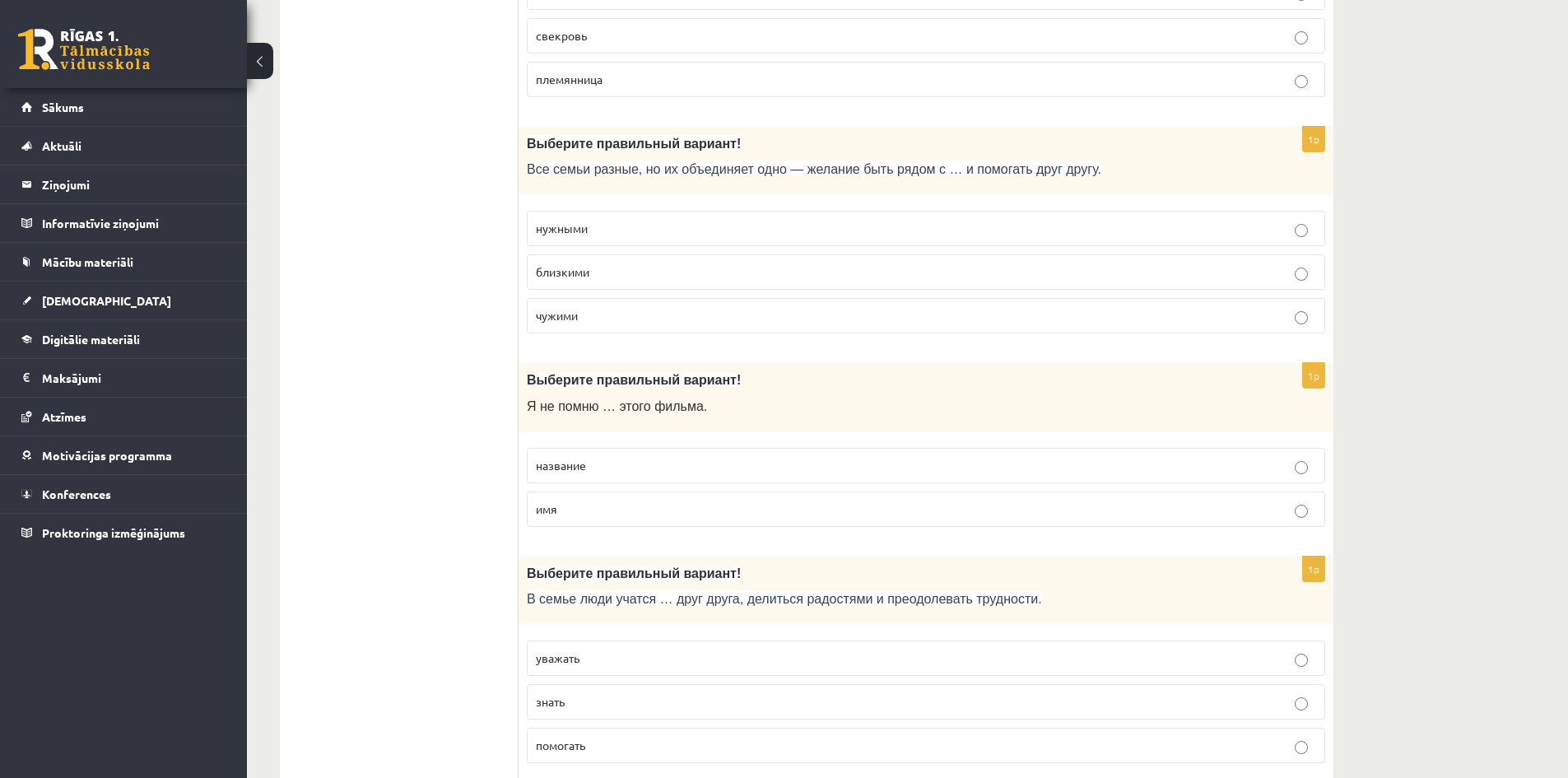
click at [604, 269] on p "близкими" at bounding box center [926, 272] width 781 height 17
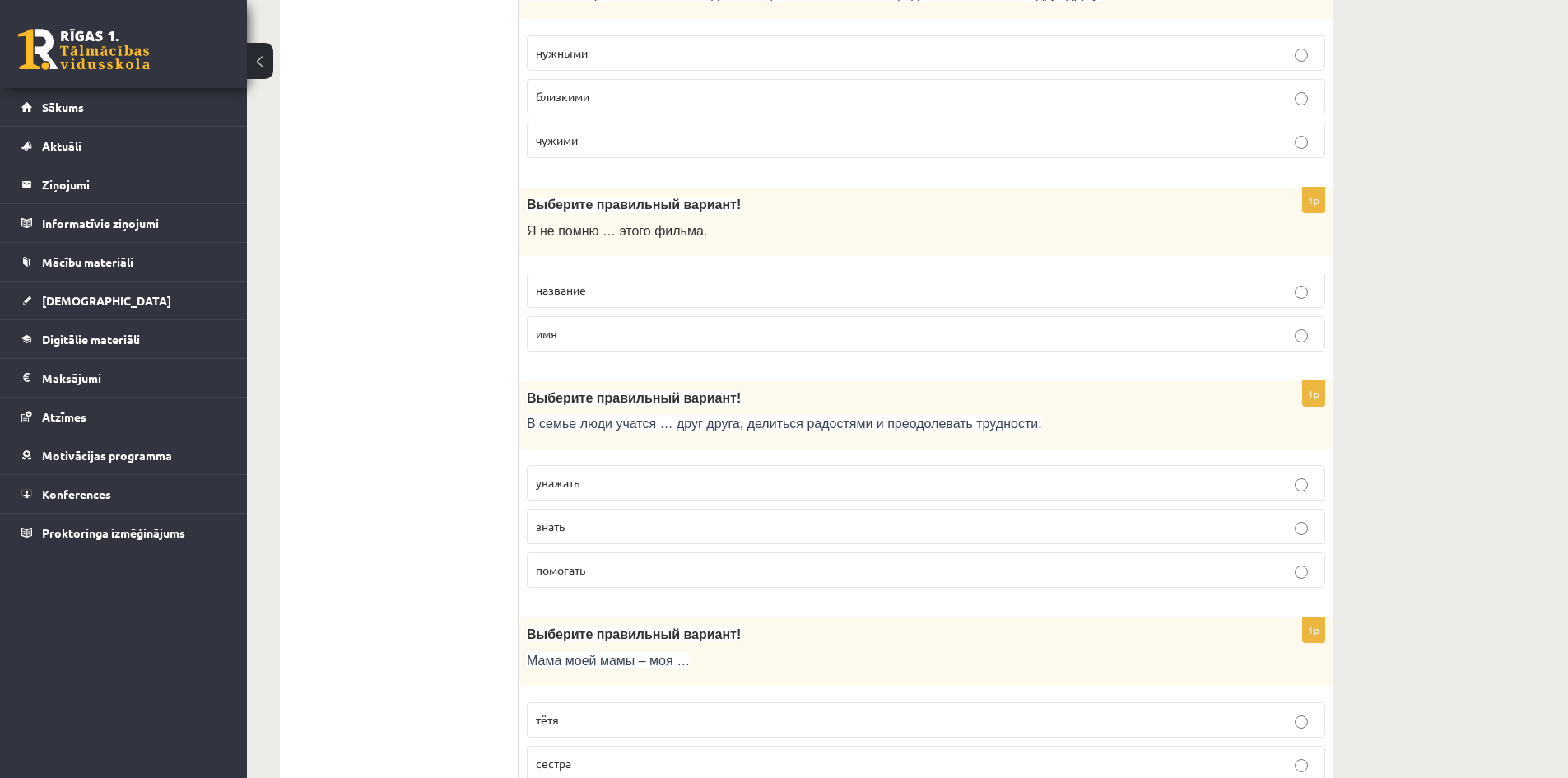
scroll to position [4695, 0]
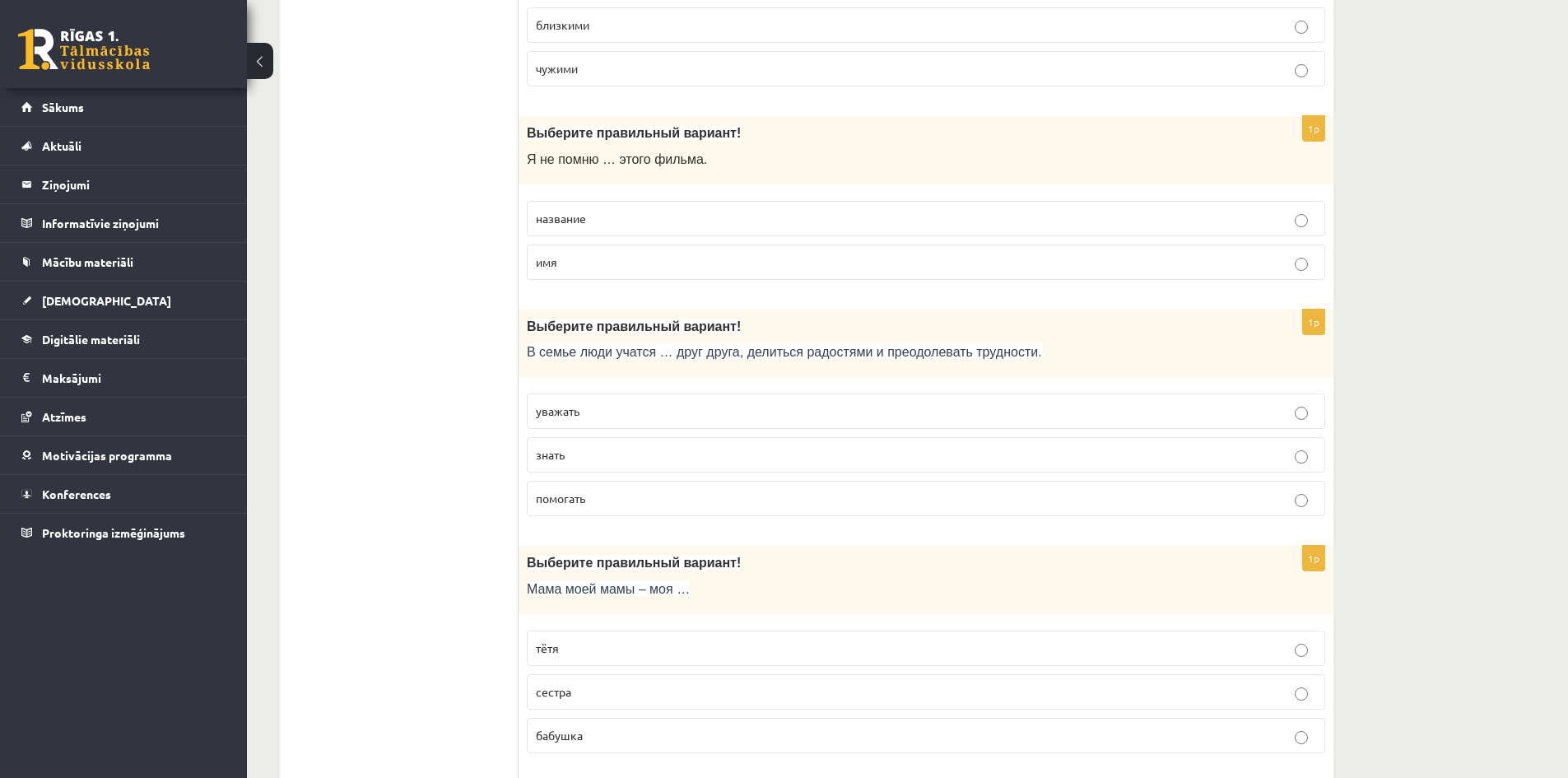
click at [609, 217] on p "название" at bounding box center [926, 217] width 781 height 17
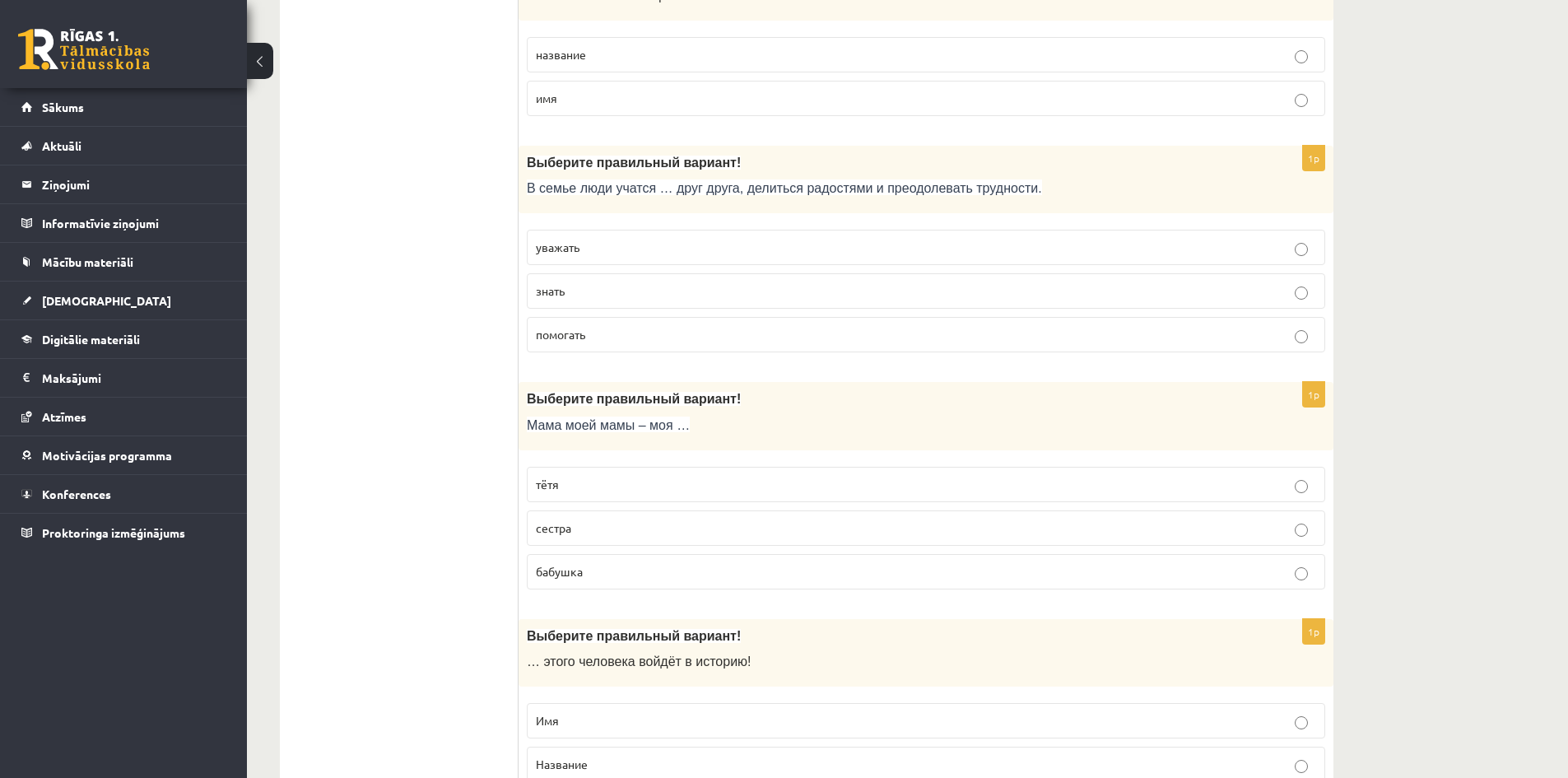
scroll to position [4860, 0]
click at [604, 254] on p "уважать" at bounding box center [926, 246] width 781 height 17
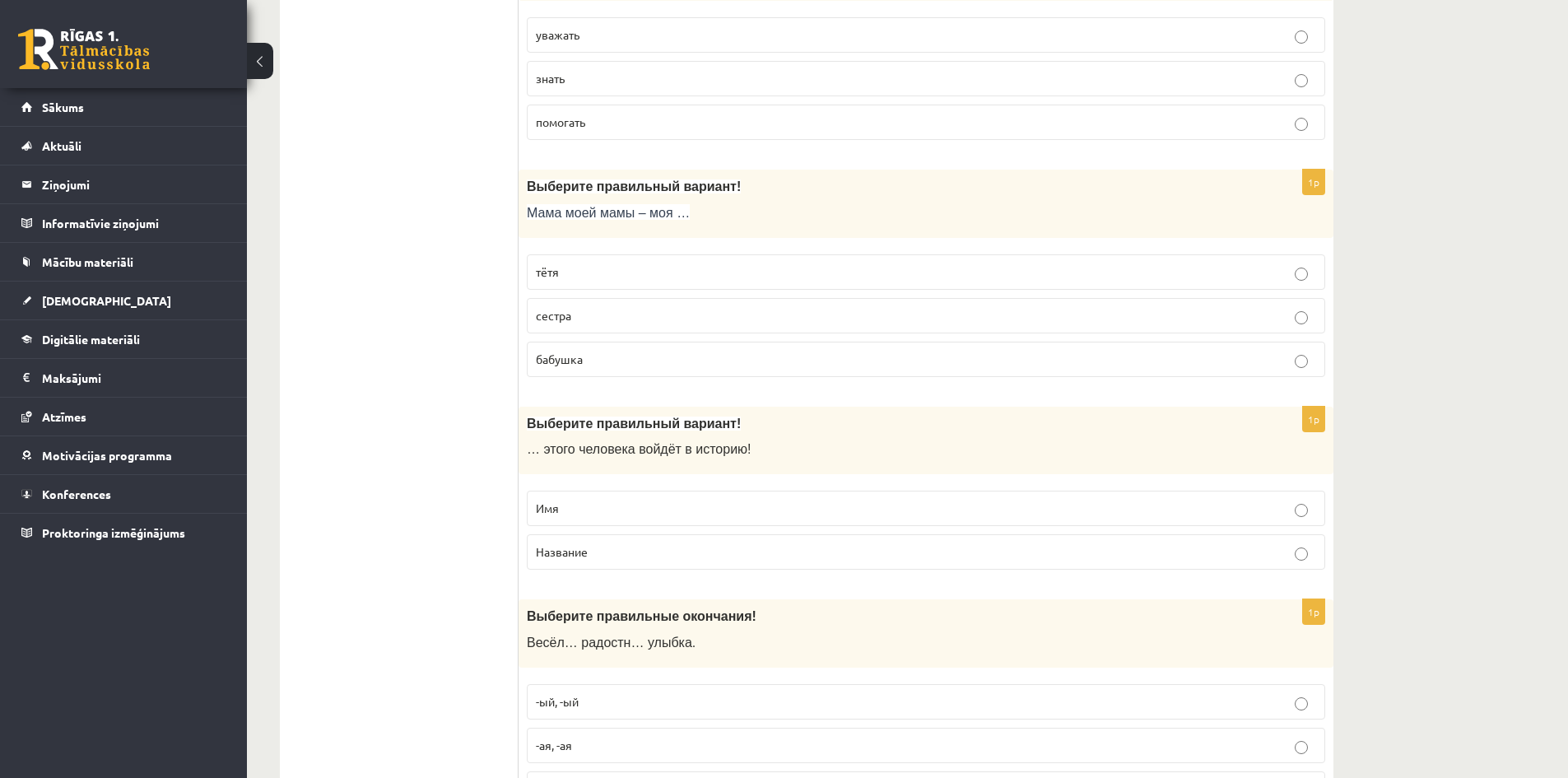
scroll to position [5107, 0]
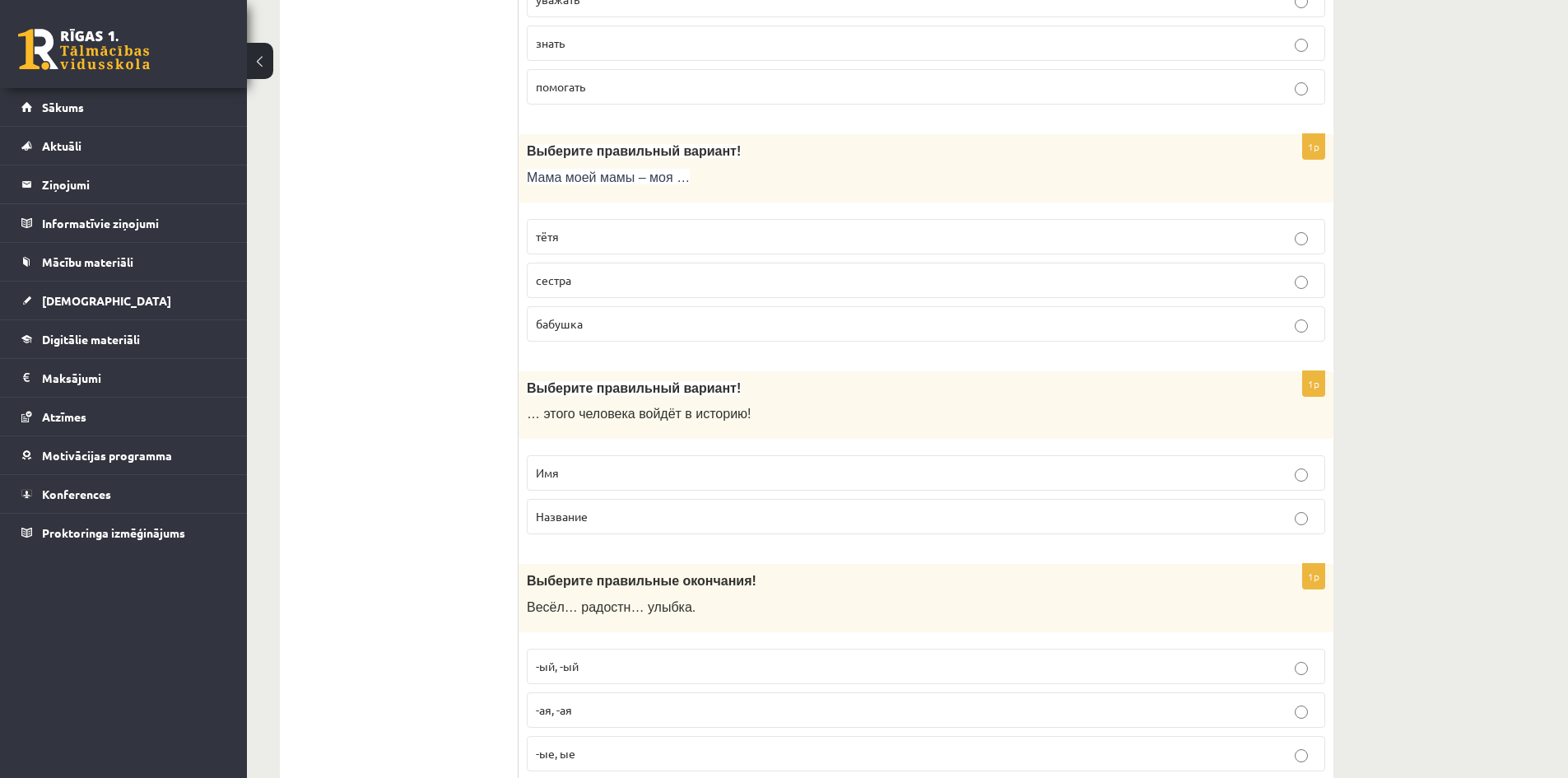
click at [600, 232] on p "тётя" at bounding box center [926, 236] width 781 height 17
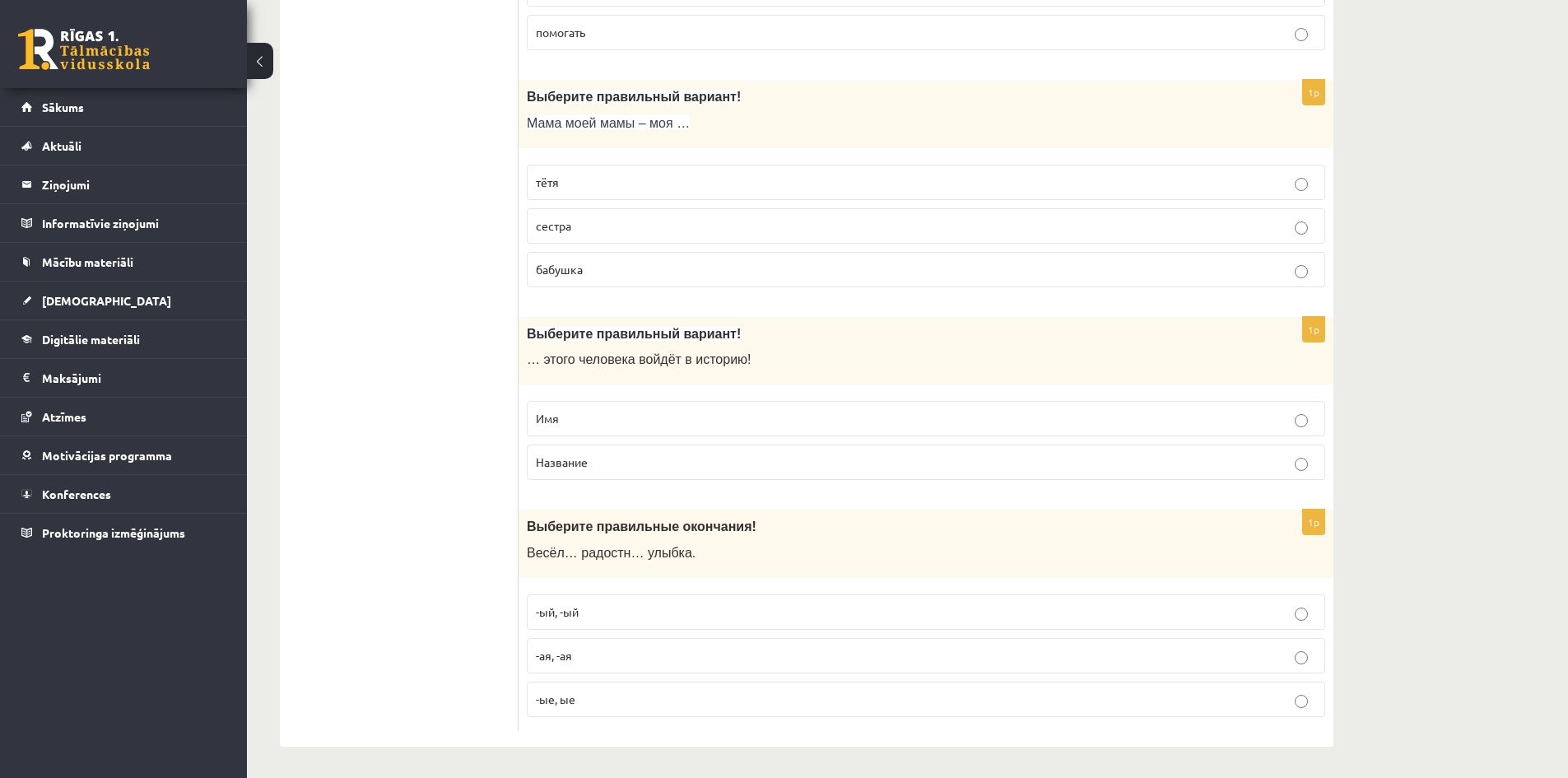
scroll to position [5163, 0]
click at [595, 269] on p "бабушка" at bounding box center [926, 267] width 781 height 17
click at [570, 416] on p "Имя" at bounding box center [926, 416] width 781 height 17
click at [575, 655] on p "-ая, -ая" at bounding box center [926, 653] width 781 height 17
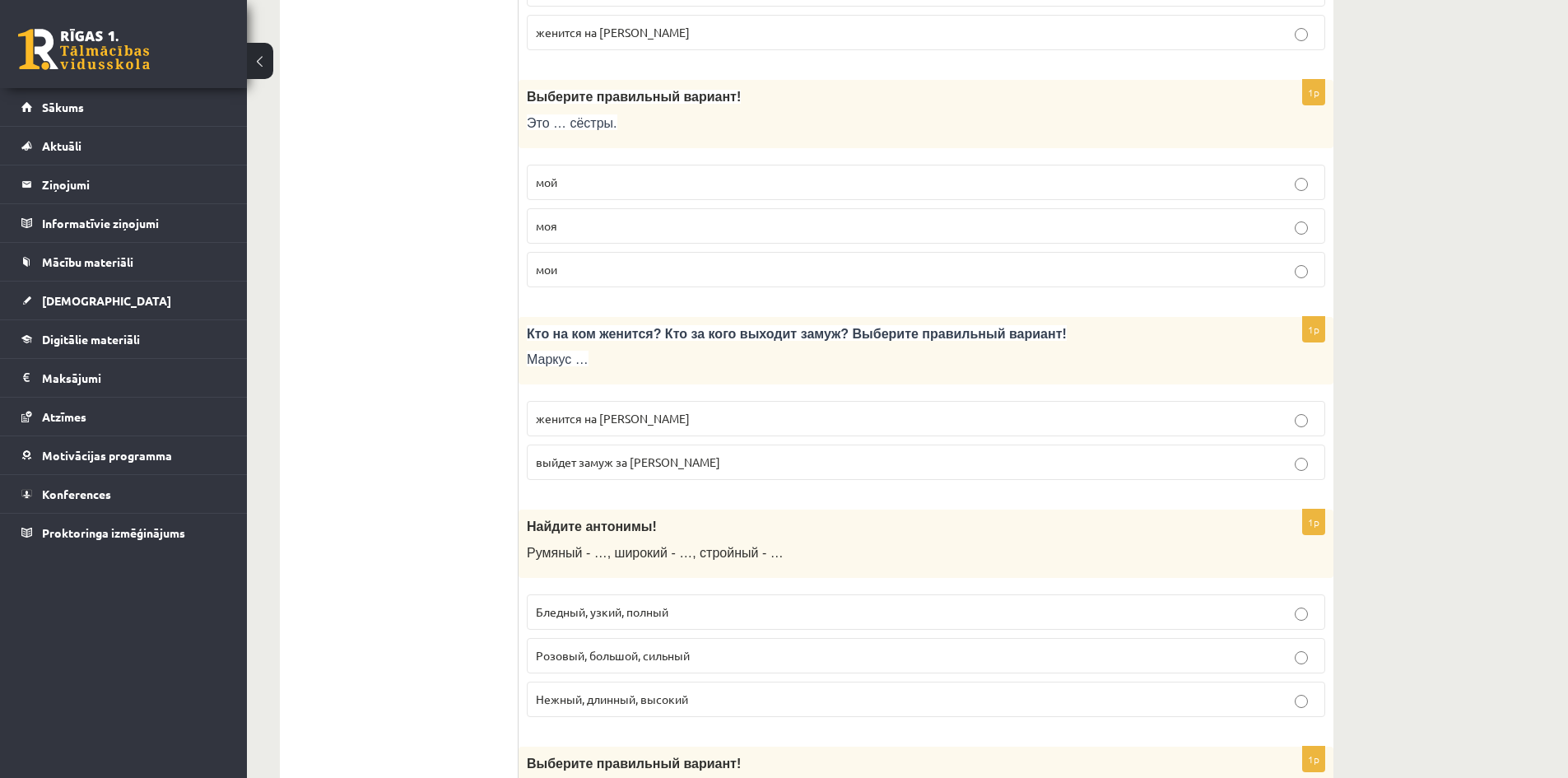
scroll to position [0, 0]
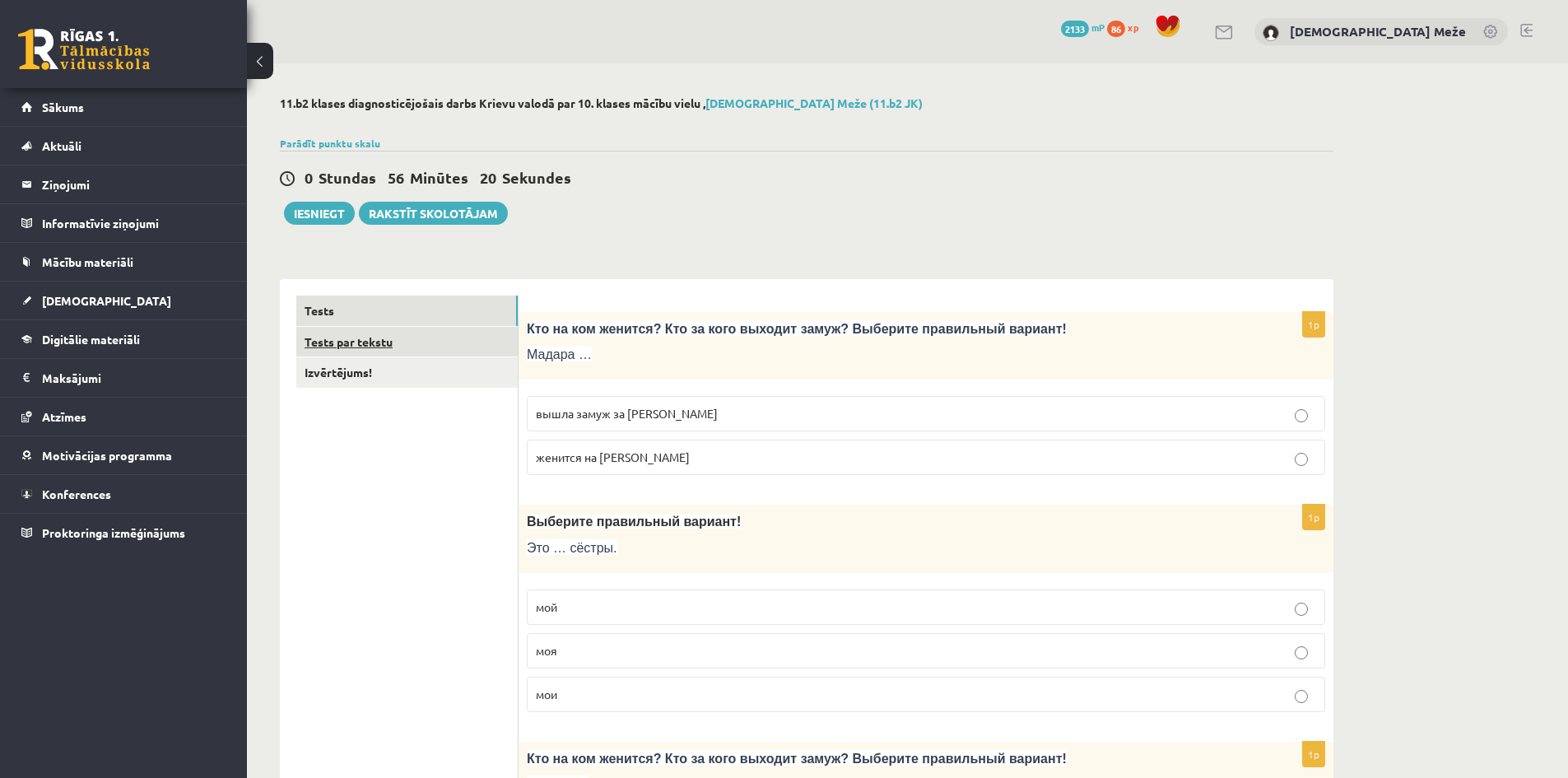
click at [350, 341] on link "Tests par tekstu" at bounding box center [407, 342] width 221 height 31
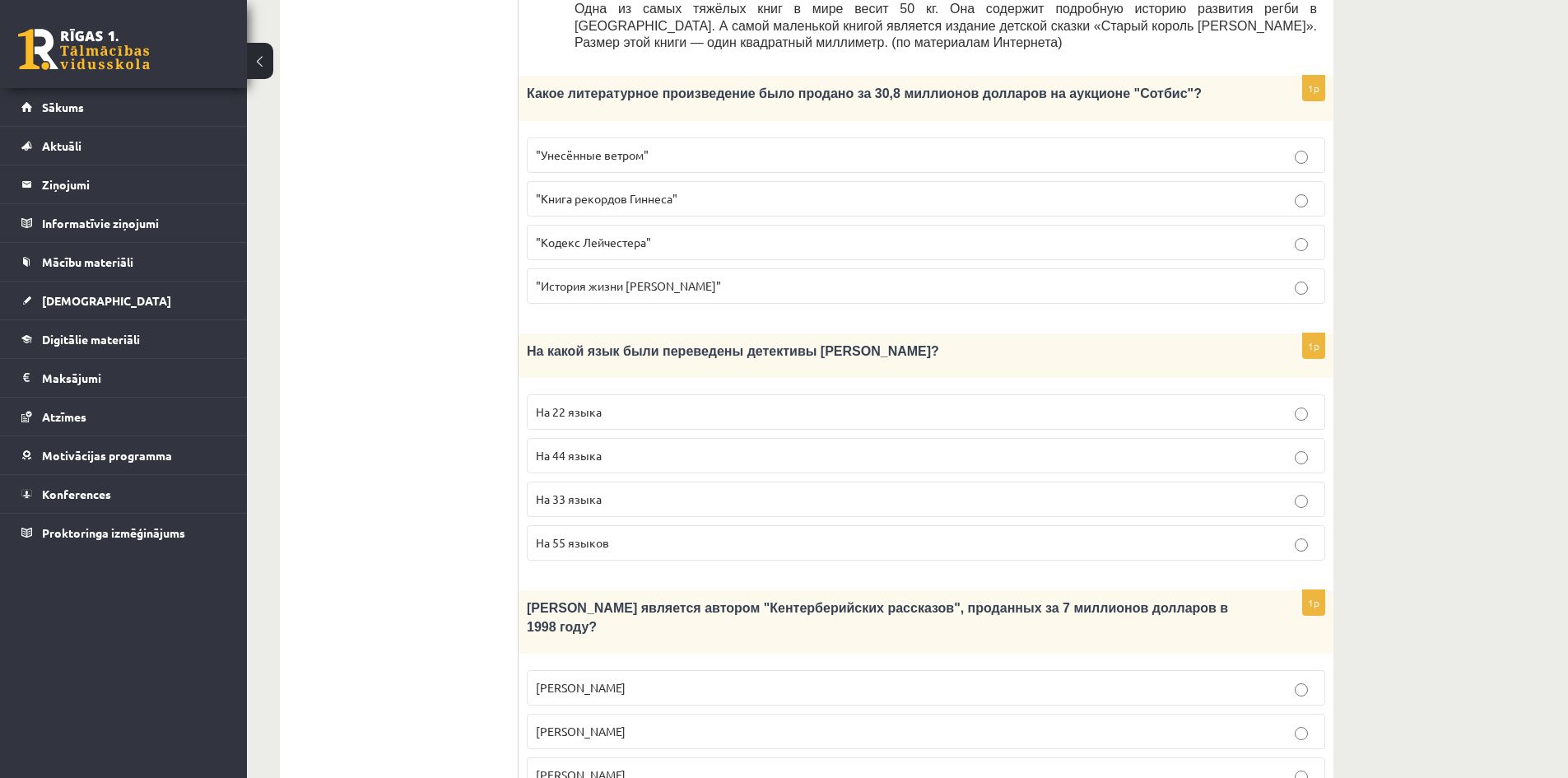
scroll to position [741, 0]
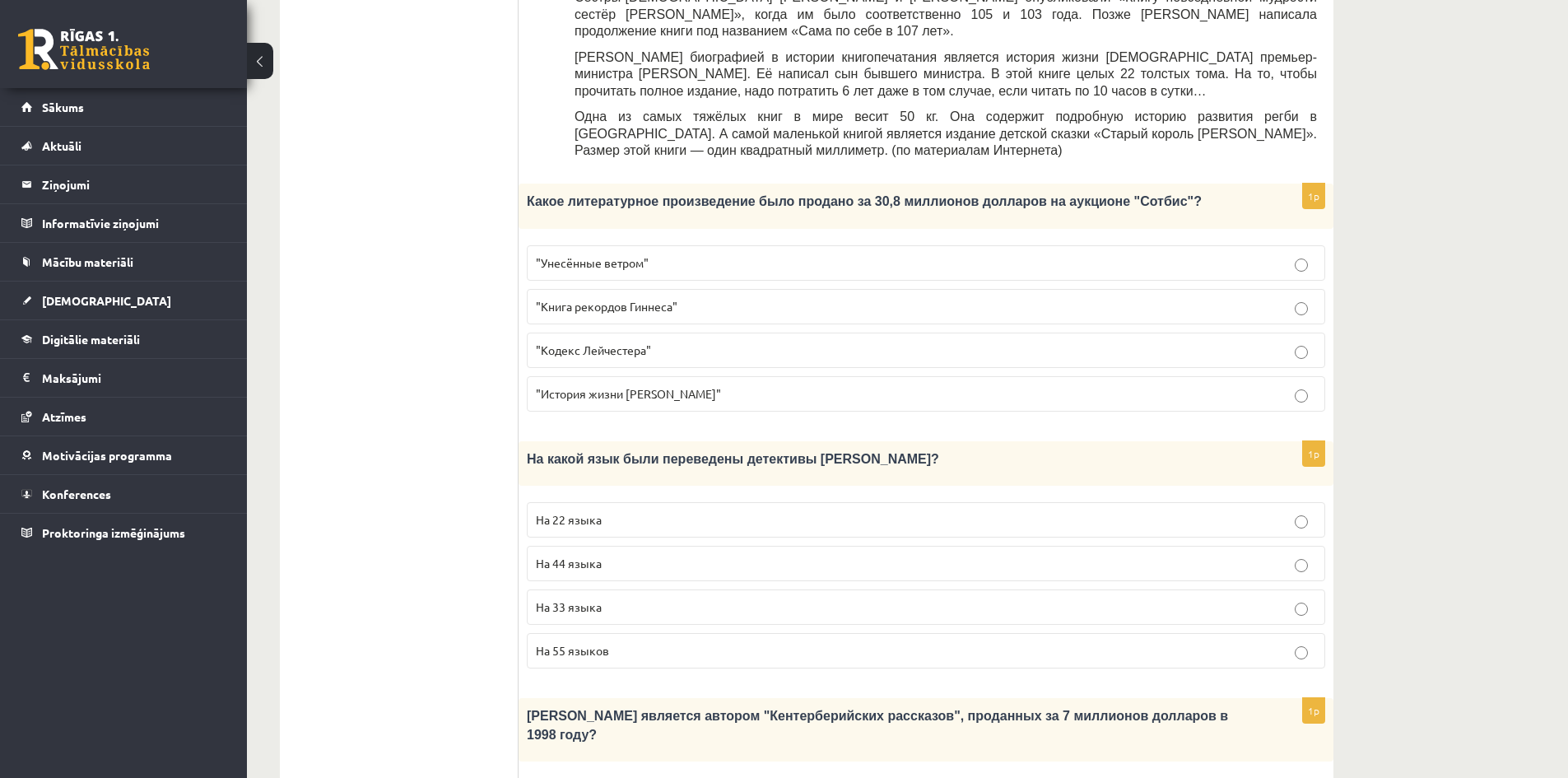
click at [589, 343] on span ""Кодекс Лейчестера"" at bounding box center [593, 350] width 116 height 15
click at [667, 556] on p "На 44 языка" at bounding box center [926, 563] width 781 height 17
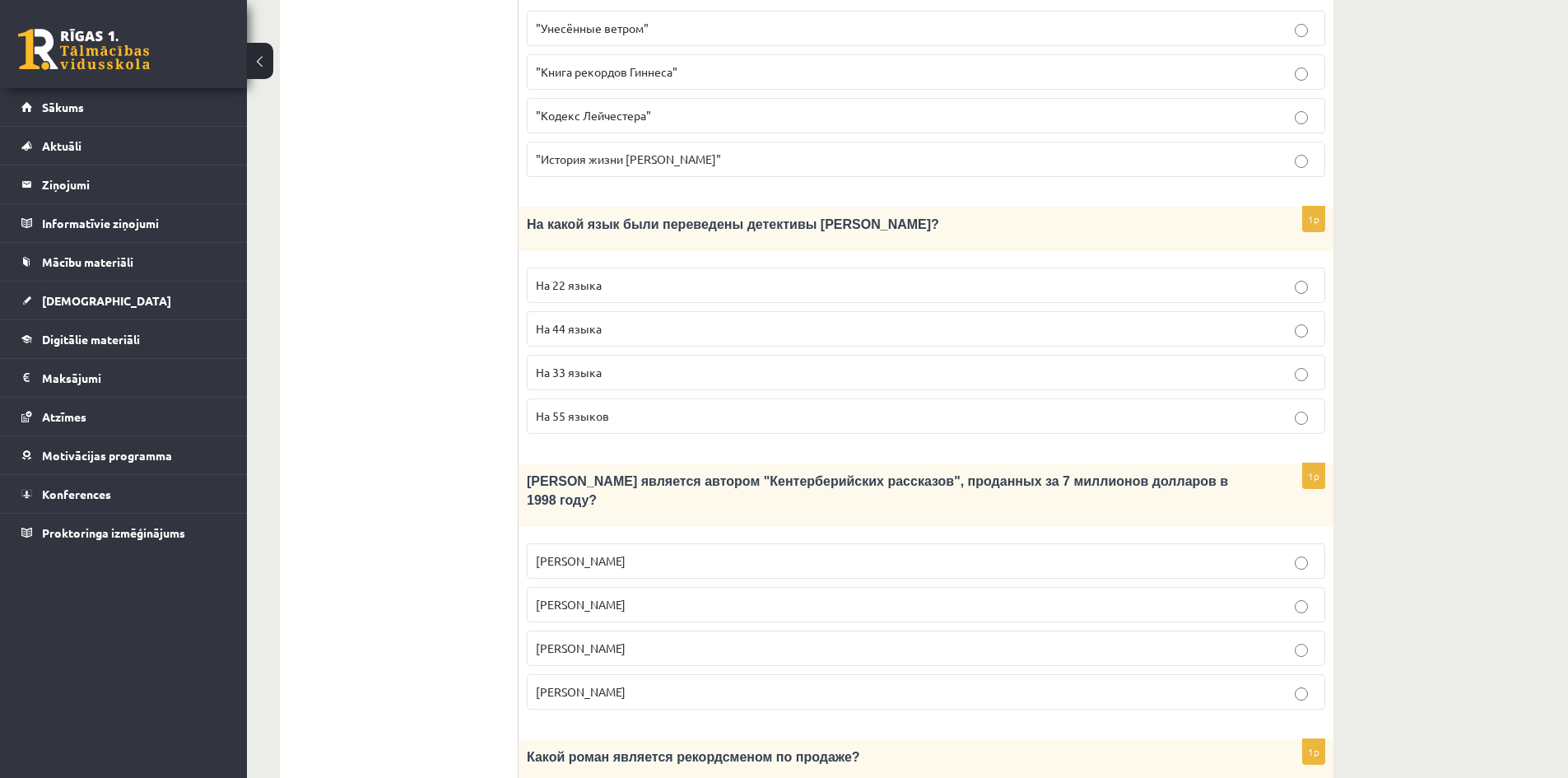
scroll to position [1071, 0]
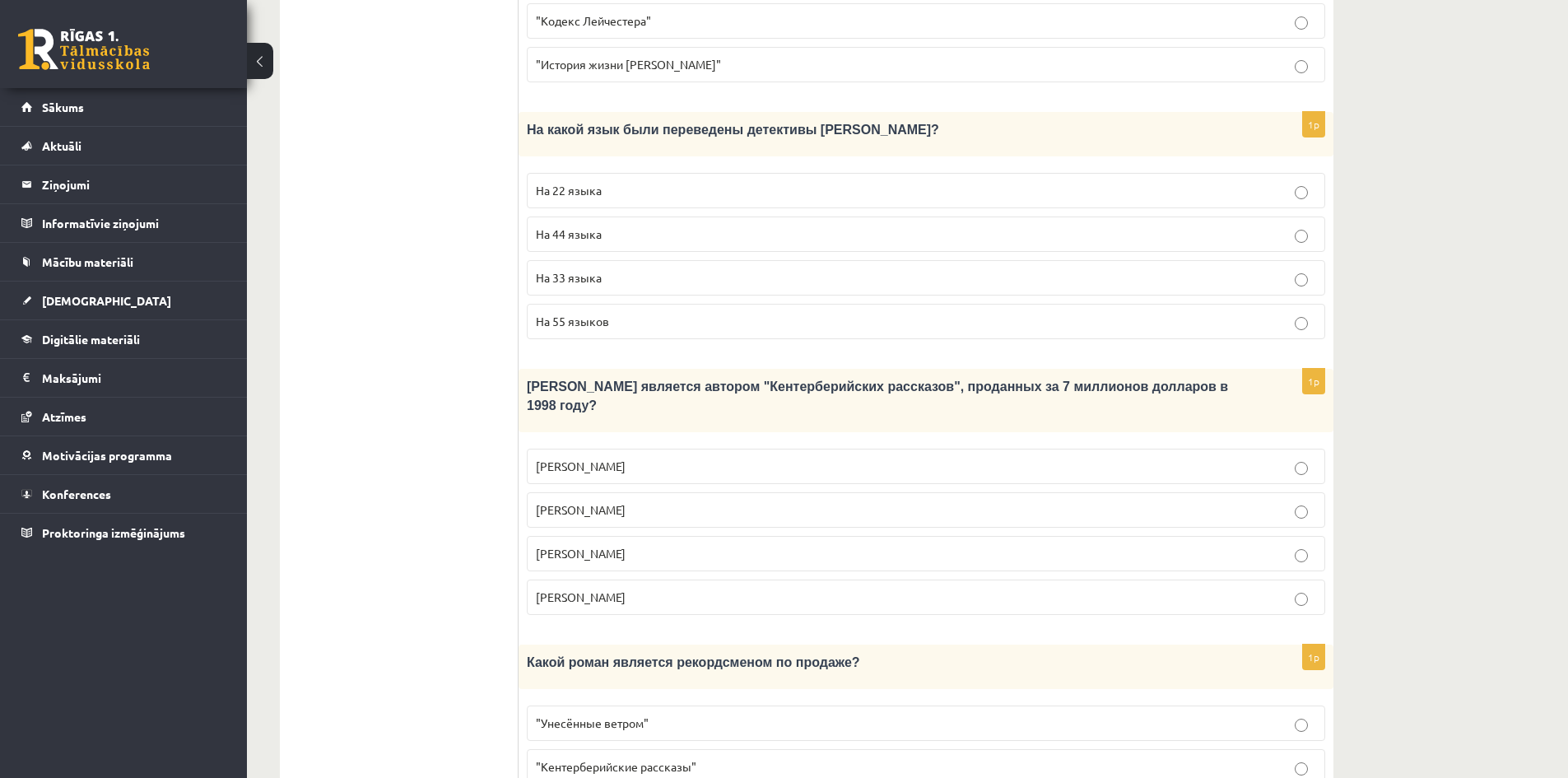
click at [681, 546] on p "Джефри Чосер" at bounding box center [926, 554] width 781 height 17
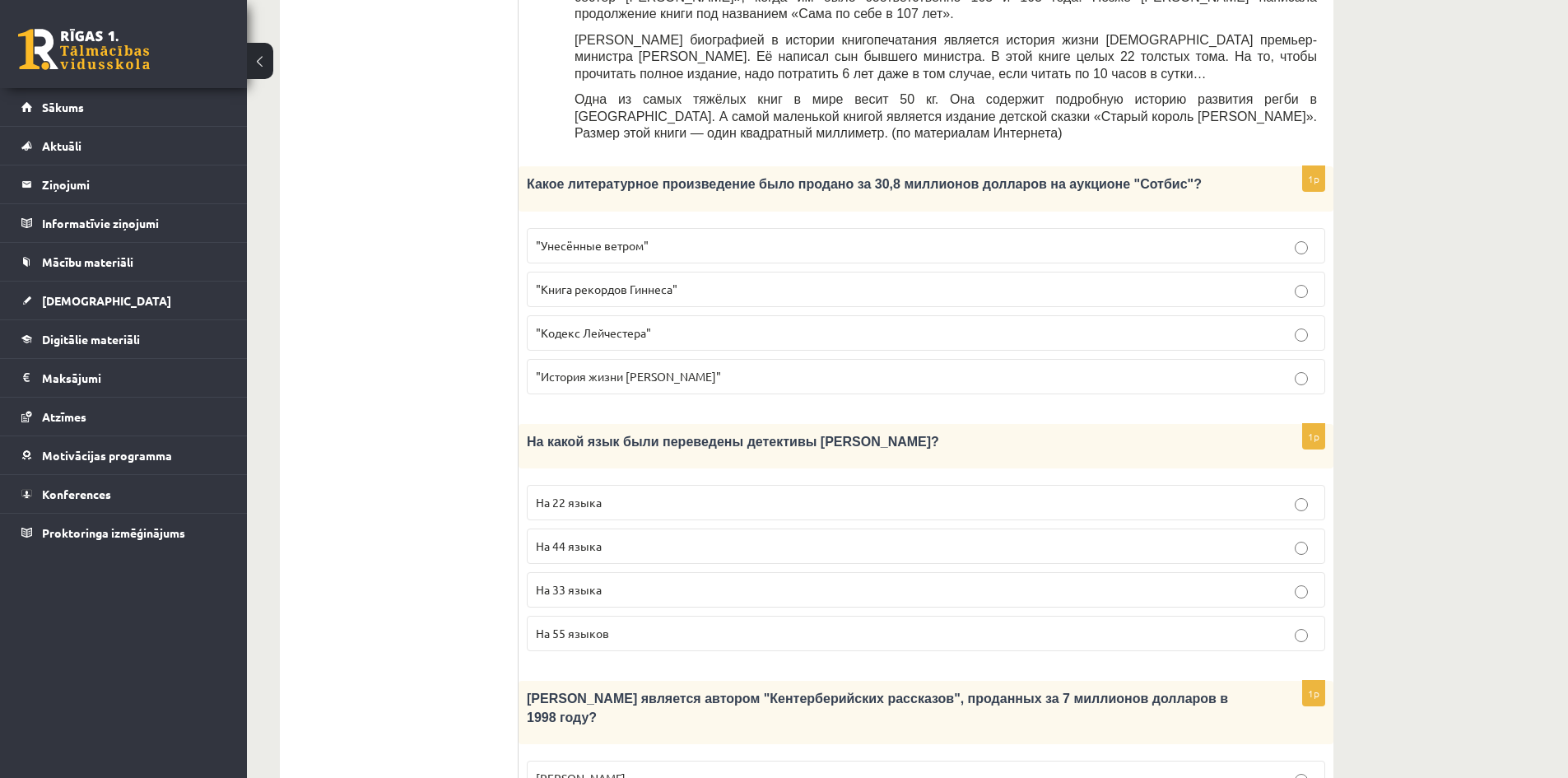
scroll to position [1253, 0]
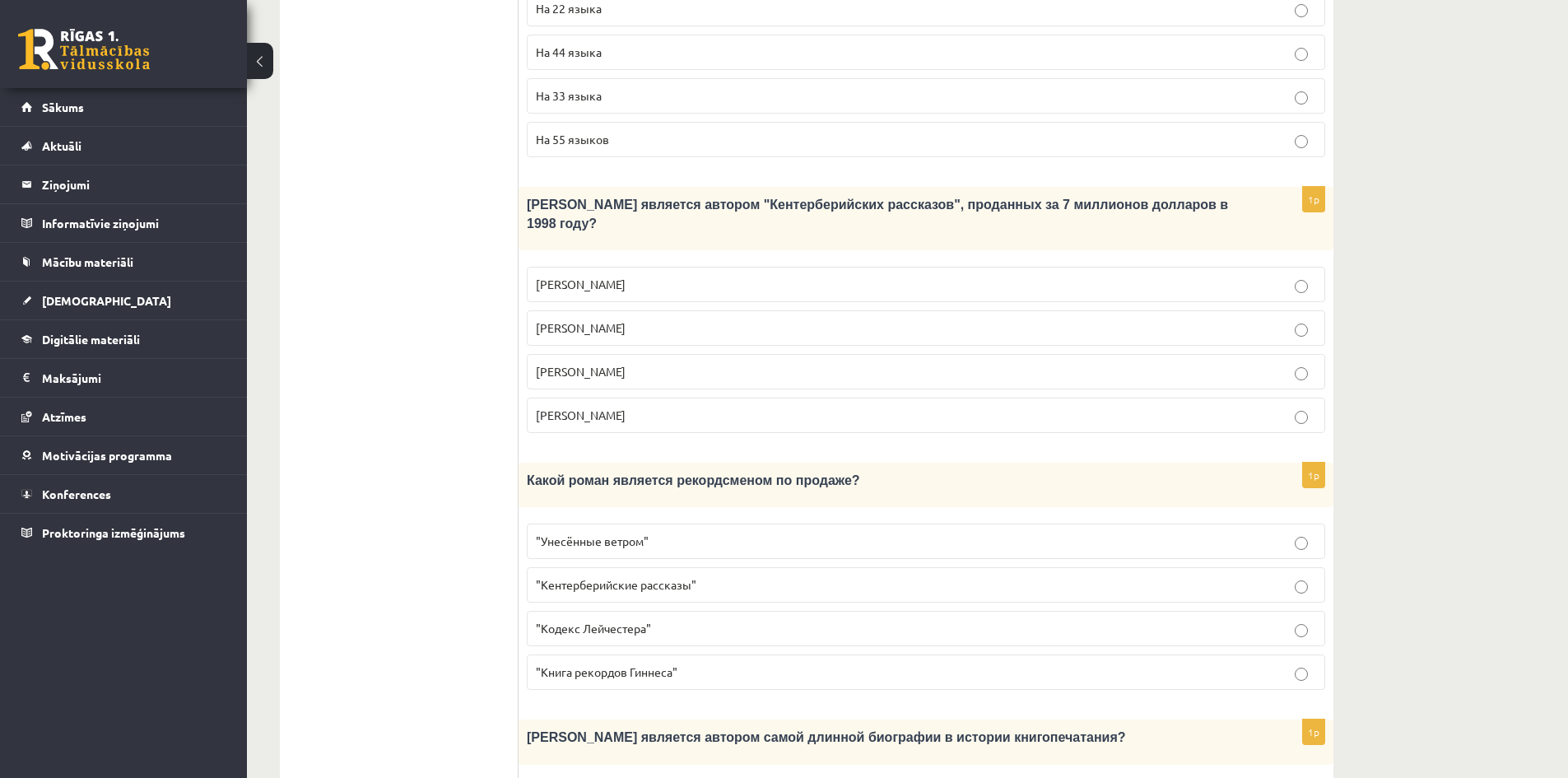
click at [653, 533] on p ""Унесённые ветром"" at bounding box center [926, 541] width 781 height 17
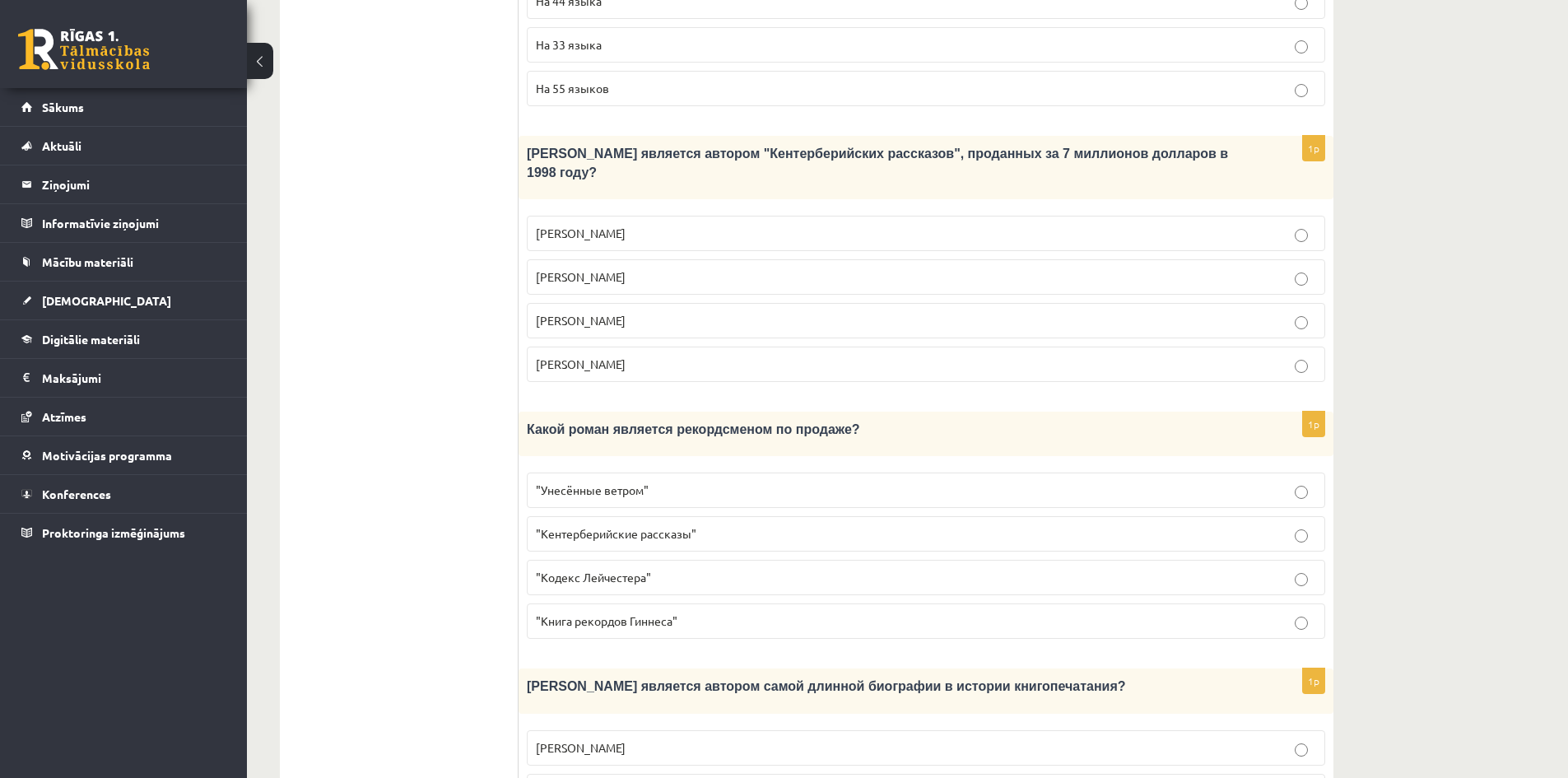
scroll to position [1418, 0]
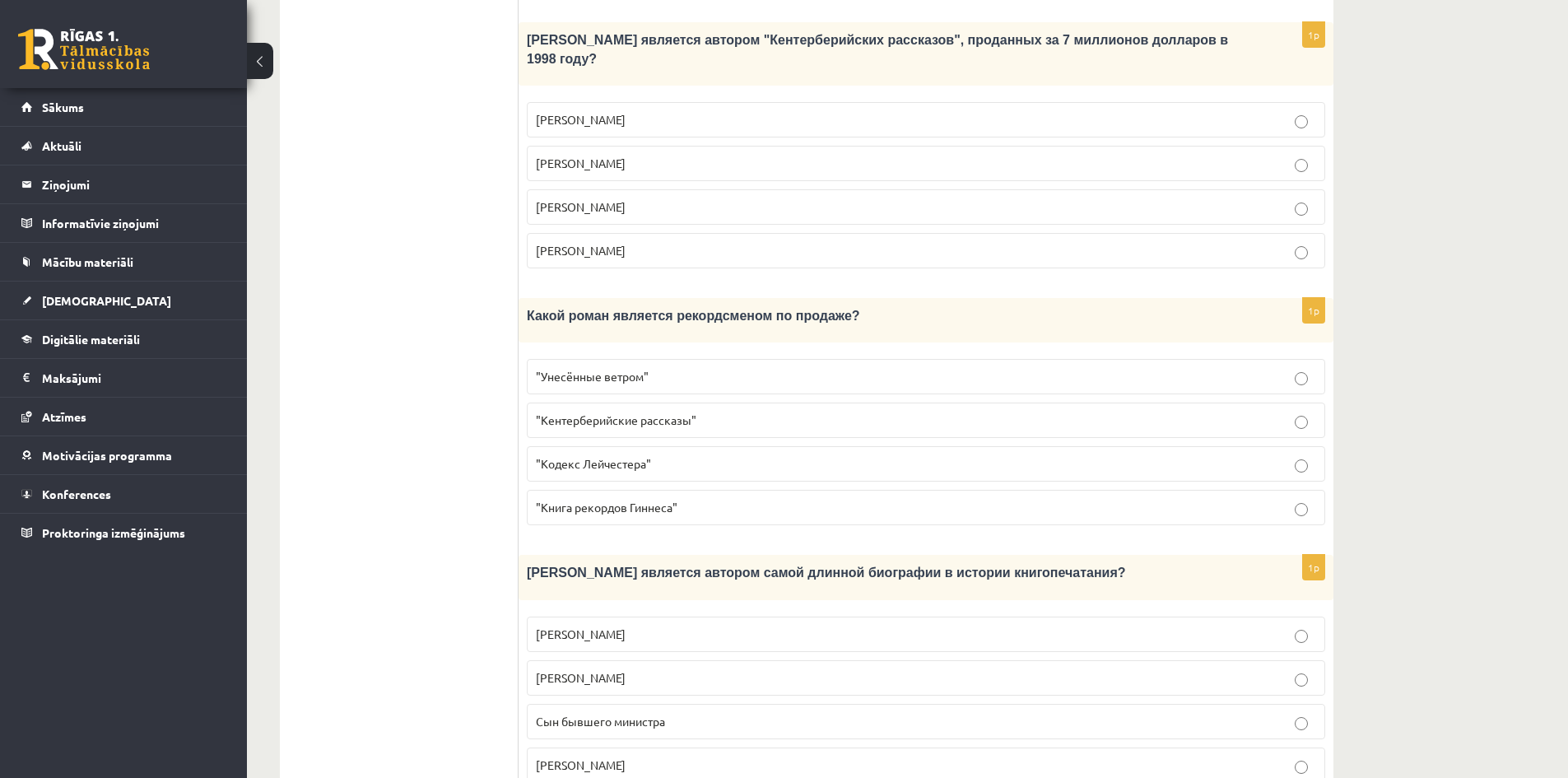
click at [599, 714] on span "Сын бывшего министра" at bounding box center [600, 721] width 129 height 15
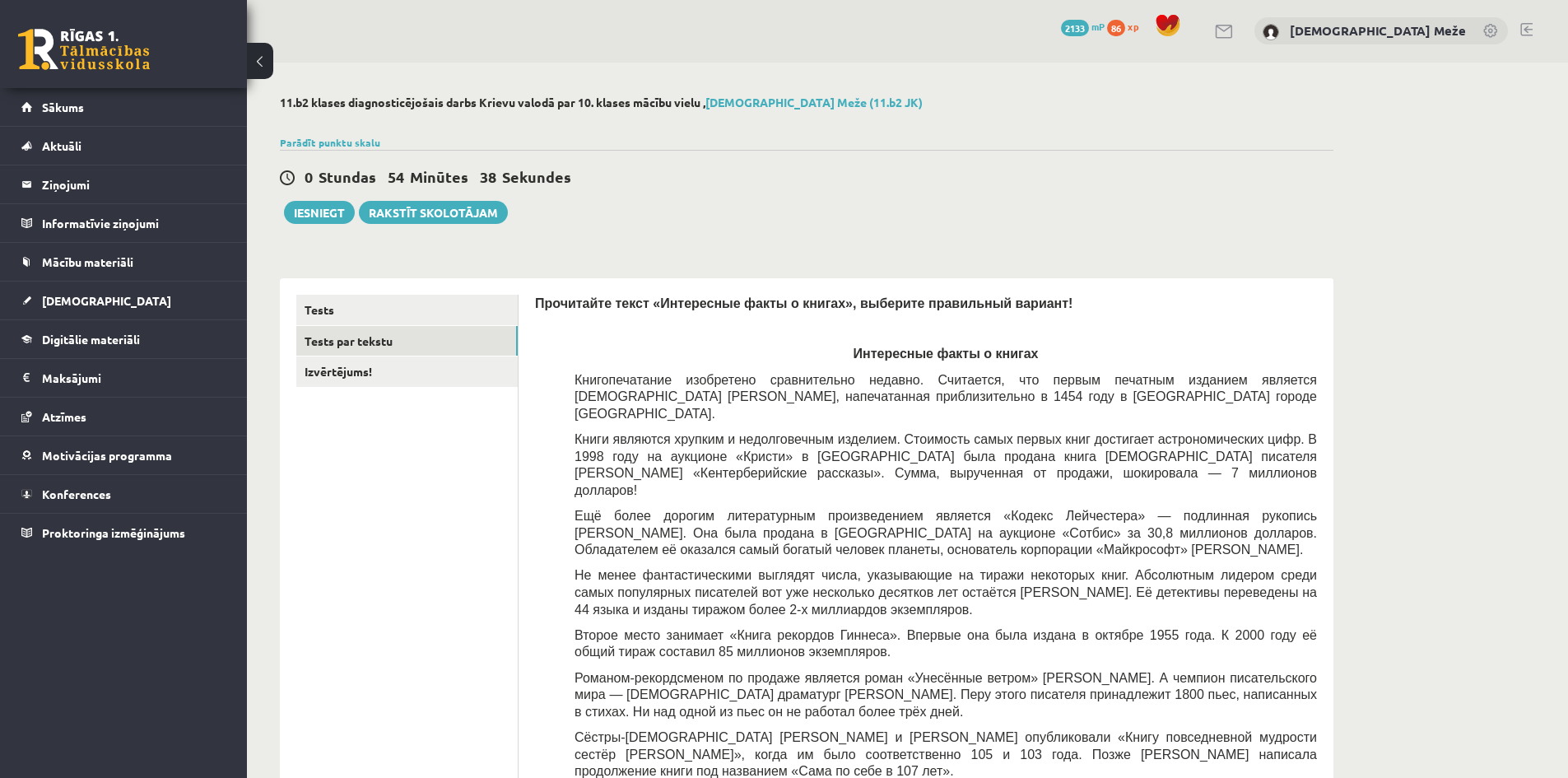
scroll to position [0, 0]
click at [352, 375] on link "Izvērtējums!" at bounding box center [407, 373] width 221 height 31
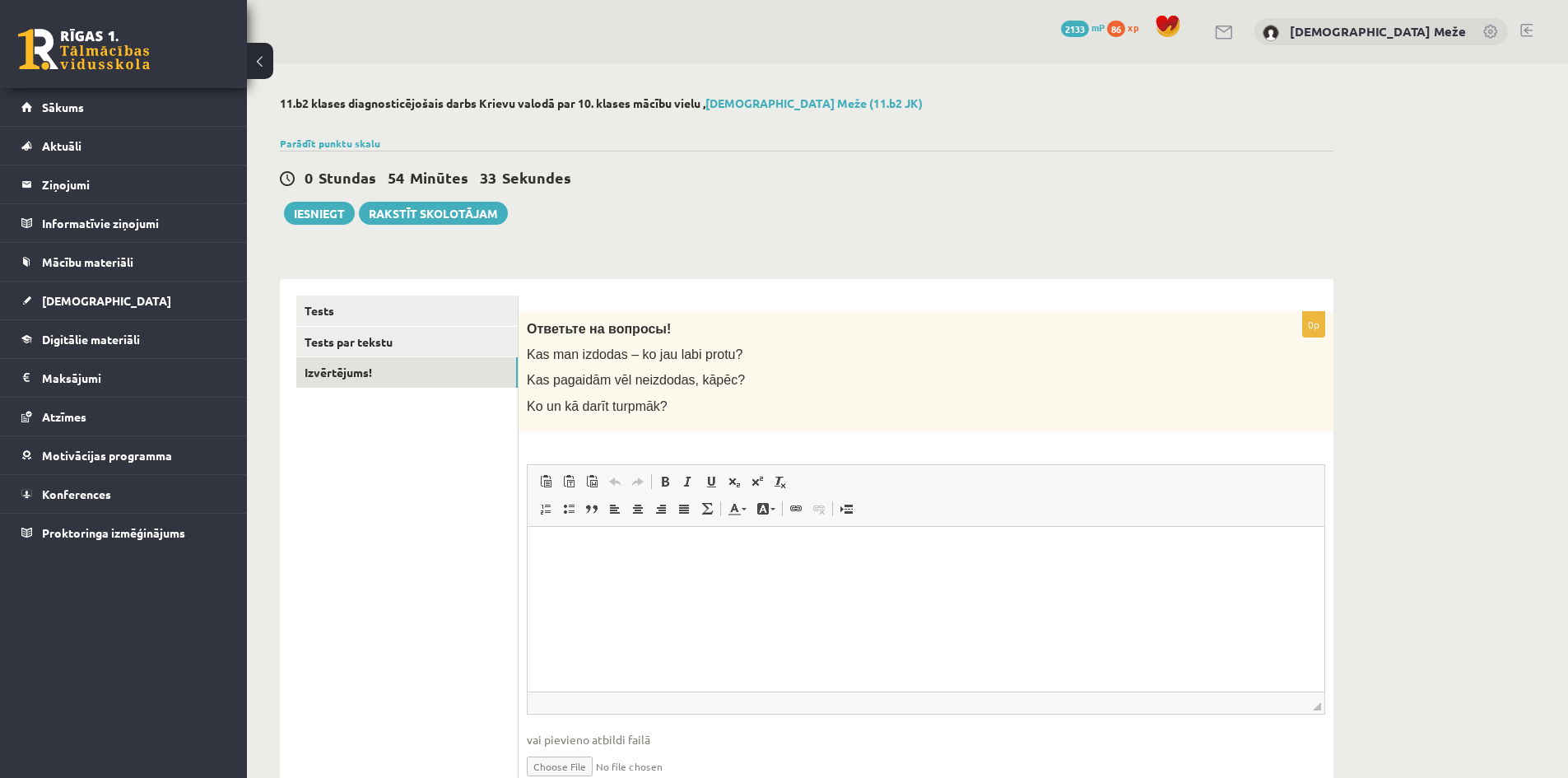
click at [621, 570] on html at bounding box center [926, 551] width 797 height 50
click at [312, 211] on button "Iesniegt" at bounding box center [319, 213] width 71 height 23
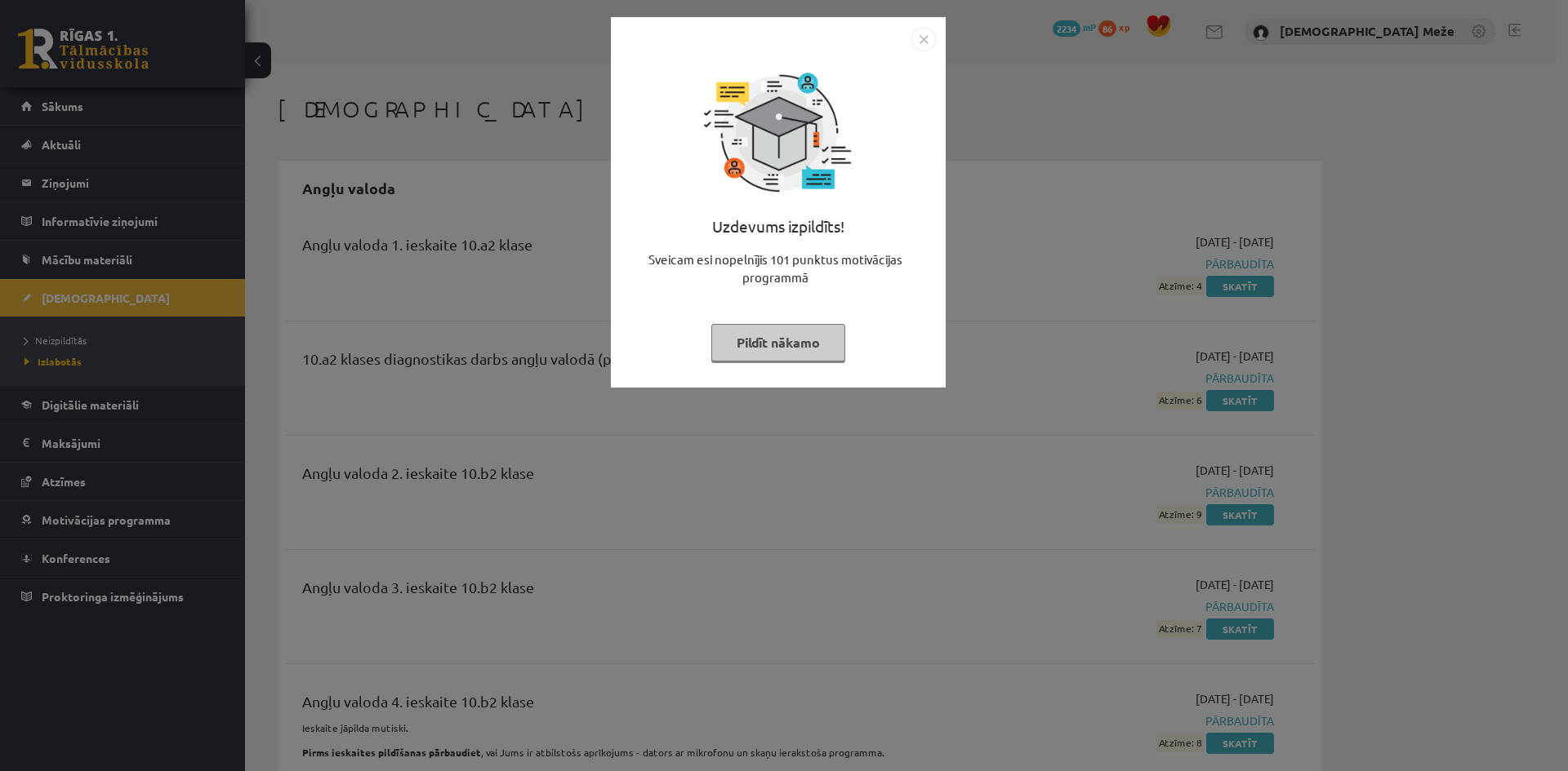
click at [808, 345] on button "Pildīt nākamo" at bounding box center [778, 343] width 134 height 37
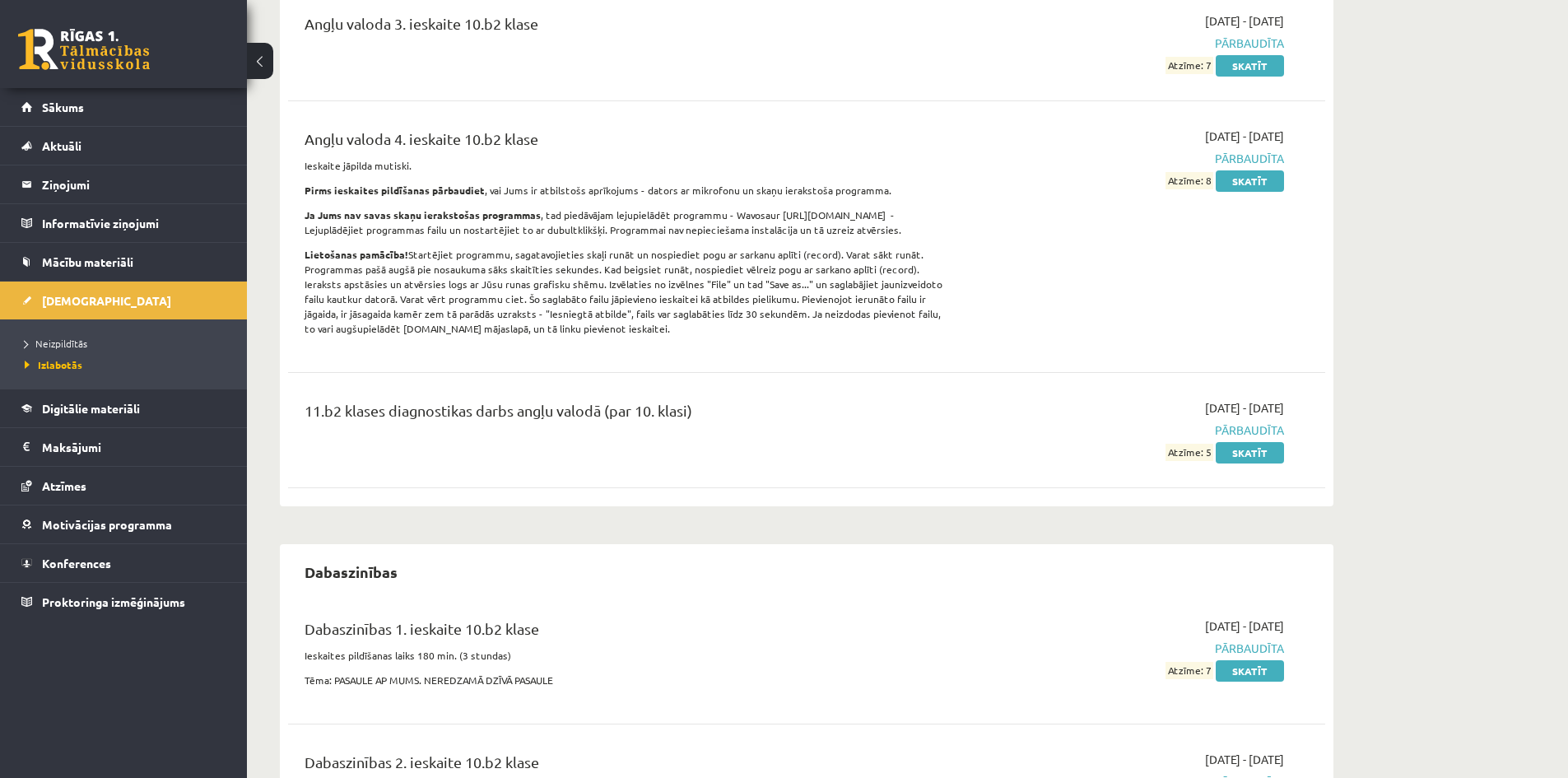
scroll to position [741, 0]
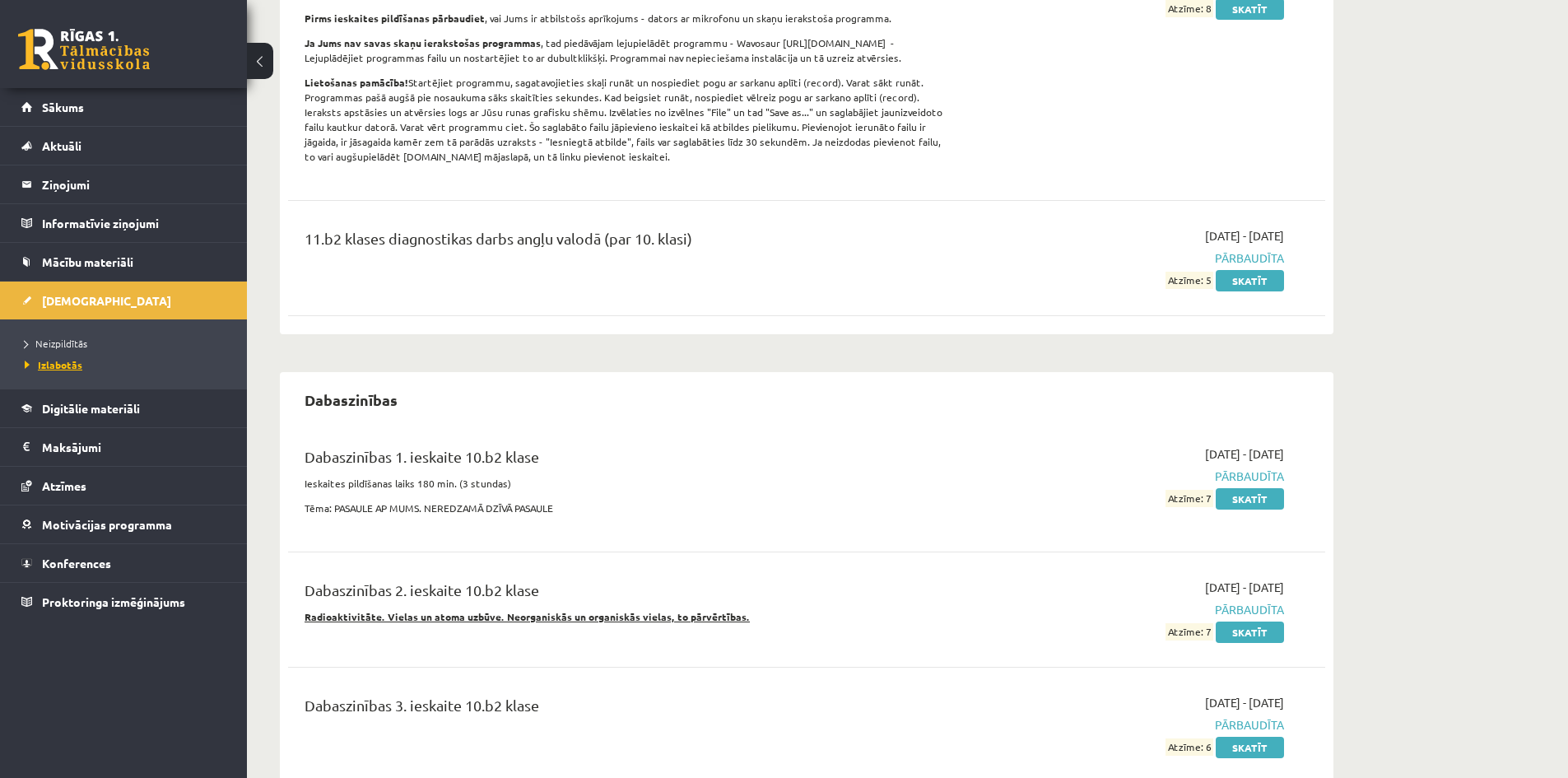
click at [61, 362] on span "Izlabotās" at bounding box center [53, 364] width 57 height 13
click at [53, 346] on span "Neizpildītās" at bounding box center [55, 343] width 62 height 13
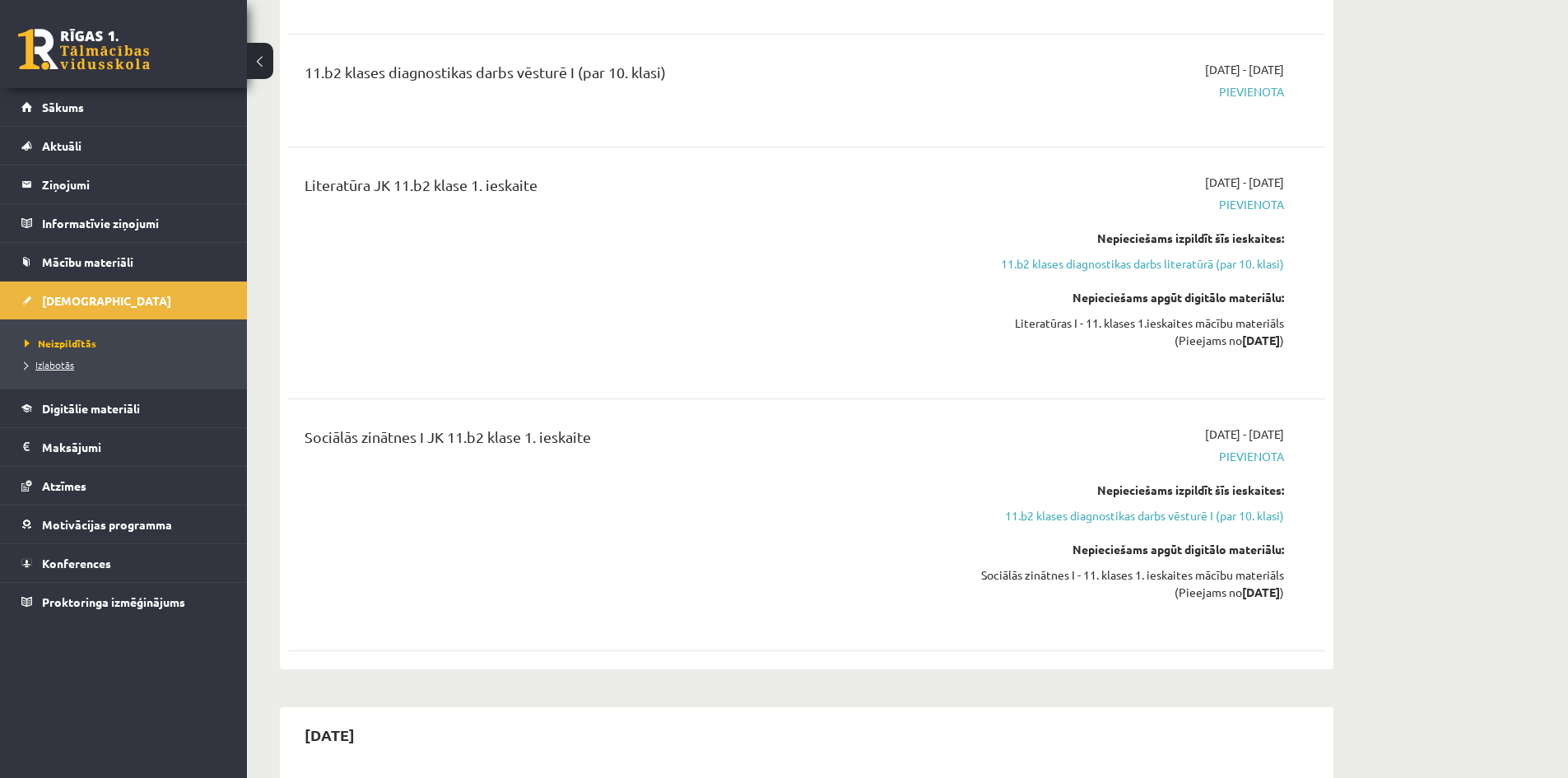
click at [60, 368] on span "Izlabotās" at bounding box center [49, 364] width 49 height 13
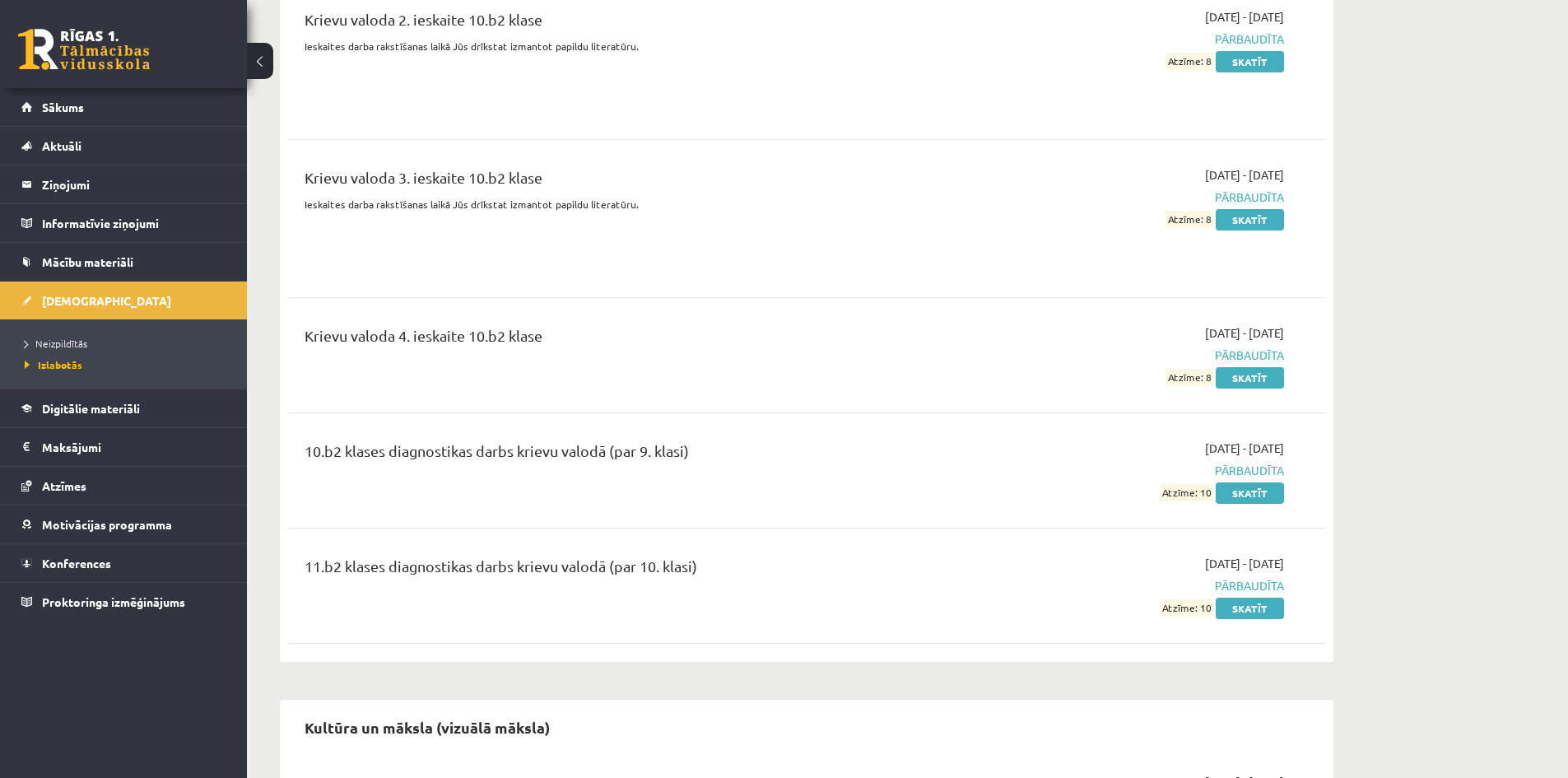
scroll to position [3706, 0]
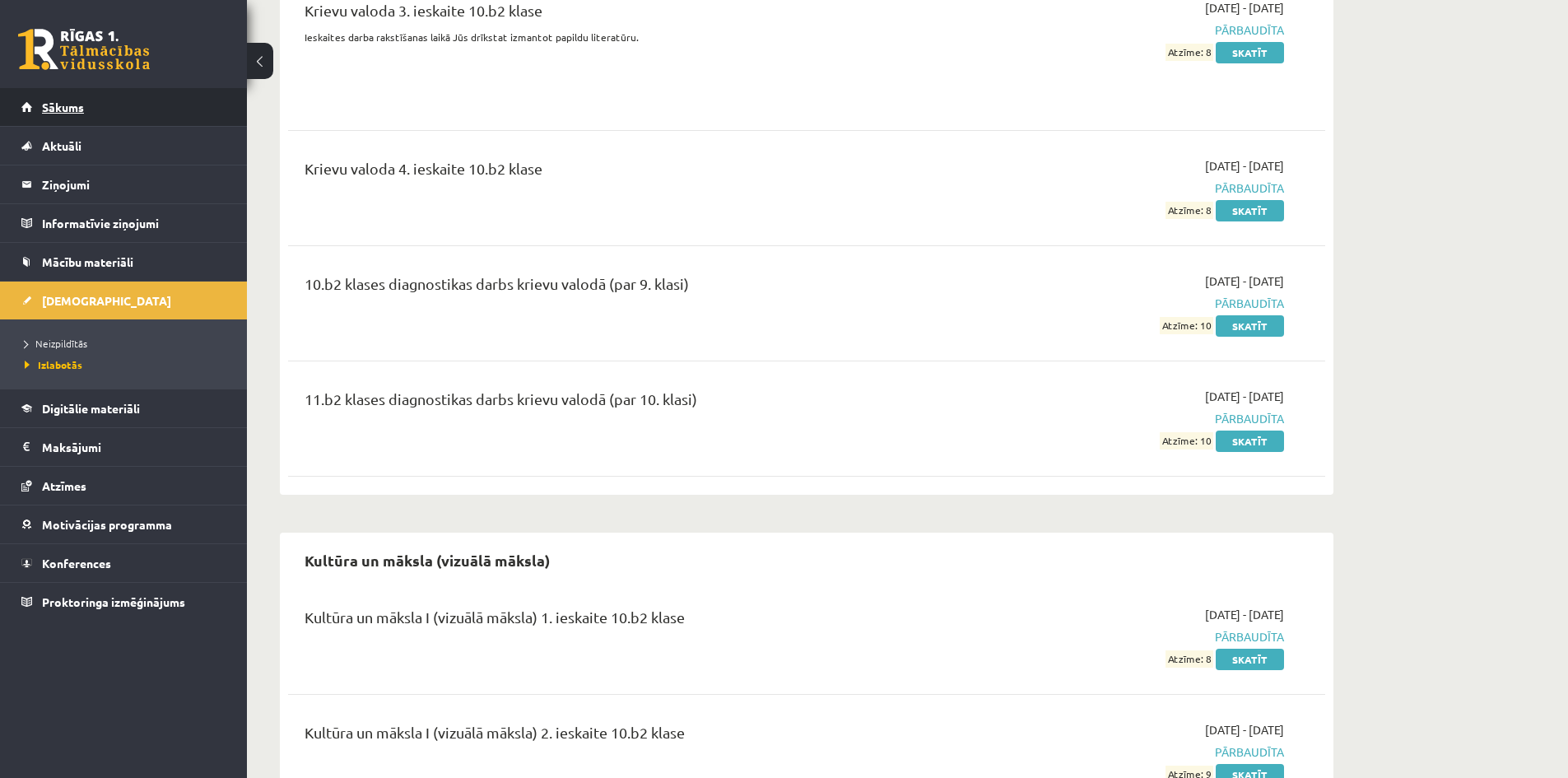
click at [42, 107] on span "Sākums" at bounding box center [62, 107] width 41 height 15
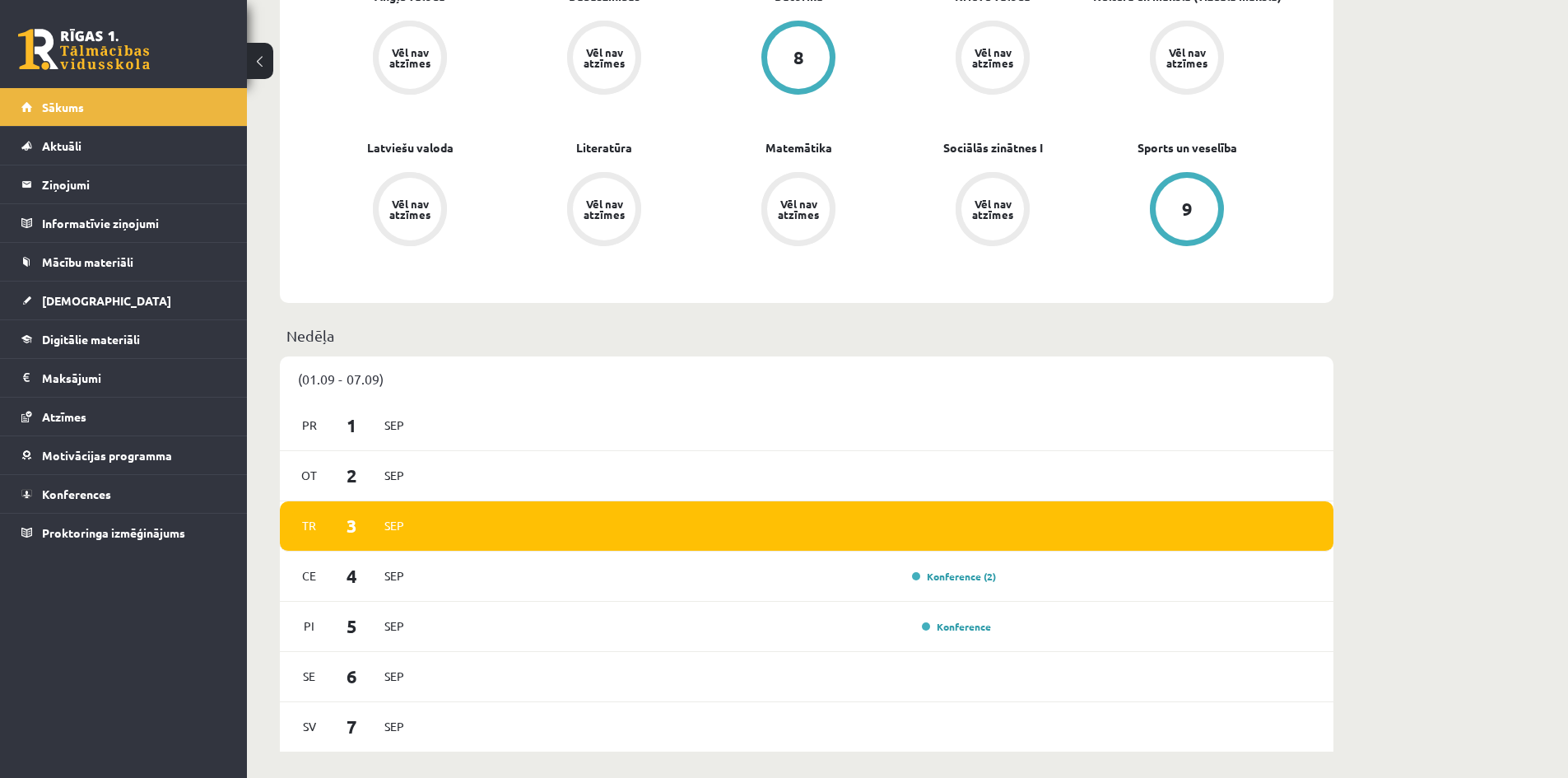
scroll to position [823, 0]
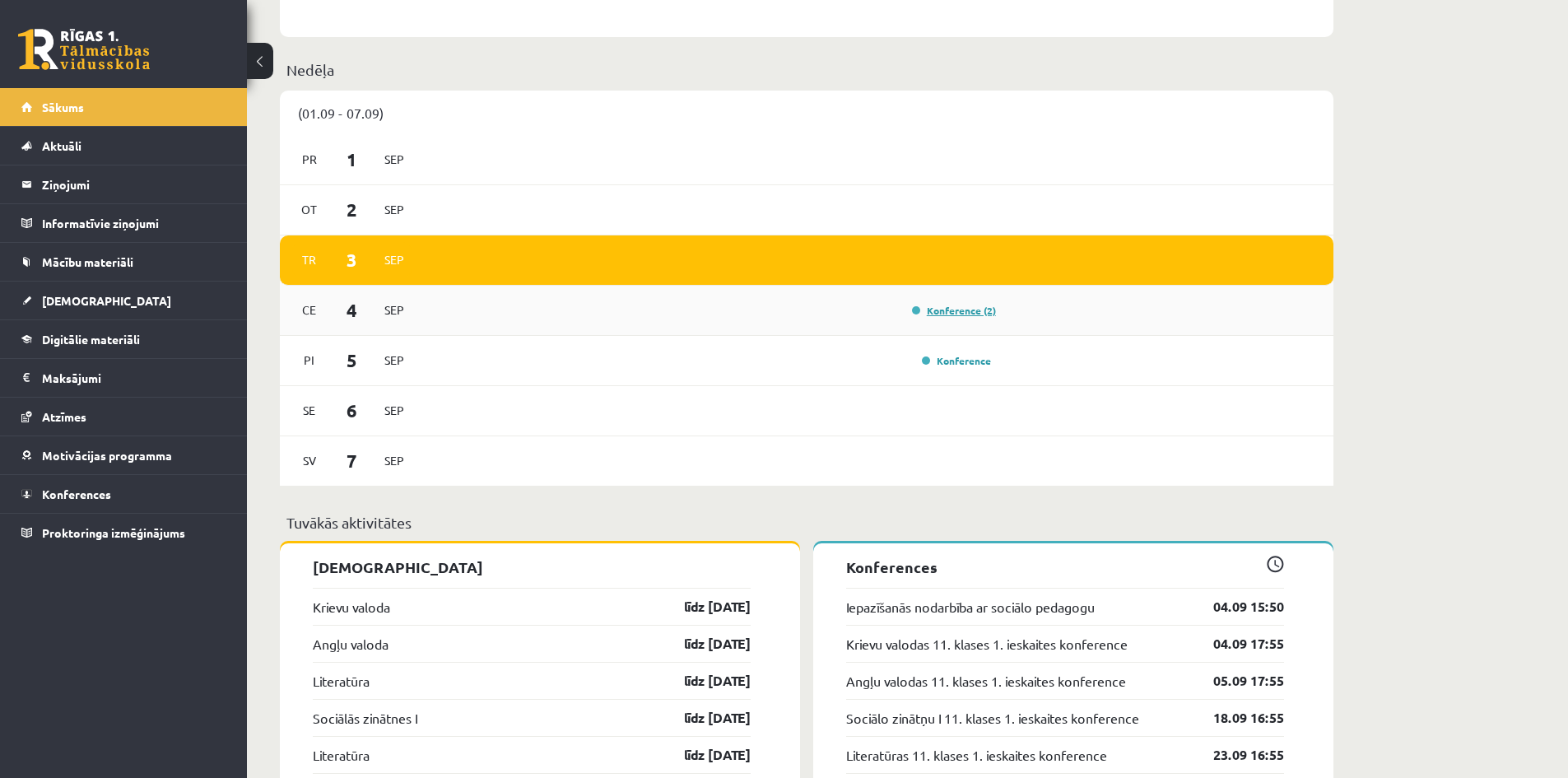
click at [963, 316] on link "Konference (2)" at bounding box center [953, 309] width 84 height 13
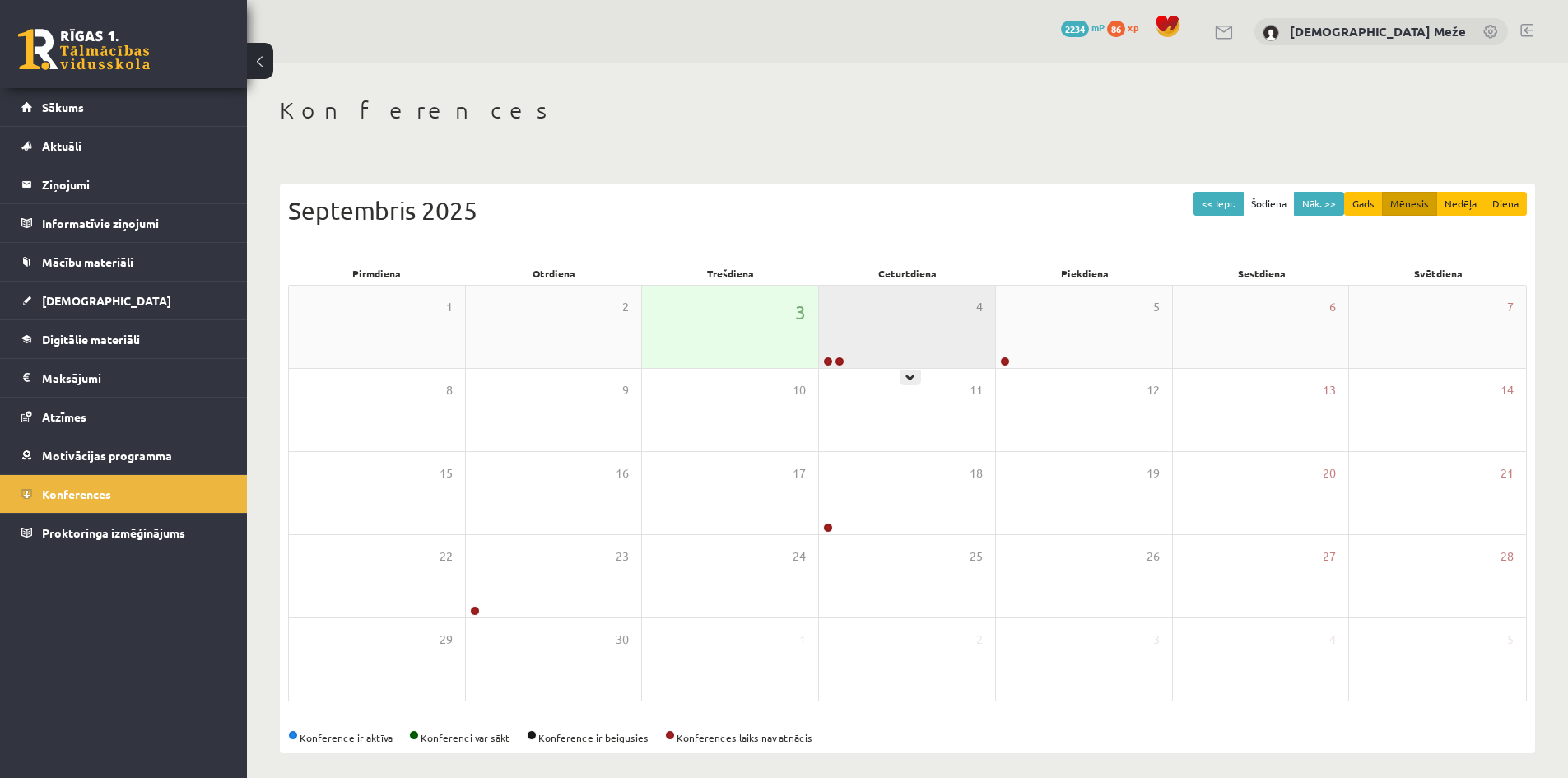
click at [833, 363] on div at bounding box center [832, 363] width 27 height 12
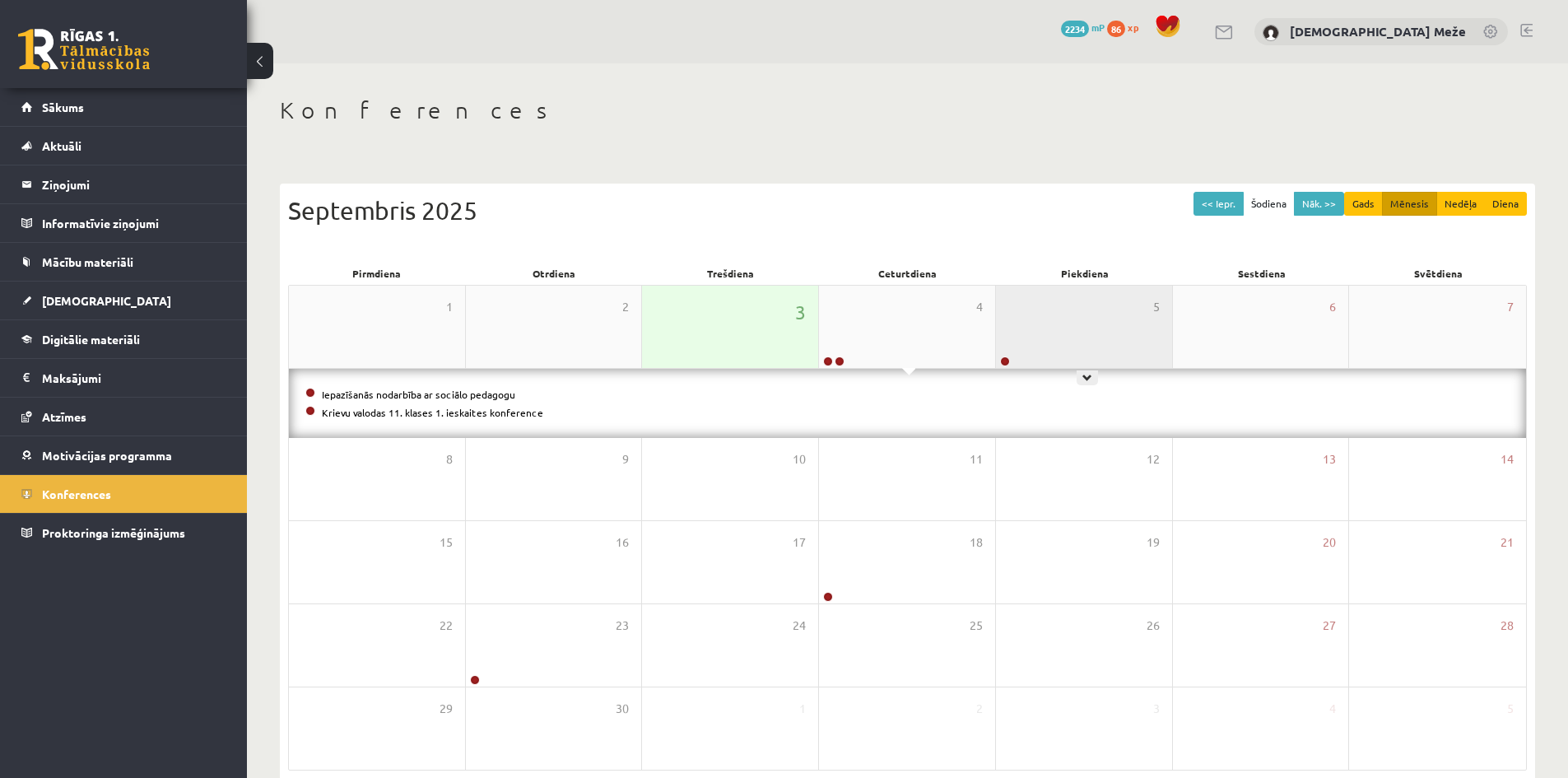
click at [1030, 351] on div "5" at bounding box center [1084, 326] width 176 height 82
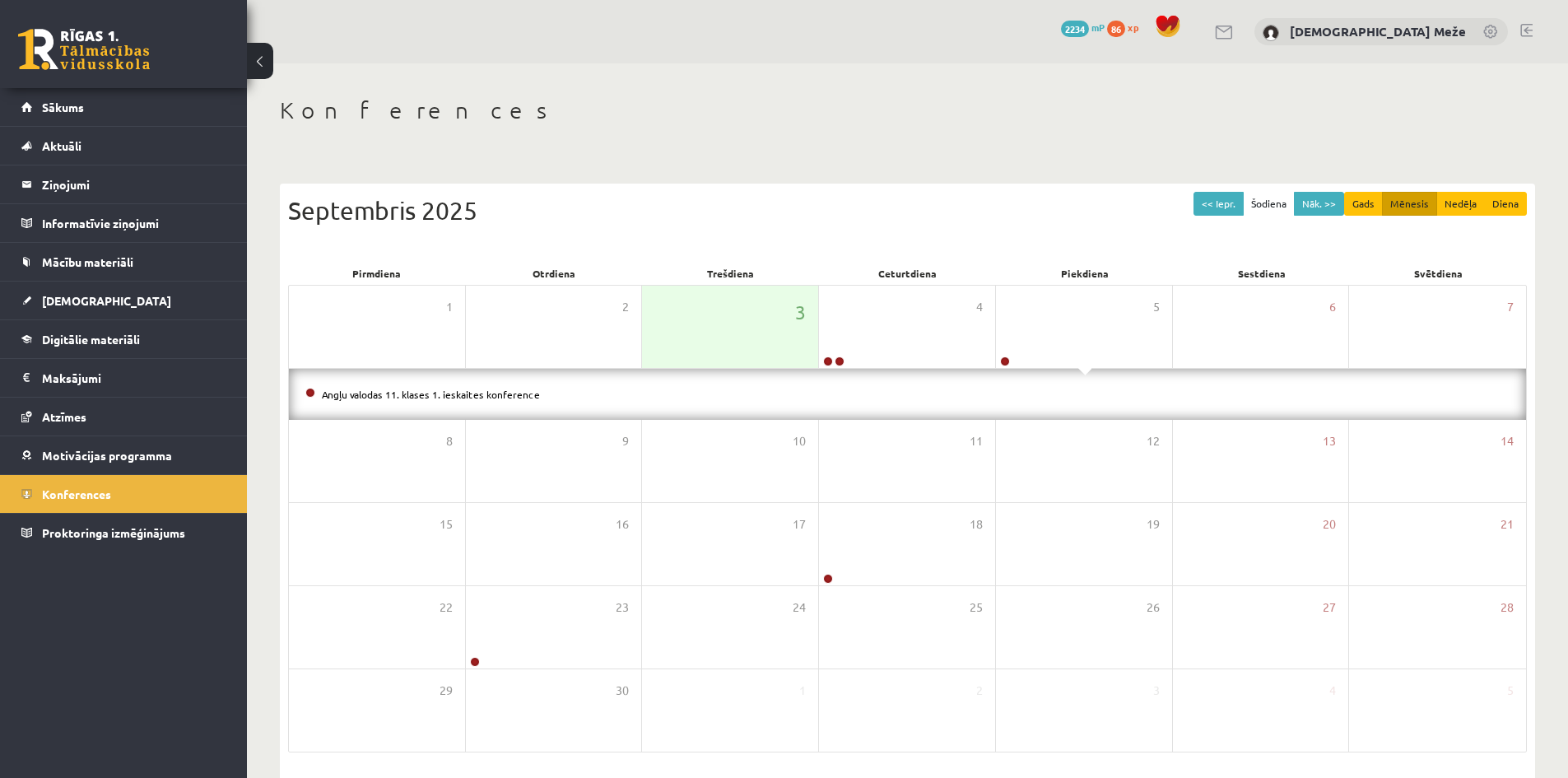
click at [866, 114] on h1 "Konferences" at bounding box center [907, 110] width 1256 height 28
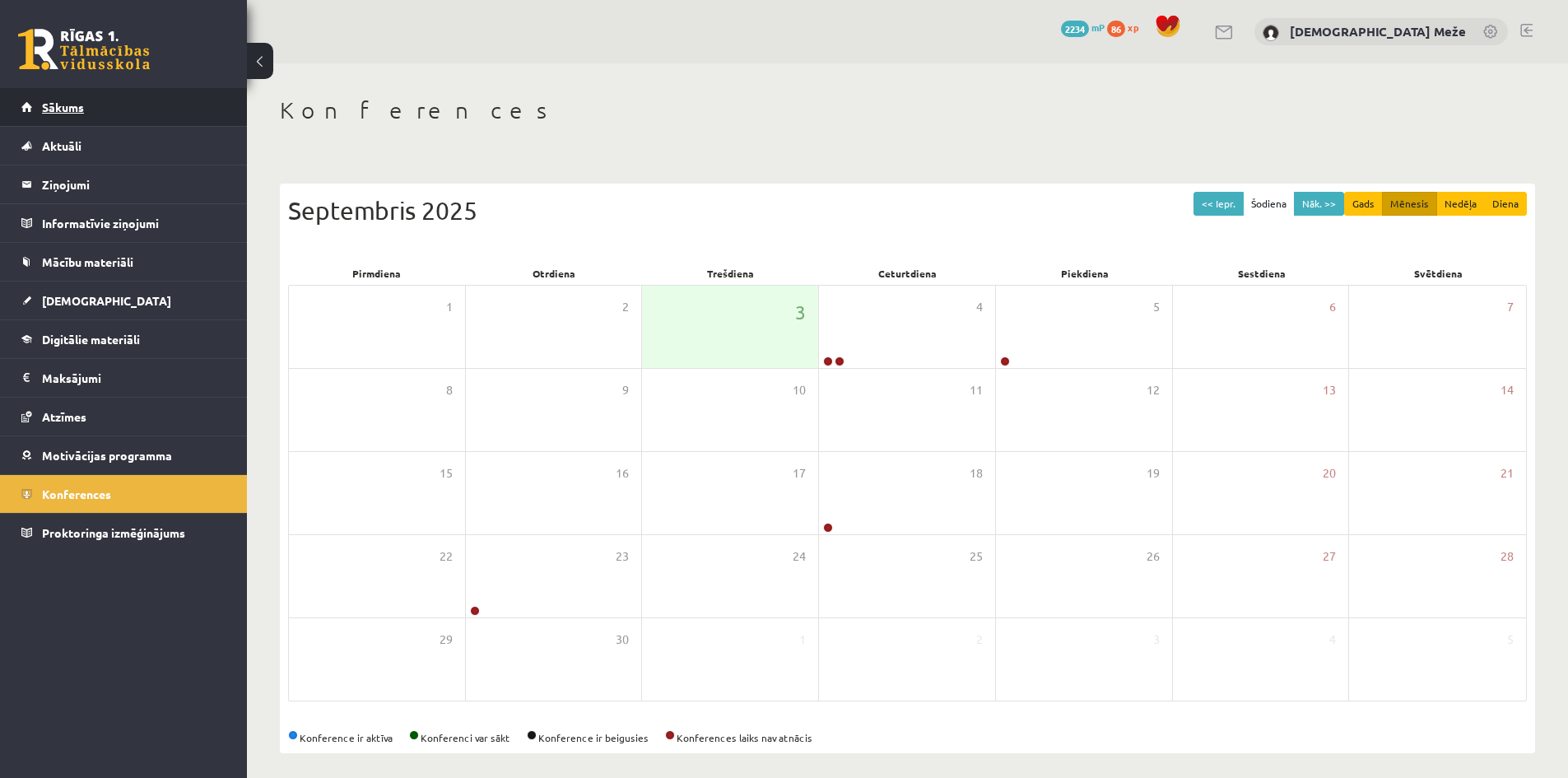
click at [55, 119] on link "Sākums" at bounding box center [124, 107] width 205 height 38
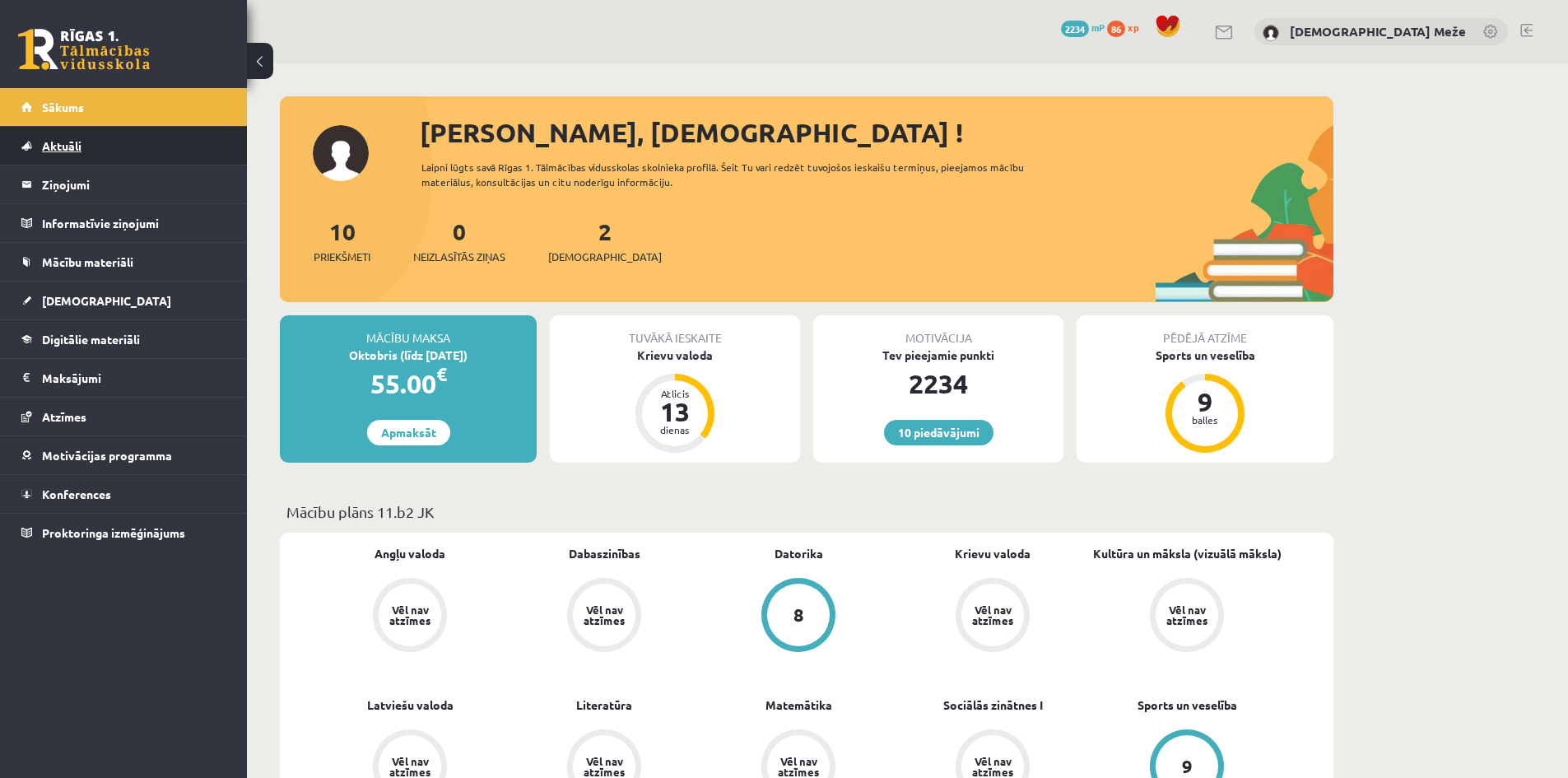
click at [83, 152] on link "Aktuāli" at bounding box center [124, 145] width 205 height 38
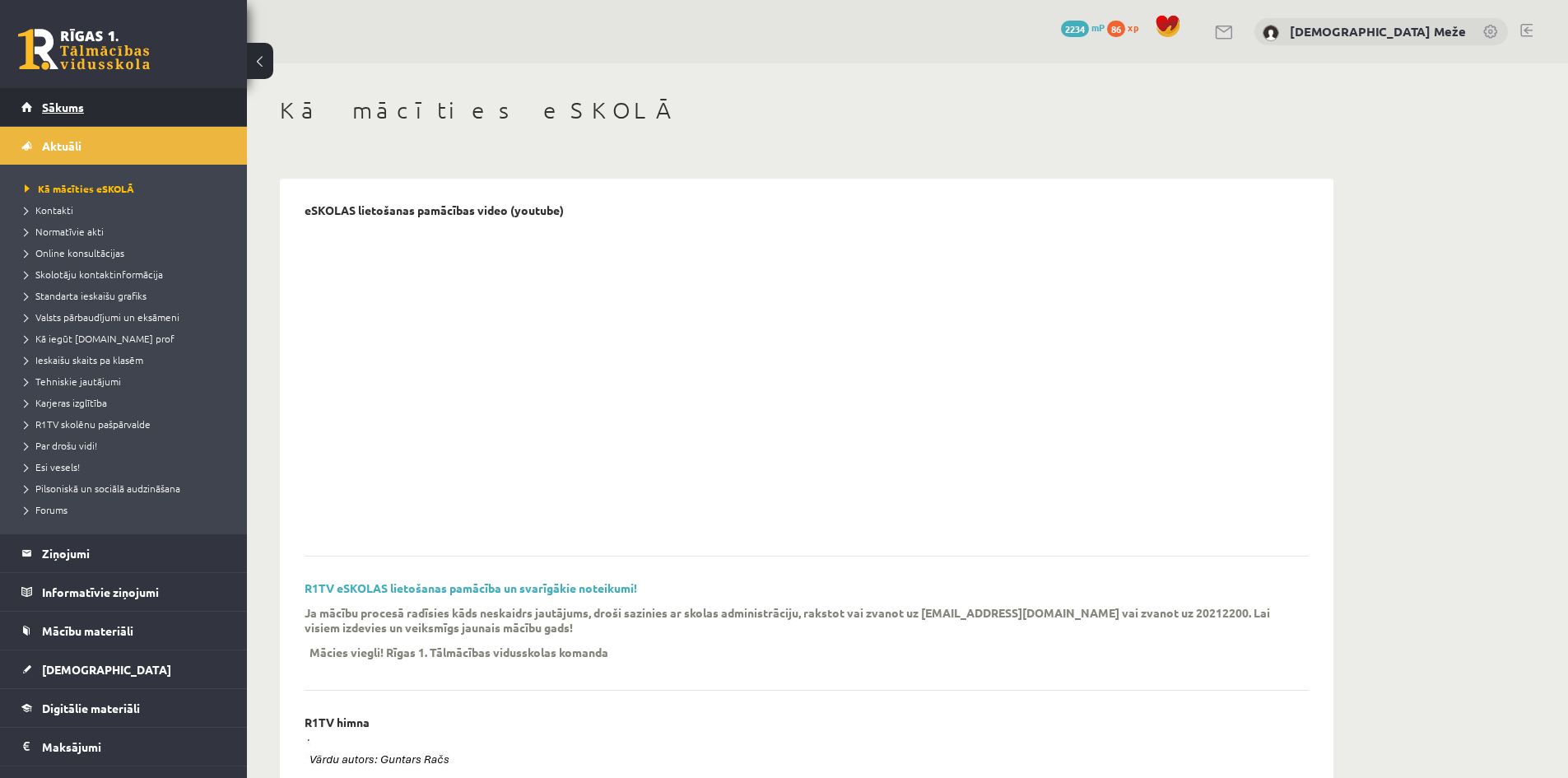
click at [81, 114] on link "Sākums" at bounding box center [124, 107] width 205 height 38
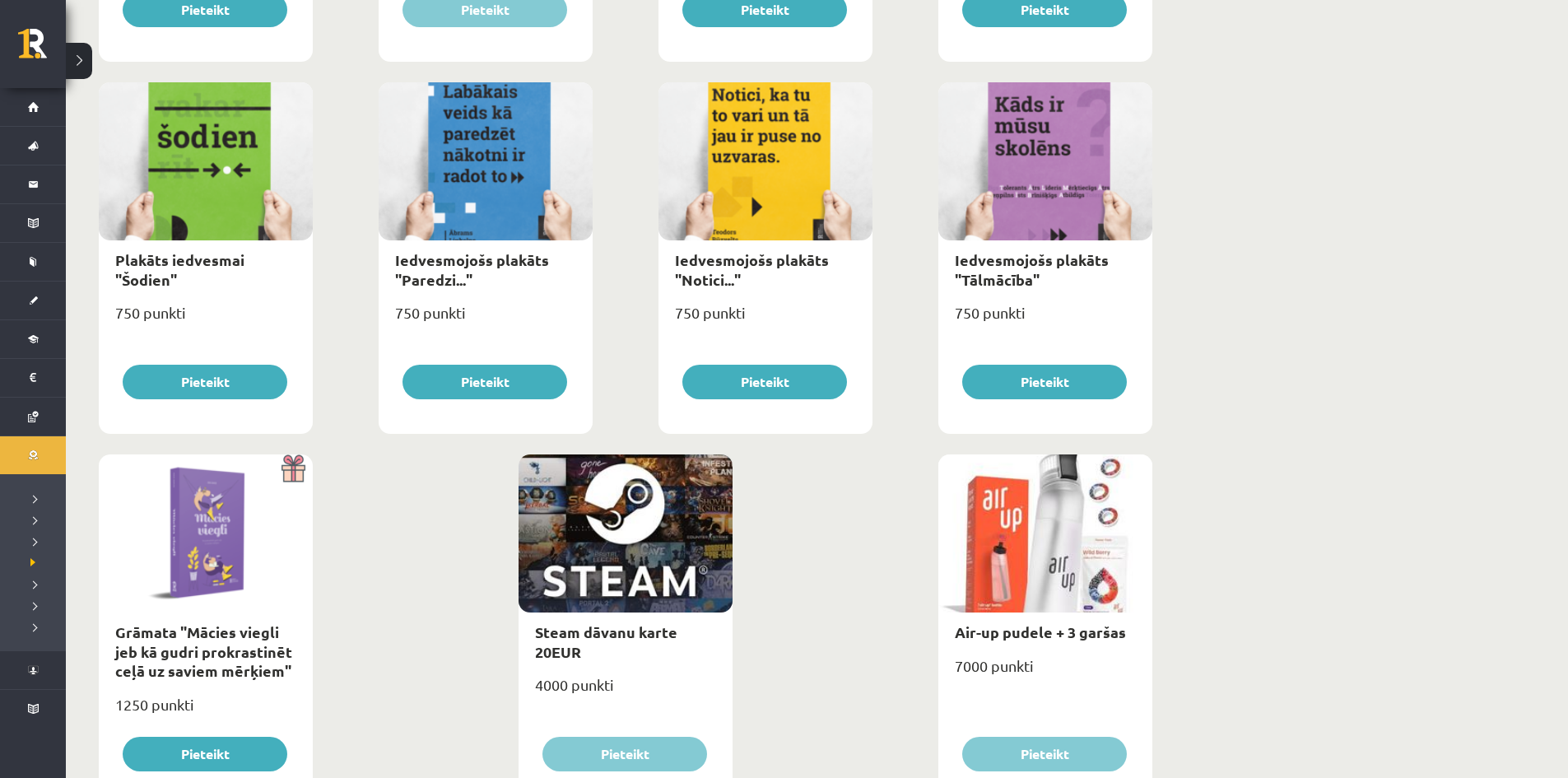
scroll to position [1752, 0]
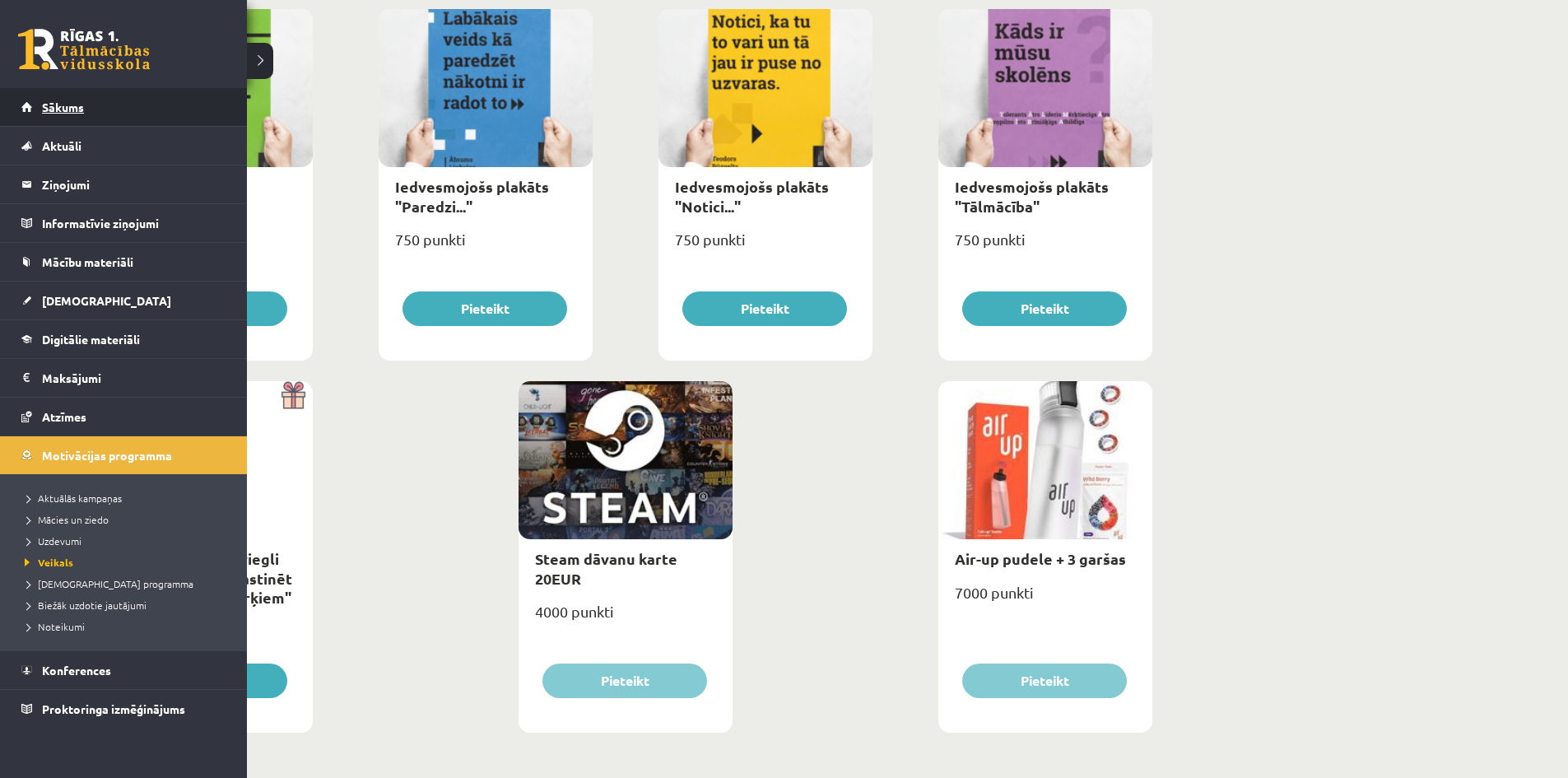
click at [26, 107] on link "Sākums" at bounding box center [124, 107] width 205 height 38
